Goal: Task Accomplishment & Management: Complete application form

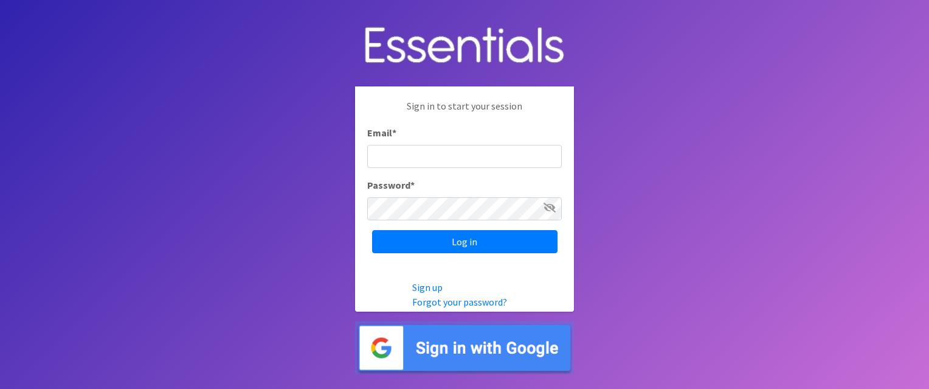
type input "[EMAIL_ADDRESS][DOMAIN_NAME]"
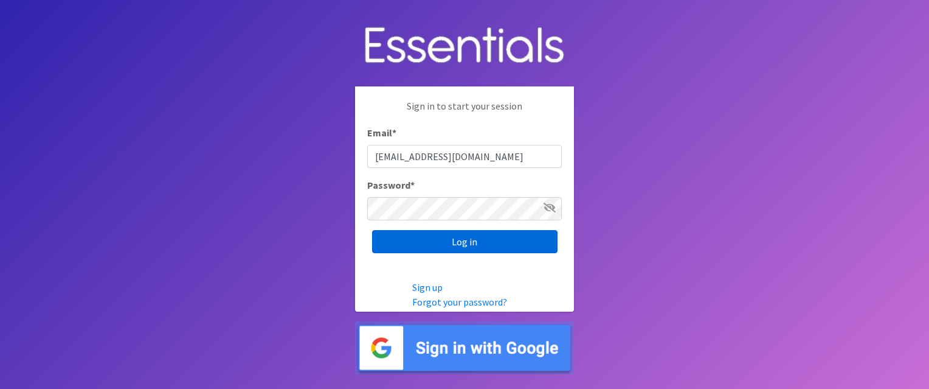
click at [473, 243] on input "Log in" at bounding box center [464, 241] width 185 height 23
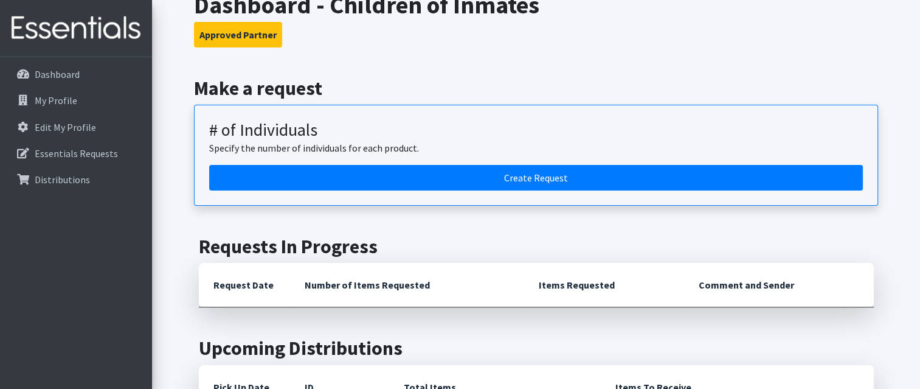
scroll to position [87, 0]
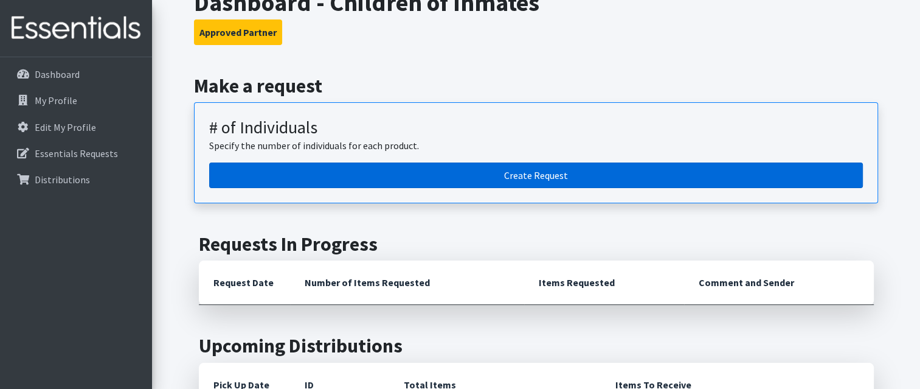
click at [566, 180] on link "Create Request" at bounding box center [536, 175] width 654 height 26
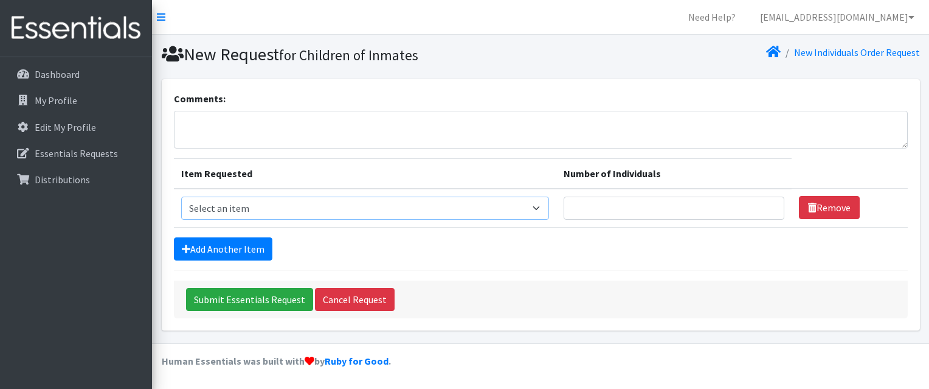
click at [547, 204] on select "Select an item # - Total number of kids being served with this order: Baby wipe…" at bounding box center [365, 207] width 369 height 23
select select "2674"
click at [181, 196] on select "Select an item # - Total number of kids being served with this order: Baby wipe…" at bounding box center [365, 207] width 369 height 23
click at [735, 207] on input "Number of Individuals" at bounding box center [674, 207] width 220 height 23
click at [771, 204] on input "1" at bounding box center [674, 207] width 220 height 23
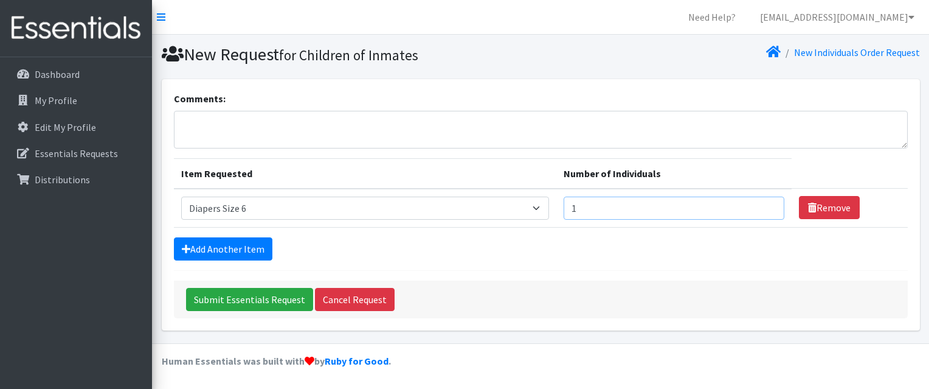
click at [766, 205] on input "2" at bounding box center [674, 207] width 220 height 23
click at [766, 204] on input "3" at bounding box center [674, 207] width 220 height 23
click at [766, 204] on input "4" at bounding box center [674, 207] width 220 height 23
click at [766, 204] on input "5" at bounding box center [674, 207] width 220 height 23
click at [755, 204] on input "5" at bounding box center [674, 207] width 220 height 23
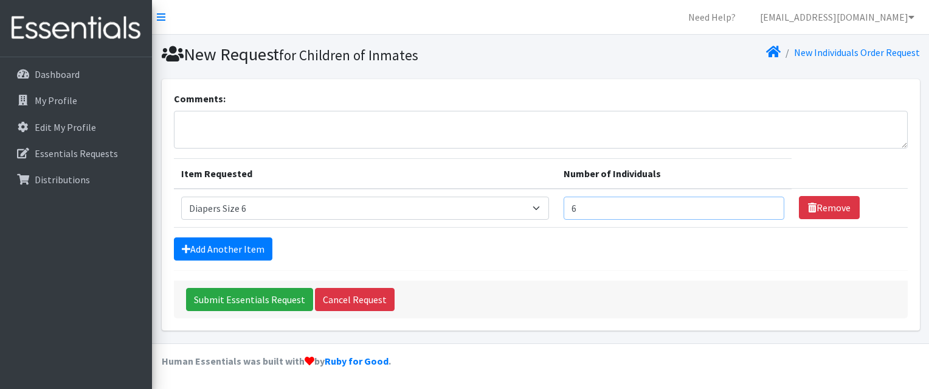
click at [766, 203] on input "6" at bounding box center [674, 207] width 220 height 23
click at [766, 203] on input "7" at bounding box center [674, 207] width 220 height 23
click at [766, 203] on input "8" at bounding box center [674, 207] width 220 height 23
click at [766, 203] on input "9" at bounding box center [674, 207] width 220 height 23
type input "10"
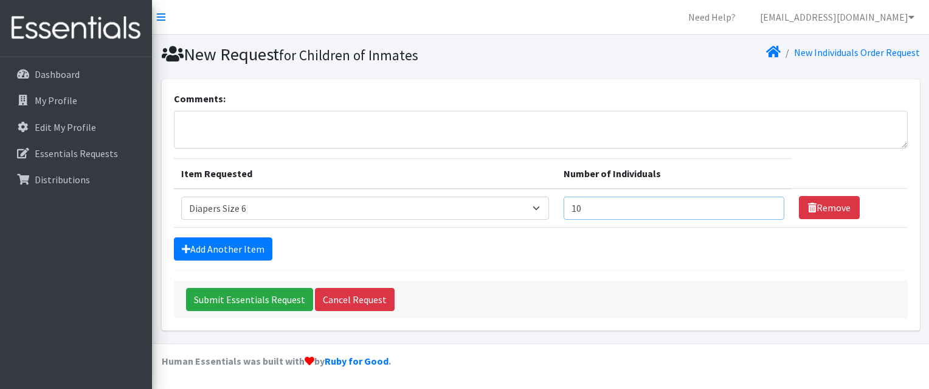
click at [766, 203] on input "10" at bounding box center [674, 207] width 220 height 23
click at [243, 252] on link "Add Another Item" at bounding box center [223, 248] width 99 height 23
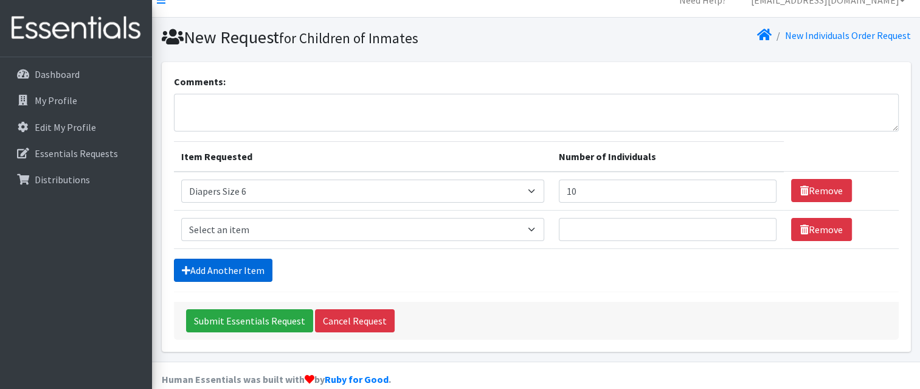
scroll to position [33, 0]
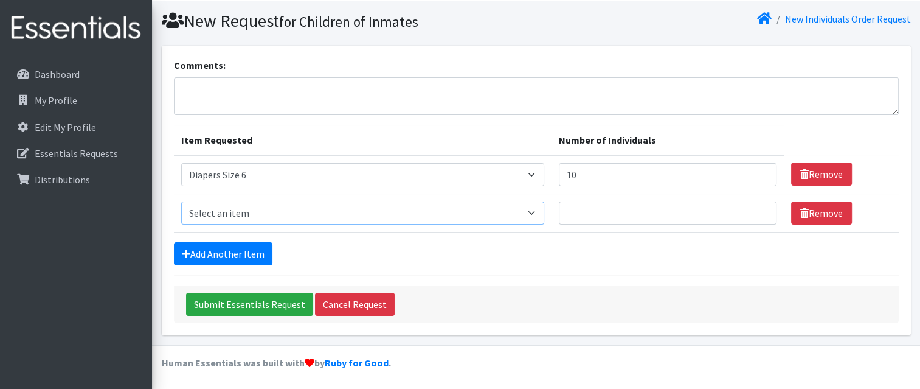
click at [541, 209] on select "Select an item # - Total number of kids being served with this order: Baby wipe…" at bounding box center [363, 212] width 364 height 23
select select "2680"
click at [181, 201] on select "Select an item # - Total number of kids being served with this order: Baby wipe…" at bounding box center [363, 212] width 364 height 23
click at [748, 210] on input "Number of Individuals" at bounding box center [668, 212] width 218 height 23
click at [759, 208] on input "1" at bounding box center [668, 212] width 218 height 23
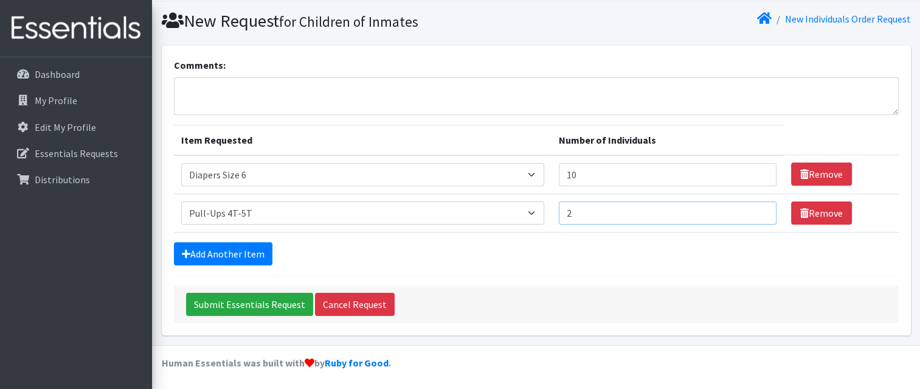
click at [759, 207] on input "2" at bounding box center [668, 212] width 218 height 23
click at [759, 207] on input "3" at bounding box center [668, 212] width 218 height 23
click at [759, 209] on input "4" at bounding box center [668, 212] width 218 height 23
click at [759, 208] on input "5" at bounding box center [668, 212] width 218 height 23
click at [759, 207] on input "6" at bounding box center [668, 212] width 218 height 23
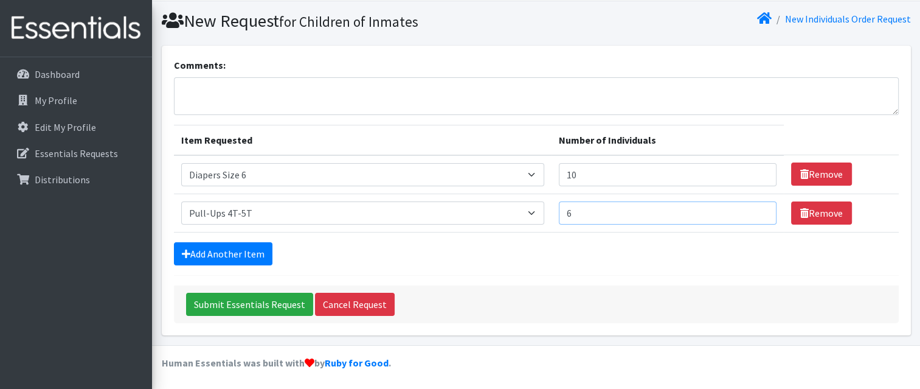
click at [759, 206] on input "7" at bounding box center [668, 212] width 218 height 23
click at [759, 207] on input "8" at bounding box center [668, 212] width 218 height 23
click at [759, 208] on input "9" at bounding box center [668, 212] width 218 height 23
type input "10"
click at [759, 208] on input "10" at bounding box center [668, 212] width 218 height 23
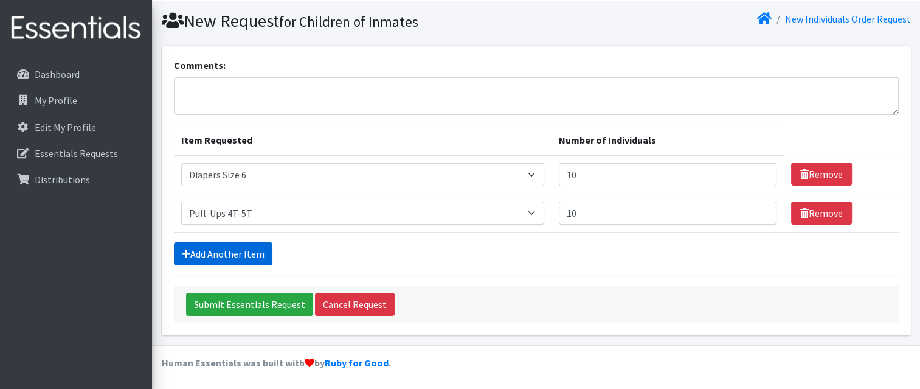
click at [221, 254] on link "Add Another Item" at bounding box center [223, 253] width 99 height 23
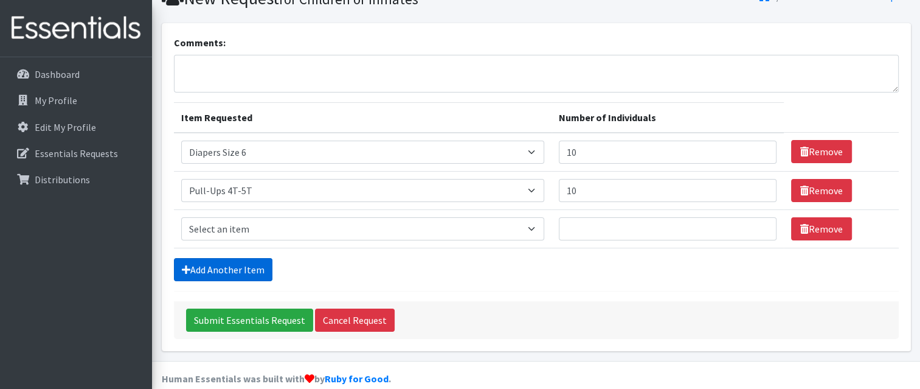
scroll to position [72, 0]
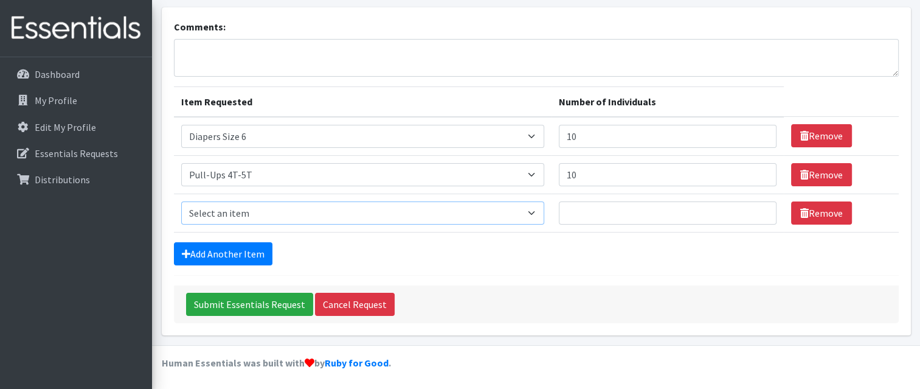
click at [536, 207] on select "Select an item # - Total number of kids being served with this order: Baby wipe…" at bounding box center [363, 212] width 364 height 23
select select "2652"
click at [181, 201] on select "Select an item # - Total number of kids being served with this order: Baby wipe…" at bounding box center [363, 212] width 364 height 23
click at [749, 212] on input "Number of Individuals" at bounding box center [668, 212] width 218 height 23
click at [759, 209] on input "1" at bounding box center [668, 212] width 218 height 23
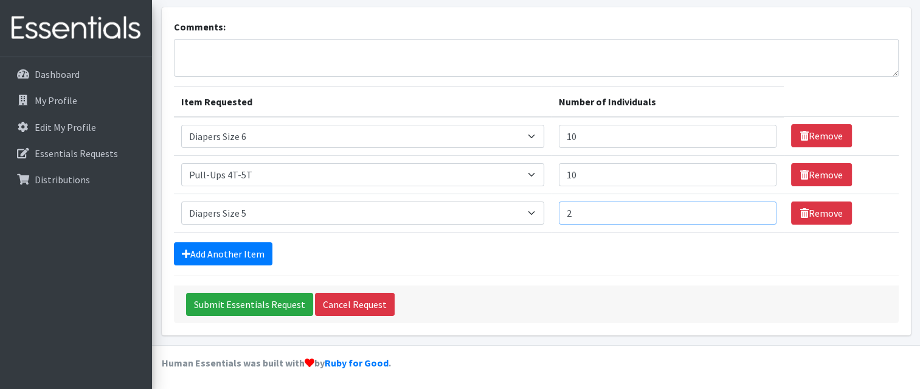
click at [759, 208] on input "2" at bounding box center [668, 212] width 218 height 23
click at [759, 209] on input "3" at bounding box center [668, 212] width 218 height 23
click at [759, 209] on input "4" at bounding box center [668, 212] width 218 height 23
click at [759, 208] on input "5" at bounding box center [668, 212] width 218 height 23
click at [759, 208] on input "6" at bounding box center [668, 212] width 218 height 23
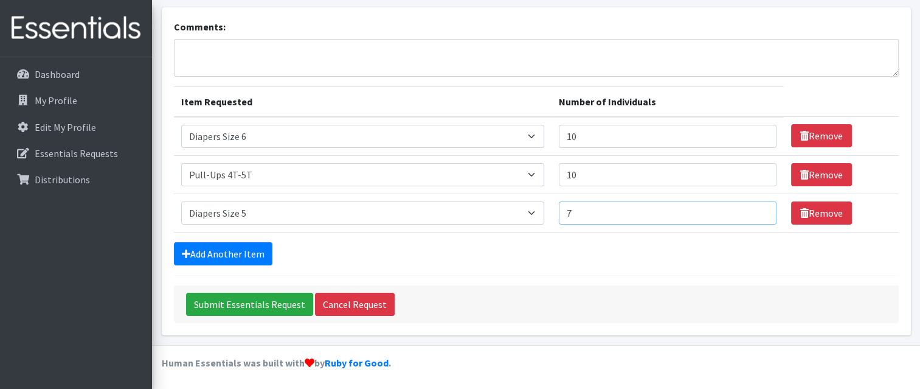
click at [759, 207] on input "7" at bounding box center [668, 212] width 218 height 23
click at [759, 208] on input "8" at bounding box center [668, 212] width 218 height 23
click at [759, 208] on input "9" at bounding box center [668, 212] width 218 height 23
type input "10"
click at [759, 208] on input "10" at bounding box center [668, 212] width 218 height 23
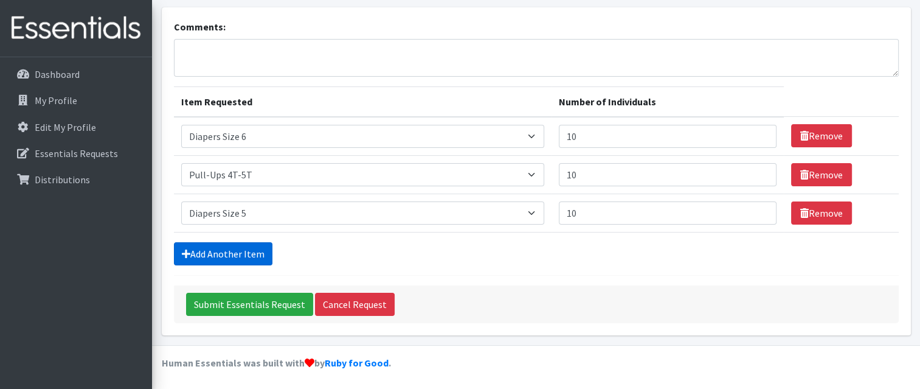
click at [239, 249] on link "Add Another Item" at bounding box center [223, 253] width 99 height 23
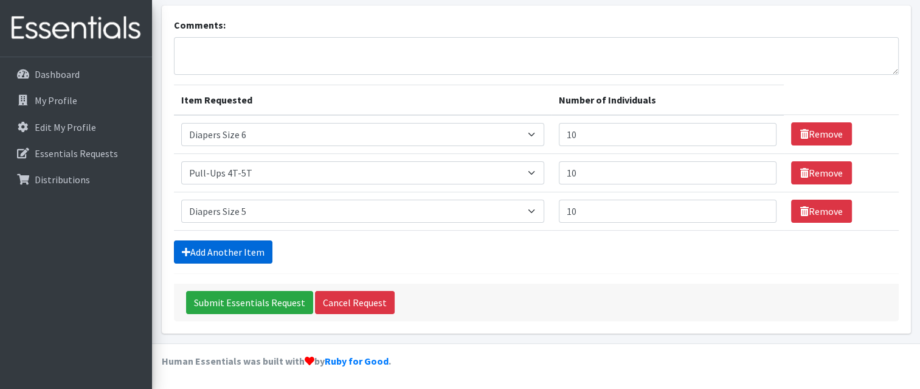
scroll to position [109, 0]
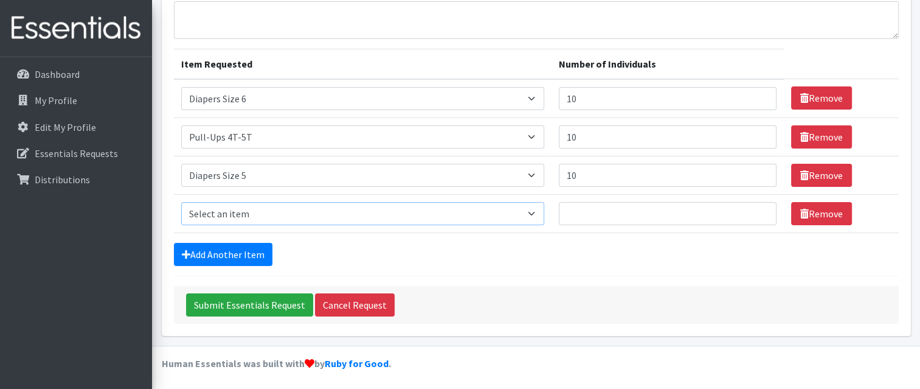
click at [540, 207] on select "Select an item # - Total number of kids being served with this order: Baby wipe…" at bounding box center [363, 213] width 364 height 23
select select "2661"
click at [181, 202] on select "Select an item # - Total number of kids being served with this order: Baby wipe…" at bounding box center [363, 213] width 364 height 23
click at [753, 212] on input "Number of Individuals" at bounding box center [668, 213] width 218 height 23
click at [759, 209] on input "1" at bounding box center [668, 213] width 218 height 23
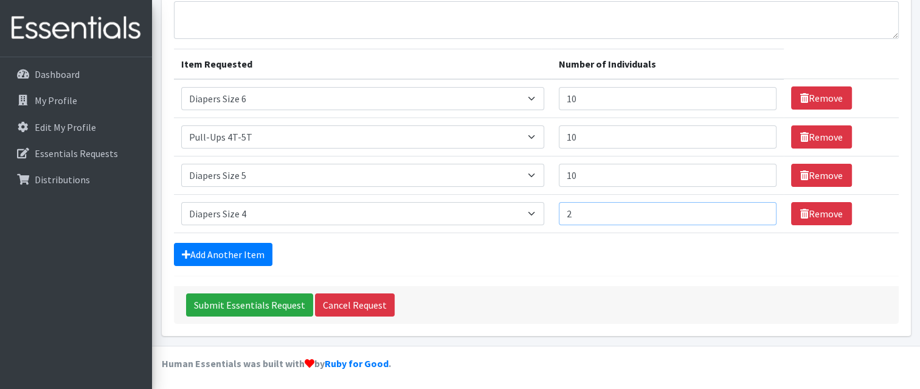
click at [759, 209] on input "2" at bounding box center [668, 213] width 218 height 23
click at [759, 209] on input "3" at bounding box center [668, 213] width 218 height 23
click at [759, 209] on input "4" at bounding box center [668, 213] width 218 height 23
click at [759, 209] on input "5" at bounding box center [668, 213] width 218 height 23
click at [759, 209] on input "6" at bounding box center [668, 213] width 218 height 23
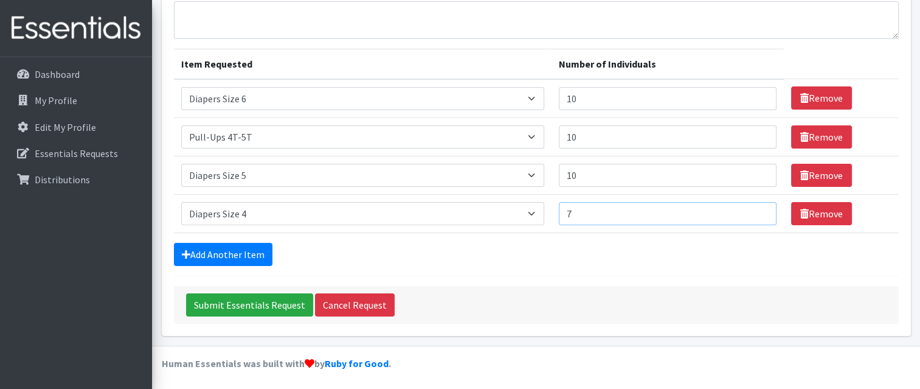
click at [759, 208] on input "7" at bounding box center [668, 213] width 218 height 23
click at [759, 207] on input "8" at bounding box center [668, 213] width 218 height 23
click at [759, 208] on input "9" at bounding box center [668, 213] width 218 height 23
type input "10"
click at [759, 209] on input "10" at bounding box center [668, 213] width 218 height 23
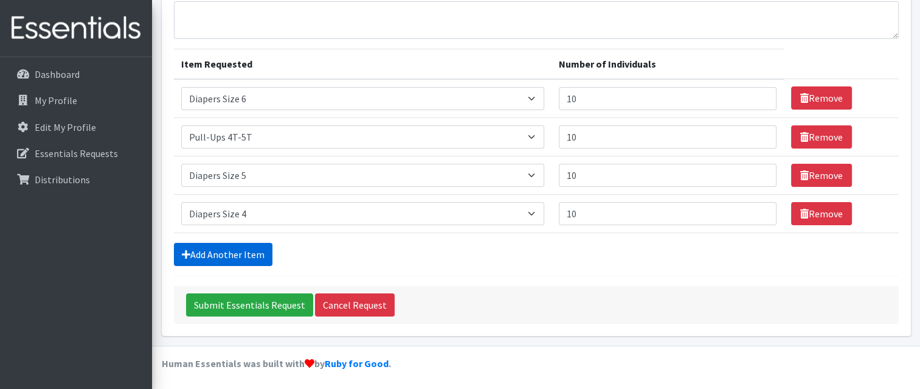
click at [243, 254] on link "Add Another Item" at bounding box center [223, 254] width 99 height 23
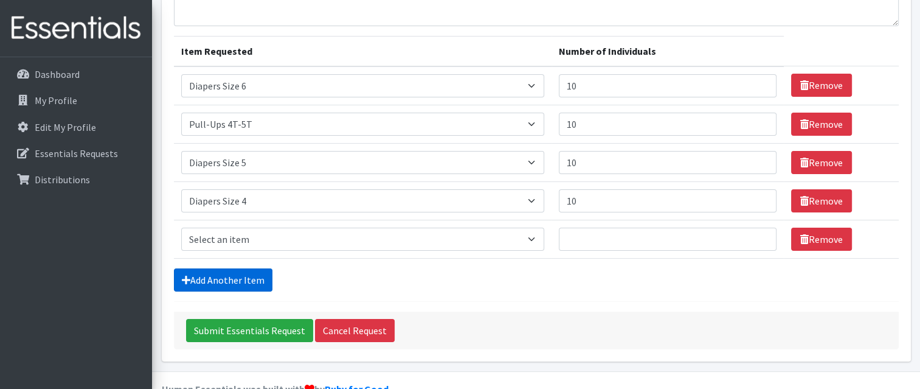
scroll to position [148, 0]
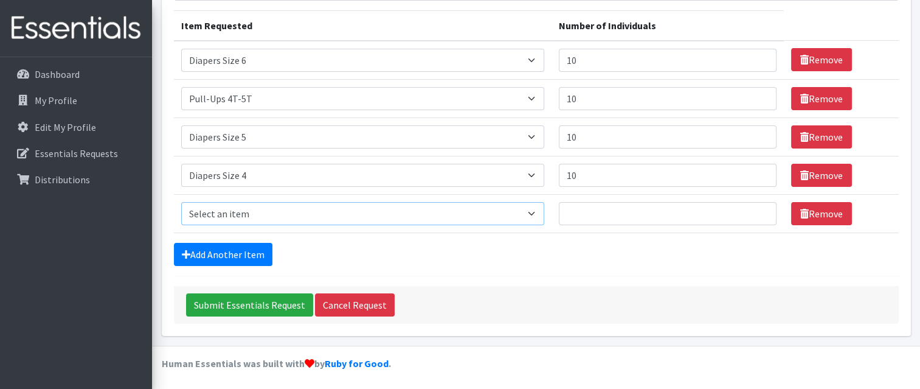
click at [538, 214] on select "Select an item # - Total number of kids being served with this order: Baby wipe…" at bounding box center [363, 213] width 364 height 23
select select "2668"
click at [181, 202] on select "Select an item # - Total number of kids being served with this order: Baby wipe…" at bounding box center [363, 213] width 364 height 23
click at [744, 212] on input "Number of Individuals" at bounding box center [668, 213] width 218 height 23
click at [759, 209] on input "1" at bounding box center [668, 213] width 218 height 23
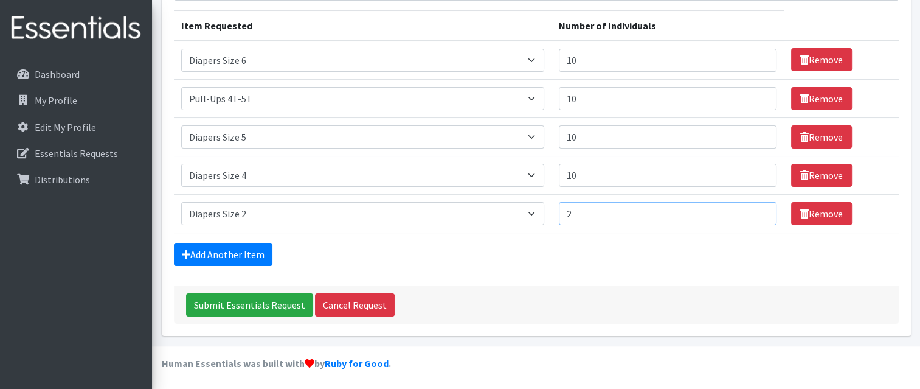
click at [759, 209] on input "2" at bounding box center [668, 213] width 218 height 23
click at [758, 209] on input "3" at bounding box center [668, 213] width 218 height 23
click at [758, 209] on input "4" at bounding box center [668, 213] width 218 height 23
click at [758, 209] on input "5" at bounding box center [668, 213] width 218 height 23
click at [759, 209] on input "6" at bounding box center [668, 213] width 218 height 23
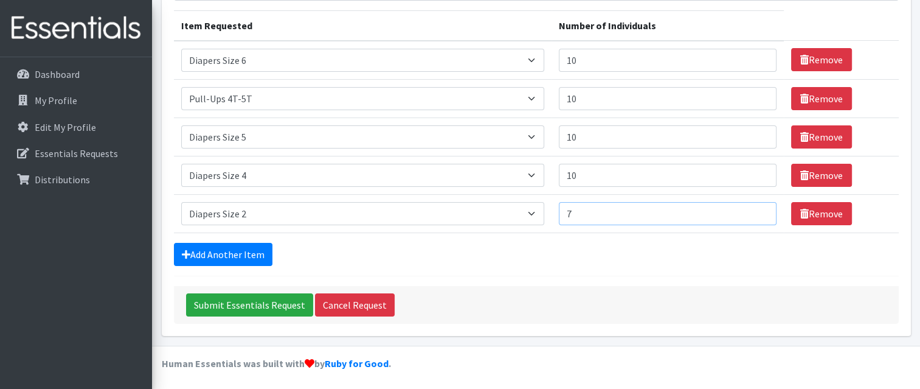
click at [759, 209] on input "7" at bounding box center [668, 213] width 218 height 23
click at [758, 209] on input "8" at bounding box center [668, 213] width 218 height 23
click at [758, 209] on input "9" at bounding box center [668, 213] width 218 height 23
type input "10"
click at [758, 209] on input "10" at bounding box center [668, 213] width 218 height 23
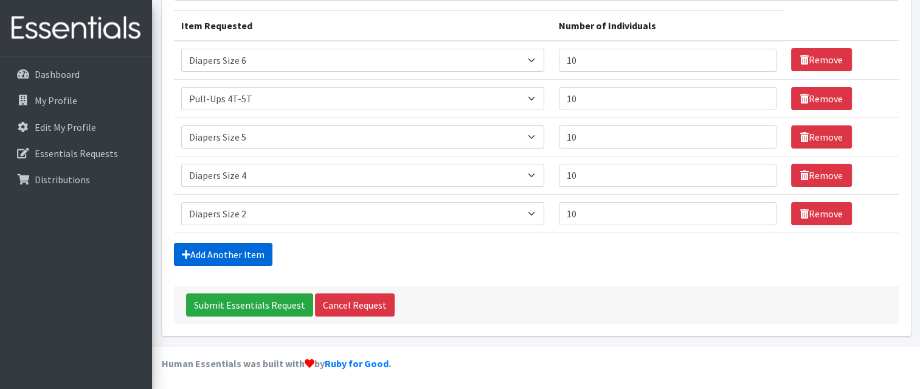
click at [233, 253] on link "Add Another Item" at bounding box center [223, 254] width 99 height 23
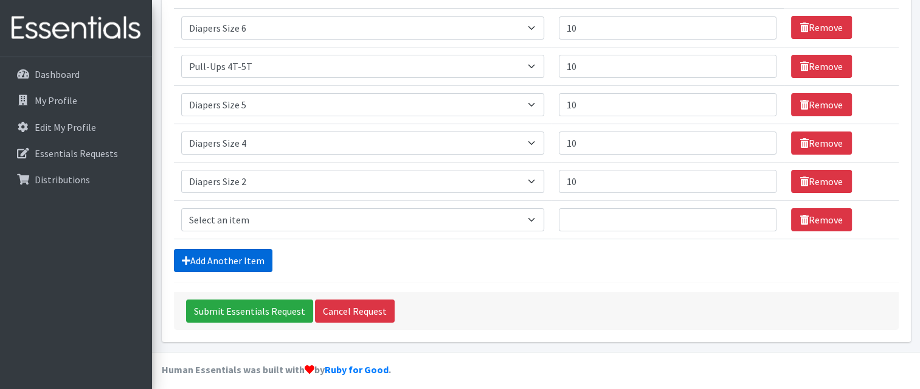
scroll to position [186, 0]
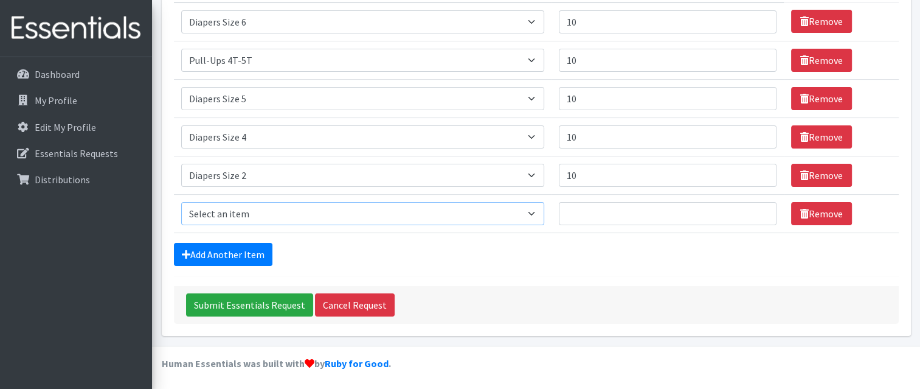
click at [539, 212] on select "Select an item # - Total number of kids being served with this order: Baby wipe…" at bounding box center [363, 213] width 364 height 23
select select "2665"
click at [181, 202] on select "Select an item # - Total number of kids being served with this order: Baby wipe…" at bounding box center [363, 213] width 364 height 23
click at [749, 212] on input "Number of Individuals" at bounding box center [668, 213] width 218 height 23
click at [759, 210] on input "1" at bounding box center [668, 213] width 218 height 23
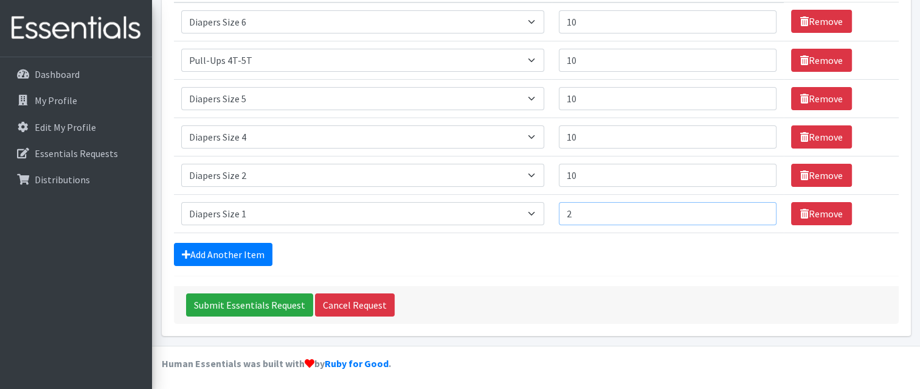
click at [759, 210] on input "2" at bounding box center [668, 213] width 218 height 23
click at [759, 210] on input "3" at bounding box center [668, 213] width 218 height 23
click at [759, 209] on input "4" at bounding box center [668, 213] width 218 height 23
click at [759, 209] on input "5" at bounding box center [668, 213] width 218 height 23
click at [759, 209] on input "6" at bounding box center [668, 213] width 218 height 23
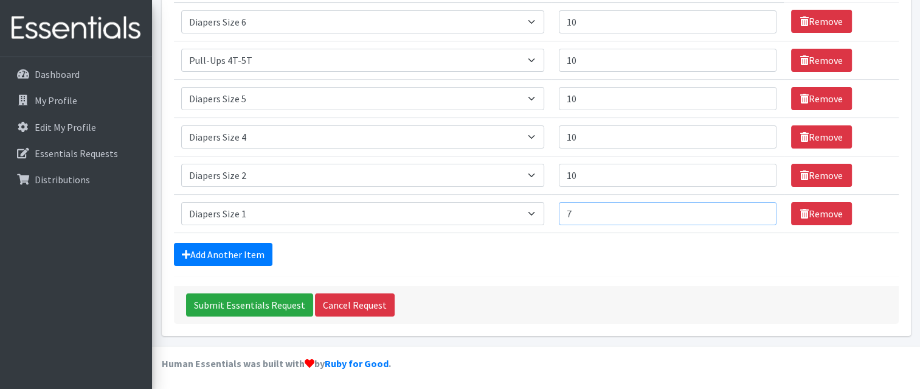
click at [759, 210] on input "7" at bounding box center [668, 213] width 218 height 23
click at [759, 206] on input "8" at bounding box center [668, 213] width 218 height 23
click at [759, 210] on input "9" at bounding box center [668, 213] width 218 height 23
type input "10"
click at [759, 210] on input "10" at bounding box center [668, 213] width 218 height 23
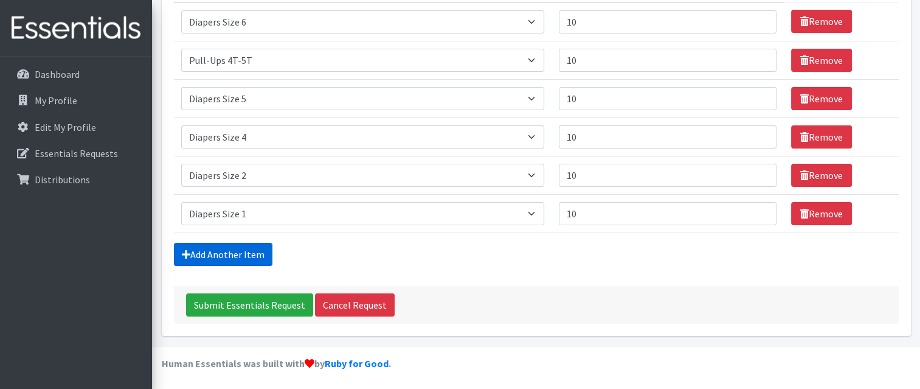
click at [238, 256] on link "Add Another Item" at bounding box center [223, 254] width 99 height 23
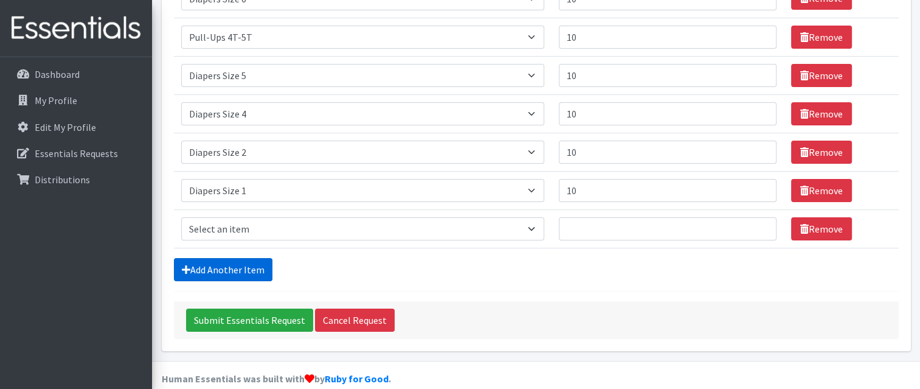
scroll to position [224, 0]
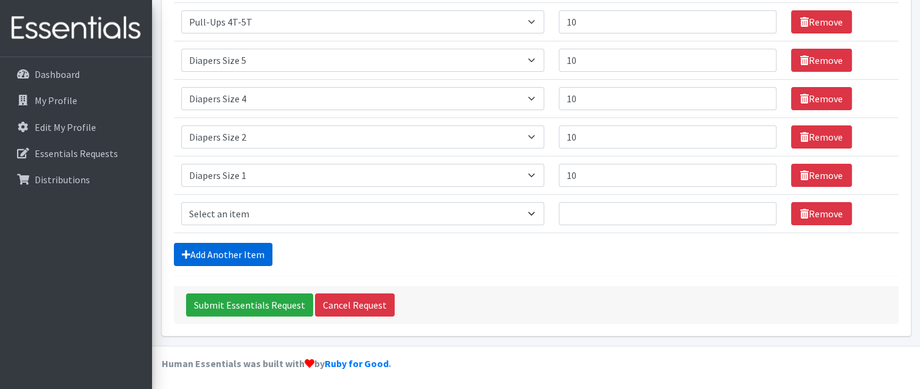
click at [248, 254] on link "Add Another Item" at bounding box center [223, 254] width 99 height 23
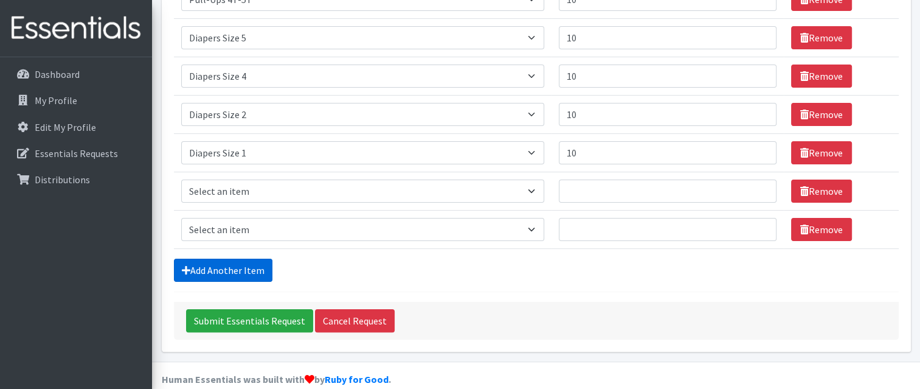
scroll to position [263, 0]
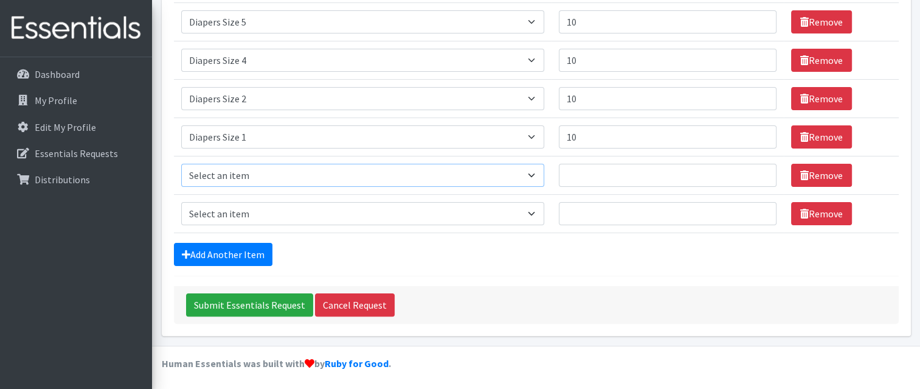
click at [540, 168] on select "Select an item # - Total number of kids being served with this order: Baby wipe…" at bounding box center [363, 175] width 364 height 23
click at [540, 167] on select "Select an item # - Total number of kids being served with this order: Baby wipe…" at bounding box center [363, 175] width 364 height 23
click at [538, 172] on select "Select an item # - Total number of kids being served with this order: Baby wipe…" at bounding box center [363, 175] width 364 height 23
select select "2648"
click at [181, 164] on select "Select an item # - Total number of kids being served with this order: Baby wipe…" at bounding box center [363, 175] width 364 height 23
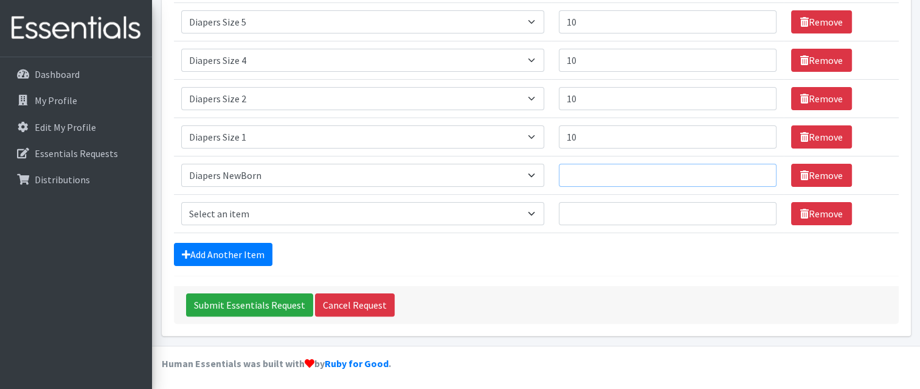
click at [750, 173] on input "Number of Individuals" at bounding box center [668, 175] width 218 height 23
click at [759, 171] on input "1" at bounding box center [668, 175] width 218 height 23
click at [759, 172] on input "2" at bounding box center [668, 175] width 218 height 23
click at [759, 171] on input "3" at bounding box center [668, 175] width 218 height 23
click at [759, 172] on input "4" at bounding box center [668, 175] width 218 height 23
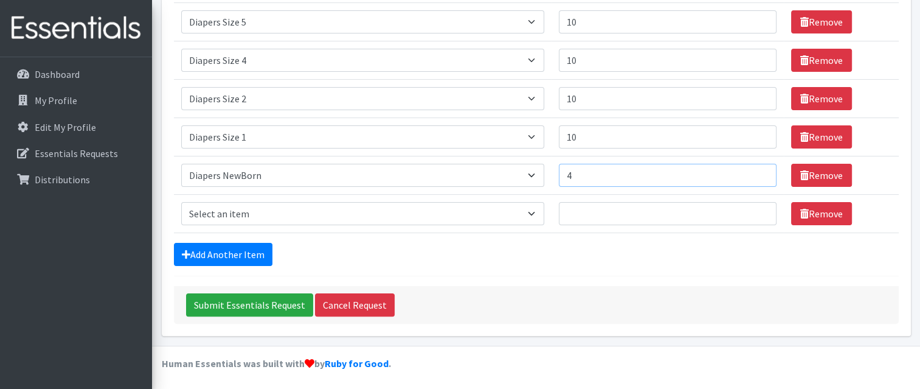
type input "5"
click at [759, 172] on input "5" at bounding box center [668, 175] width 218 height 23
click at [537, 210] on select "Select an item # - Total number of kids being served with this order: Baby wipe…" at bounding box center [363, 213] width 364 height 23
select select "12644"
click at [181, 202] on select "Select an item # - Total number of kids being served with this order: Baby wipe…" at bounding box center [363, 213] width 364 height 23
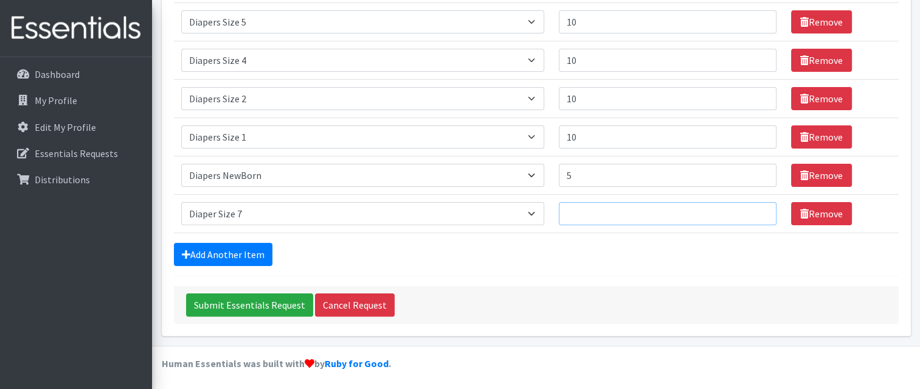
click at [751, 212] on input "Number of Individuals" at bounding box center [668, 213] width 218 height 23
click at [755, 206] on input "1" at bounding box center [668, 213] width 218 height 23
click at [759, 210] on input "2" at bounding box center [668, 213] width 218 height 23
click at [759, 209] on input "3" at bounding box center [668, 213] width 218 height 23
click at [759, 208] on input "4" at bounding box center [668, 213] width 218 height 23
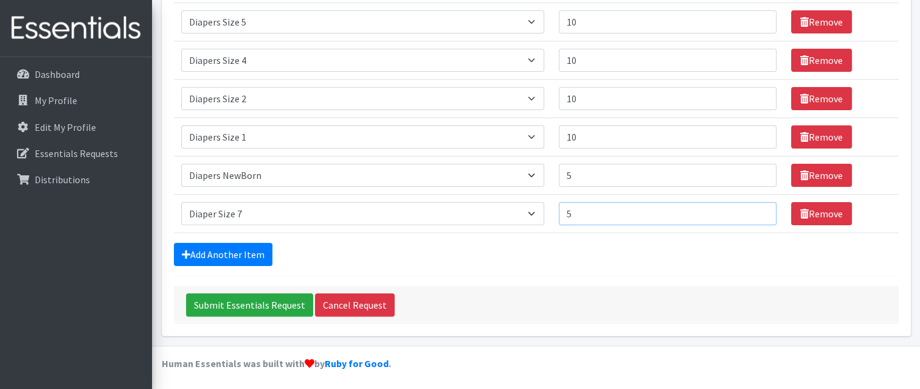
click at [759, 208] on input "5" at bounding box center [668, 213] width 218 height 23
click at [759, 208] on input "6" at bounding box center [668, 213] width 218 height 23
click at [759, 208] on input "7" at bounding box center [668, 213] width 218 height 23
click at [759, 207] on input "8" at bounding box center [668, 213] width 218 height 23
click at [759, 207] on input "9" at bounding box center [668, 213] width 218 height 23
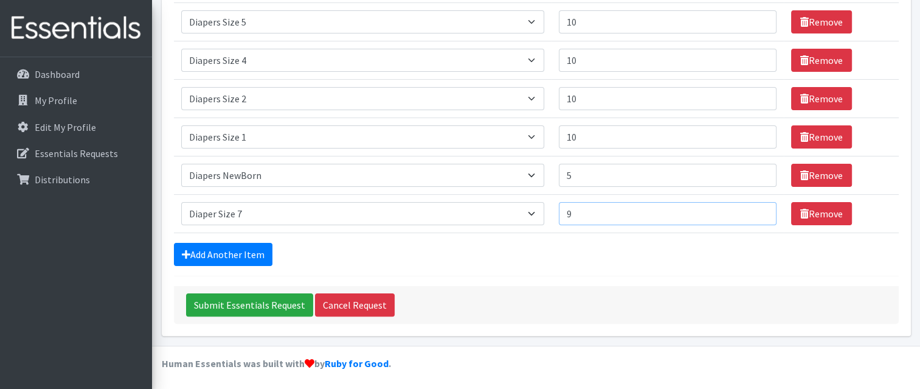
type input "10"
click at [759, 207] on input "10" at bounding box center [668, 213] width 218 height 23
click at [249, 248] on link "Add Another Item" at bounding box center [223, 254] width 99 height 23
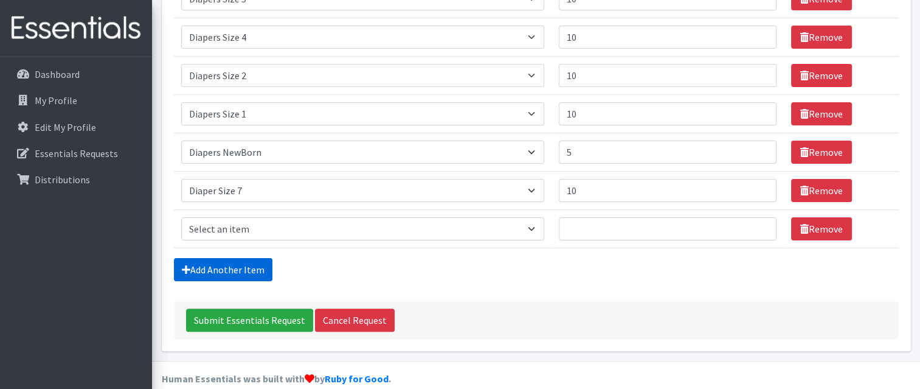
scroll to position [300, 0]
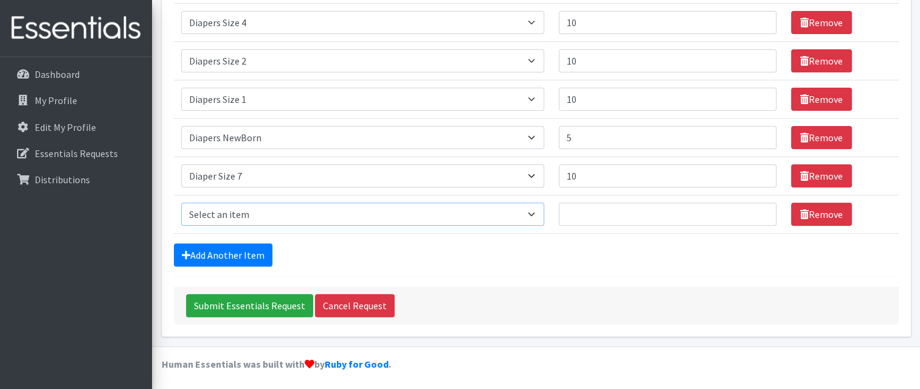
click at [538, 208] on select "Select an item # - Total number of kids being served with this order: Baby wipe…" at bounding box center [363, 214] width 364 height 23
select select "2679"
click at [181, 203] on select "Select an item # - Total number of kids being served with this order: Baby wipe…" at bounding box center [363, 214] width 364 height 23
click at [742, 210] on input "Number of Individuals" at bounding box center [668, 214] width 218 height 23
click at [759, 209] on input "1" at bounding box center [668, 214] width 218 height 23
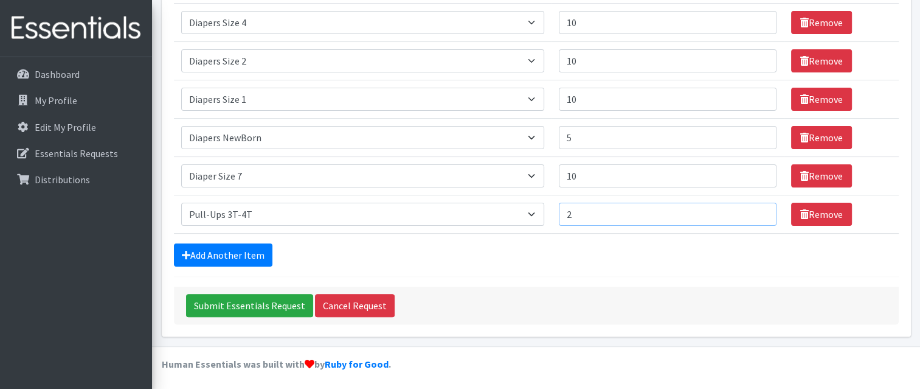
click at [759, 209] on input "2" at bounding box center [668, 214] width 218 height 23
click at [759, 210] on input "3" at bounding box center [668, 214] width 218 height 23
click at [759, 210] on input "4" at bounding box center [668, 214] width 218 height 23
click at [759, 209] on input "5" at bounding box center [668, 214] width 218 height 23
click at [759, 209] on input "6" at bounding box center [668, 214] width 218 height 23
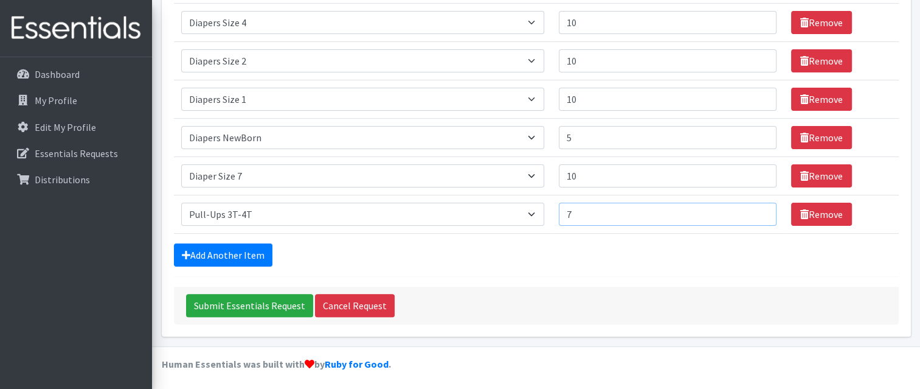
click at [759, 208] on input "7" at bounding box center [668, 214] width 218 height 23
click at [759, 208] on input "8" at bounding box center [668, 214] width 218 height 23
click at [759, 207] on input "9" at bounding box center [668, 214] width 218 height 23
type input "10"
click at [759, 207] on input "10" at bounding box center [668, 214] width 218 height 23
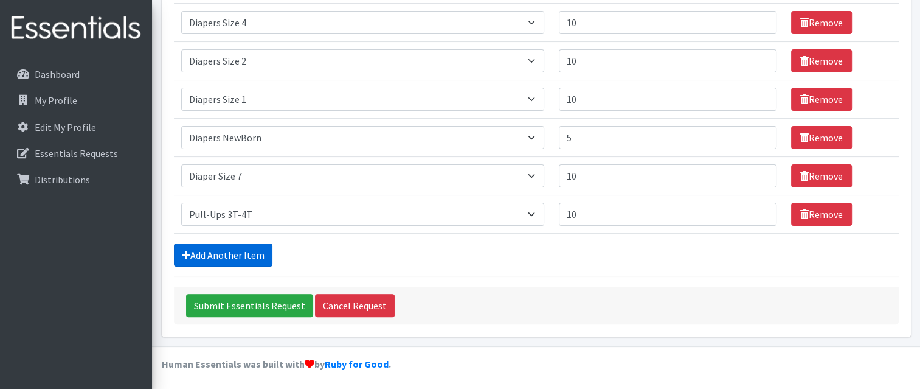
click at [229, 254] on link "Add Another Item" at bounding box center [223, 254] width 99 height 23
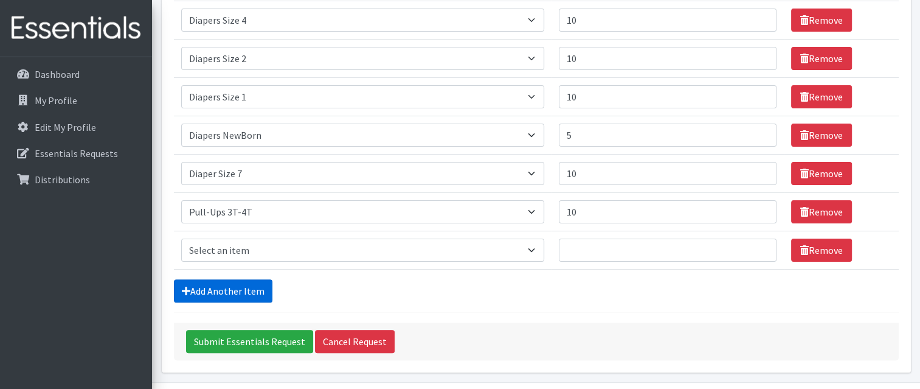
scroll to position [339, 0]
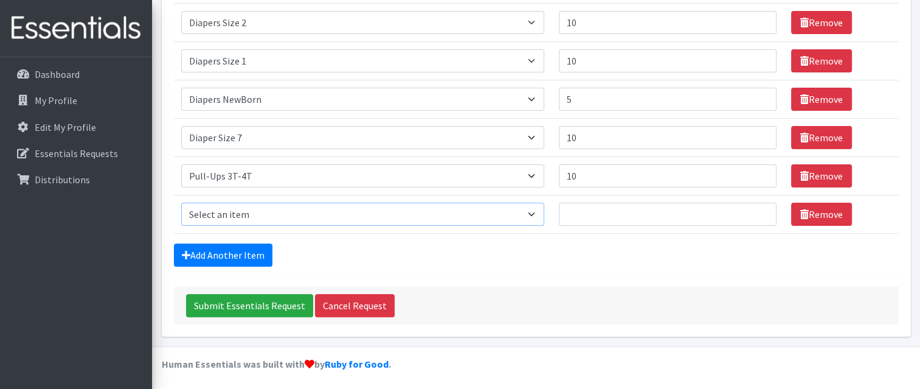
click at [539, 207] on select "Select an item # - Total number of kids being served with this order: Baby wipe…" at bounding box center [363, 214] width 364 height 23
select select "2644"
click at [181, 203] on select "Select an item # - Total number of kids being served with this order: Baby wipe…" at bounding box center [363, 214] width 364 height 23
click at [741, 206] on input "Number of Individuals" at bounding box center [668, 214] width 218 height 23
click at [759, 208] on input "1" at bounding box center [668, 214] width 218 height 23
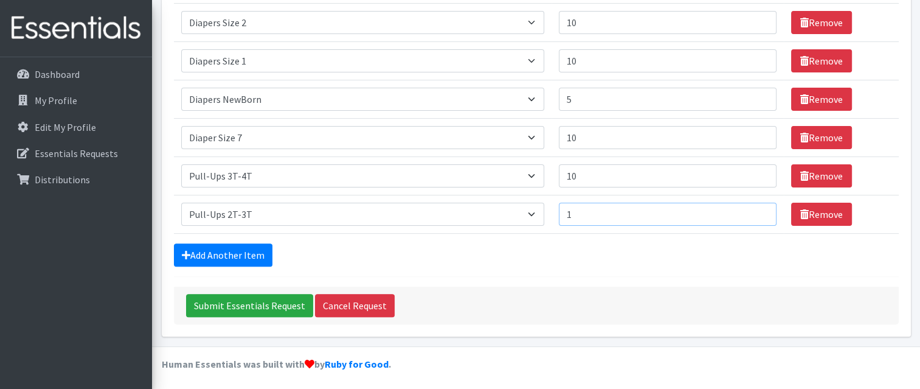
click at [759, 208] on input "2" at bounding box center [668, 214] width 218 height 23
click at [759, 209] on input "3" at bounding box center [668, 214] width 218 height 23
click at [759, 209] on input "4" at bounding box center [668, 214] width 218 height 23
click at [759, 209] on input "5" at bounding box center [668, 214] width 218 height 23
click at [759, 209] on input "6" at bounding box center [668, 214] width 218 height 23
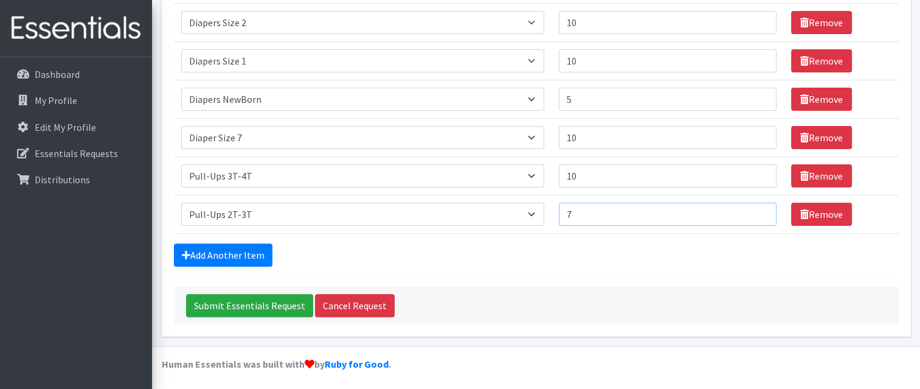
click at [759, 209] on input "7" at bounding box center [668, 214] width 218 height 23
click at [759, 210] on input "8" at bounding box center [668, 214] width 218 height 23
click at [759, 209] on input "9" at bounding box center [668, 214] width 218 height 23
type input "10"
click at [759, 209] on input "10" at bounding box center [668, 214] width 218 height 23
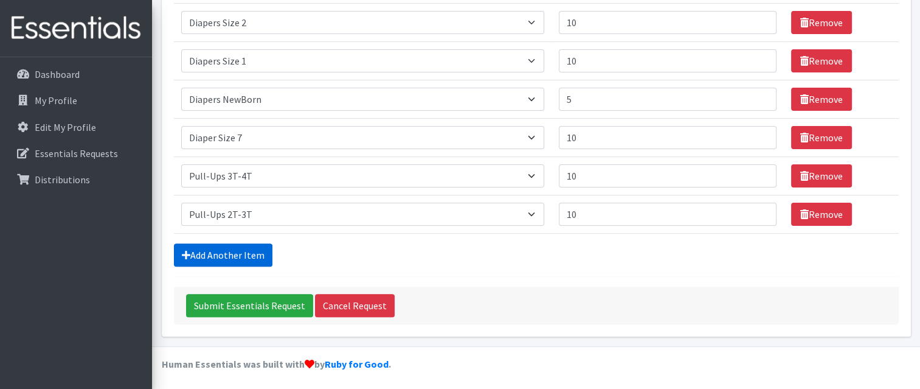
click at [237, 257] on link "Add Another Item" at bounding box center [223, 254] width 99 height 23
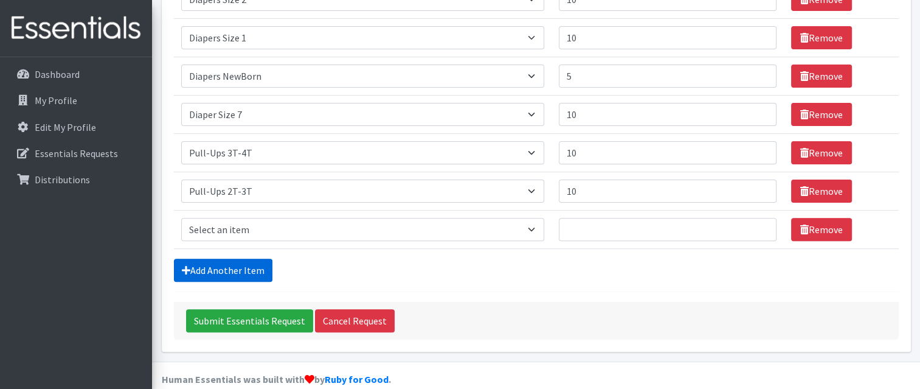
scroll to position [377, 0]
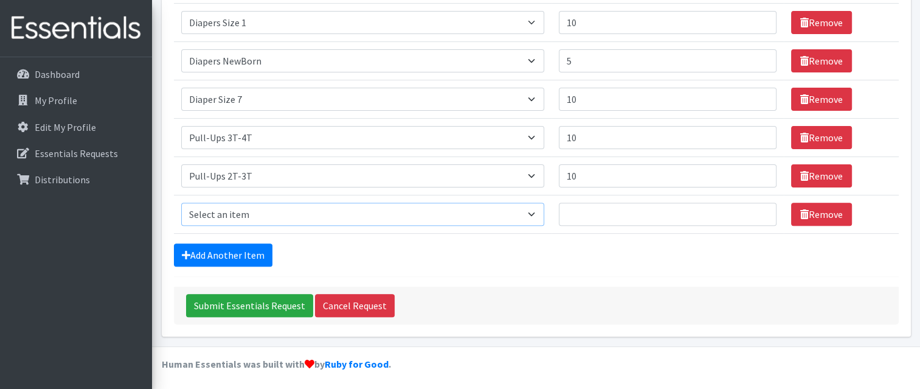
click at [539, 211] on select "Select an item # - Total number of kids being served with this order: Baby wipe…" at bounding box center [363, 214] width 364 height 23
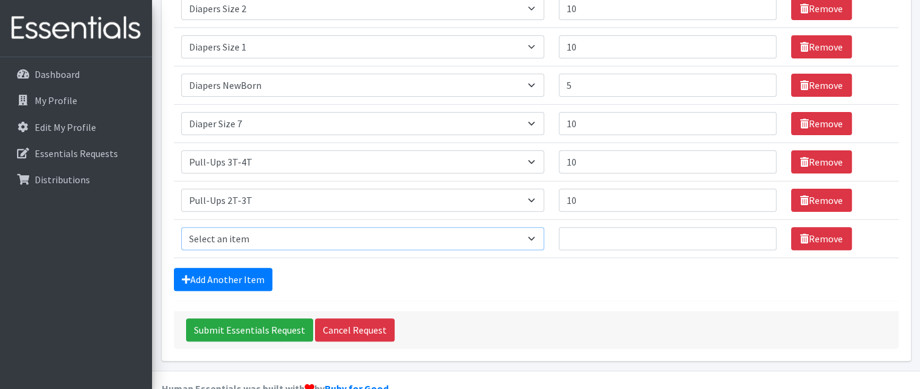
scroll to position [350, 0]
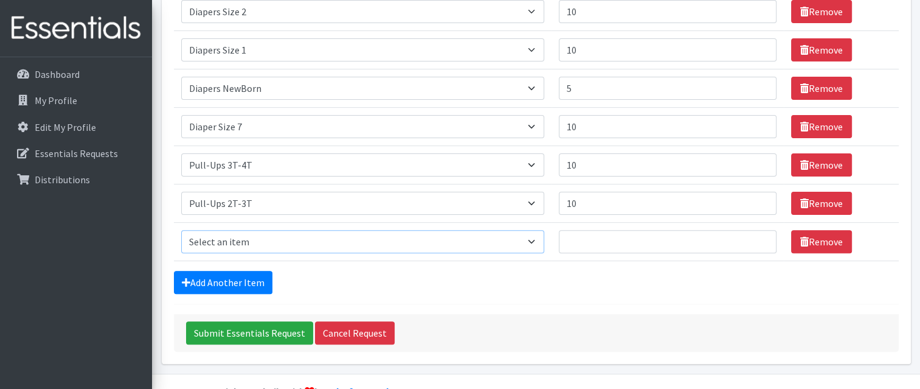
click at [537, 234] on select "Select an item # - Total number of kids being served with this order: Baby wipe…" at bounding box center [363, 241] width 364 height 23
select select "2679"
click at [181, 230] on select "Select an item # - Total number of kids being served with this order: Baby wipe…" at bounding box center [363, 241] width 364 height 23
click at [254, 289] on link "Add Another Item" at bounding box center [223, 282] width 99 height 23
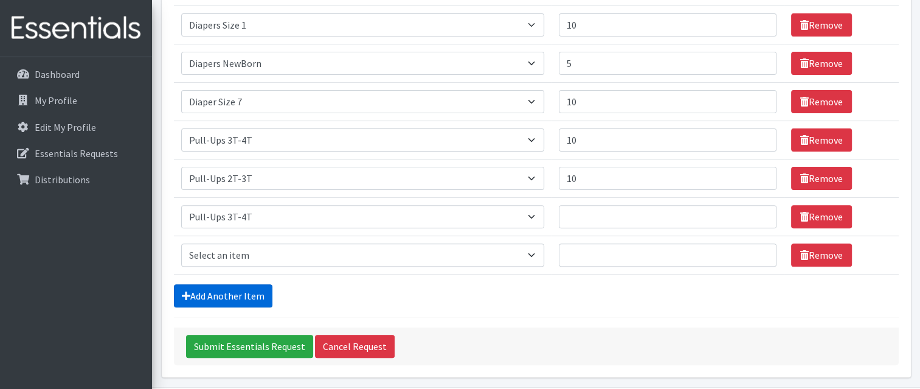
scroll to position [415, 0]
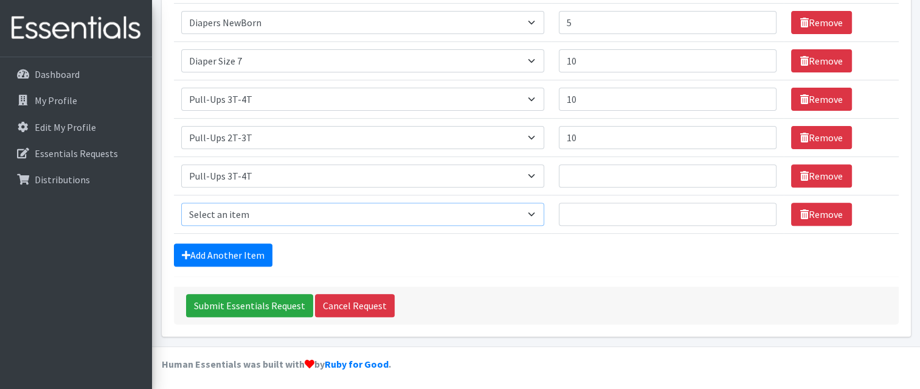
click at [538, 207] on select "Select an item # - Total number of kids being served with this order: Baby wipe…" at bounding box center [363, 214] width 364 height 23
select select "2668"
click at [181, 203] on select "Select an item # - Total number of kids being served with this order: Baby wipe…" at bounding box center [363, 214] width 364 height 23
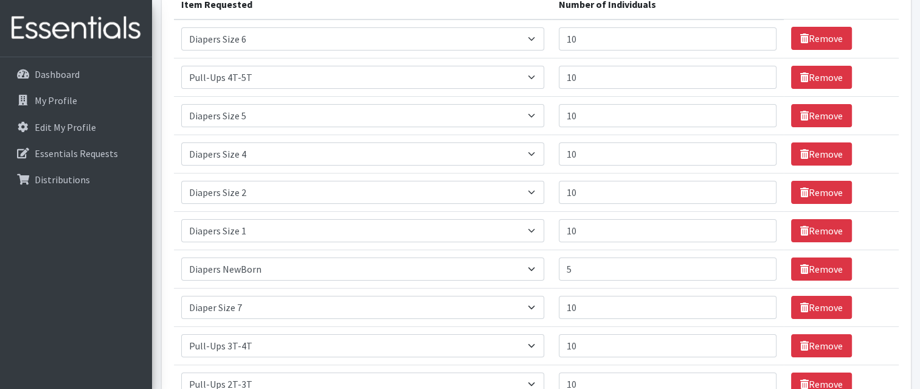
scroll to position [168, 0]
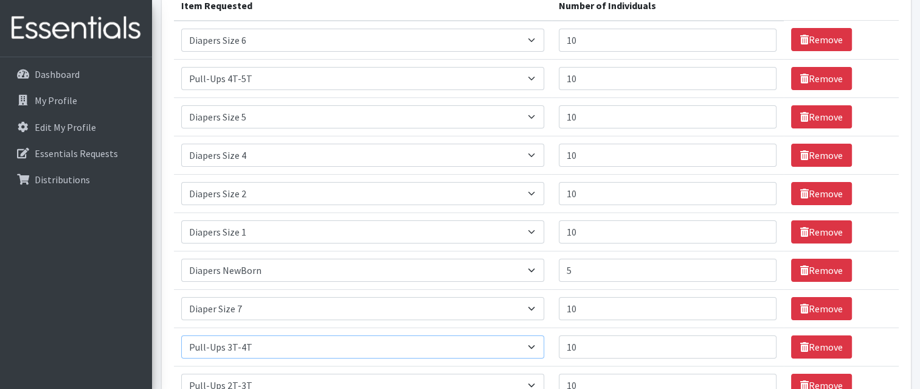
click at [448, 335] on select "Select an item # - Total number of kids being served with this order: Baby wipe…" at bounding box center [363, 346] width 364 height 23
select select "2668"
click at [181, 335] on select "Select an item # - Total number of kids being served with this order: Baby wipe…" at bounding box center [363, 346] width 364 height 23
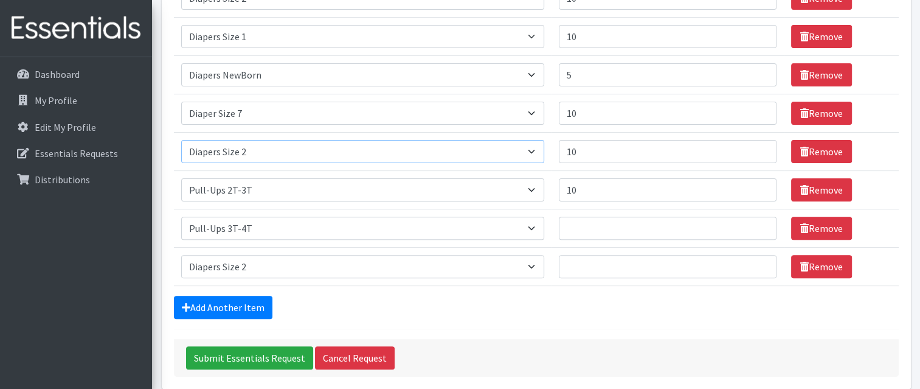
scroll to position [391, 0]
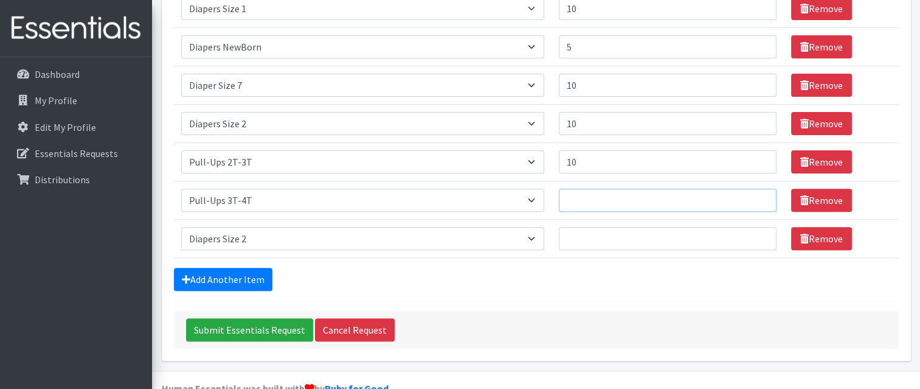
click at [747, 192] on input "Number of Individuals" at bounding box center [668, 200] width 218 height 23
click at [759, 195] on input "1" at bounding box center [668, 200] width 218 height 23
click at [759, 196] on input "2" at bounding box center [668, 200] width 218 height 23
click at [759, 194] on input "3" at bounding box center [668, 200] width 218 height 23
click at [759, 194] on input "4" at bounding box center [668, 200] width 218 height 23
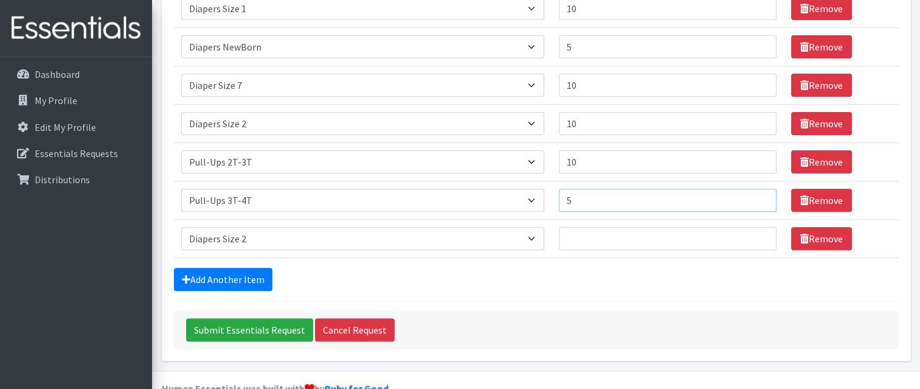
click at [759, 194] on input "5" at bounding box center [668, 200] width 218 height 23
click at [758, 195] on input "6" at bounding box center [668, 200] width 218 height 23
click at [748, 195] on input "6" at bounding box center [668, 200] width 218 height 23
click at [747, 194] on input "6" at bounding box center [668, 200] width 218 height 23
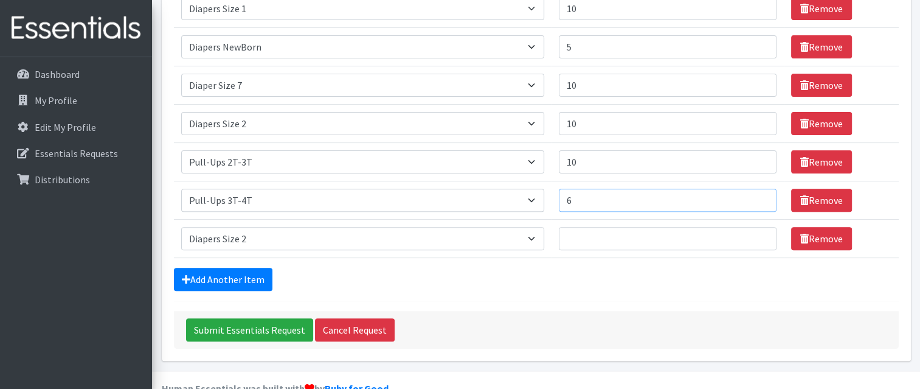
click at [746, 194] on input "6" at bounding box center [668, 200] width 218 height 23
click at [747, 195] on input "6" at bounding box center [668, 200] width 218 height 23
click at [747, 193] on input "6" at bounding box center [668, 200] width 218 height 23
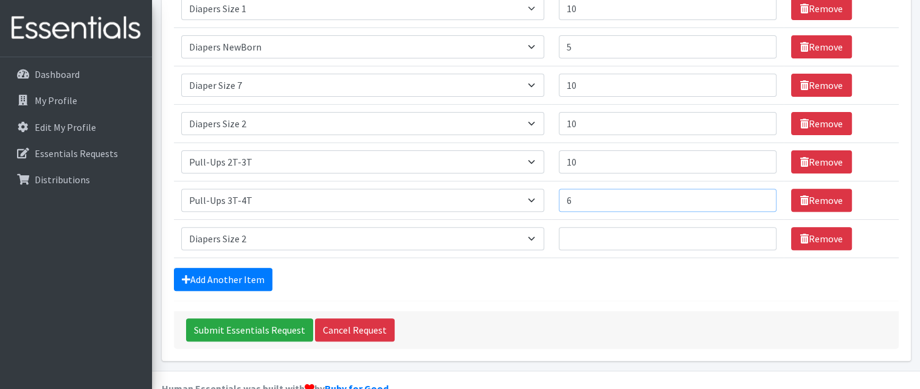
click at [747, 193] on input "6" at bounding box center [668, 200] width 218 height 23
click at [759, 195] on input "7" at bounding box center [668, 200] width 218 height 23
click at [759, 195] on input "8" at bounding box center [668, 200] width 218 height 23
type input "9"
click at [758, 193] on input "9" at bounding box center [668, 200] width 218 height 23
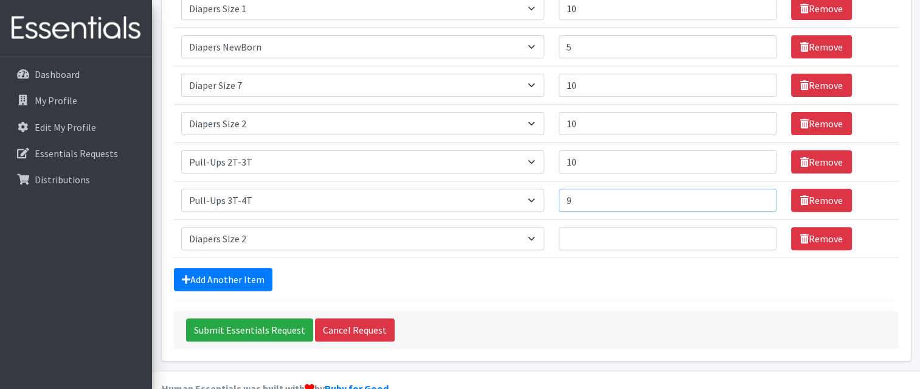
click at [747, 195] on input "9" at bounding box center [668, 200] width 218 height 23
click at [539, 235] on select "Select an item # - Total number of kids being served with this order: Baby wipe…" at bounding box center [363, 238] width 364 height 23
click at [252, 238] on select "Select an item # - Total number of kids being served with this order: Baby wipe…" at bounding box center [363, 238] width 364 height 23
click at [399, 241] on select "Select an item # - Total number of kids being served with this order: Baby wipe…" at bounding box center [363, 238] width 364 height 23
click at [260, 240] on select "Select an item # - Total number of kids being served with this order: Baby wipe…" at bounding box center [363, 238] width 364 height 23
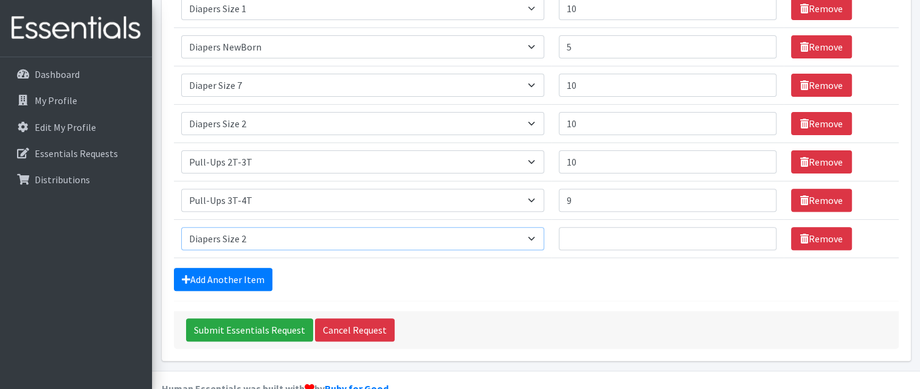
click at [246, 243] on select "Select an item # - Total number of kids being served with this order: Baby wipe…" at bounding box center [363, 238] width 364 height 23
select select "2649"
click at [181, 227] on select "Select an item # - Total number of kids being served with this order: Baby wipe…" at bounding box center [363, 238] width 364 height 23
click at [748, 234] on input "Number of Individuals" at bounding box center [668, 238] width 218 height 23
click at [759, 232] on input "1" at bounding box center [668, 238] width 218 height 23
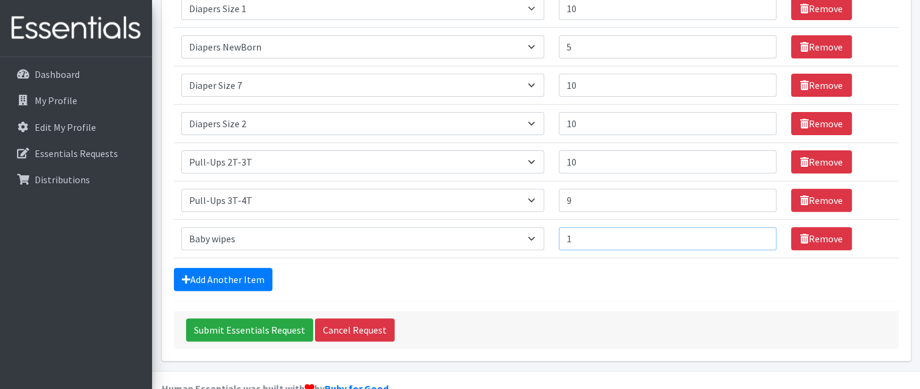
click at [748, 232] on input "1" at bounding box center [668, 238] width 218 height 23
click at [748, 233] on input "1" at bounding box center [668, 238] width 218 height 23
click at [759, 232] on input "2" at bounding box center [668, 238] width 218 height 23
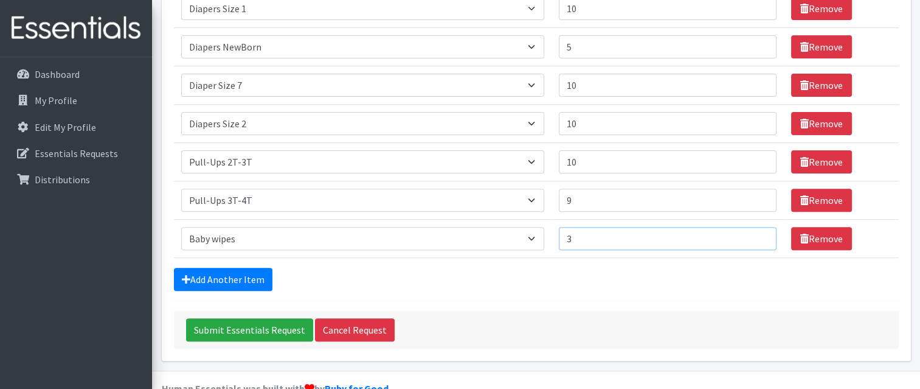
click at [759, 232] on input "3" at bounding box center [668, 238] width 218 height 23
click at [759, 232] on input "4" at bounding box center [668, 238] width 218 height 23
click at [758, 232] on input "5" at bounding box center [668, 238] width 218 height 23
click at [759, 232] on input "6" at bounding box center [668, 238] width 218 height 23
click at [759, 232] on input "7" at bounding box center [668, 238] width 218 height 23
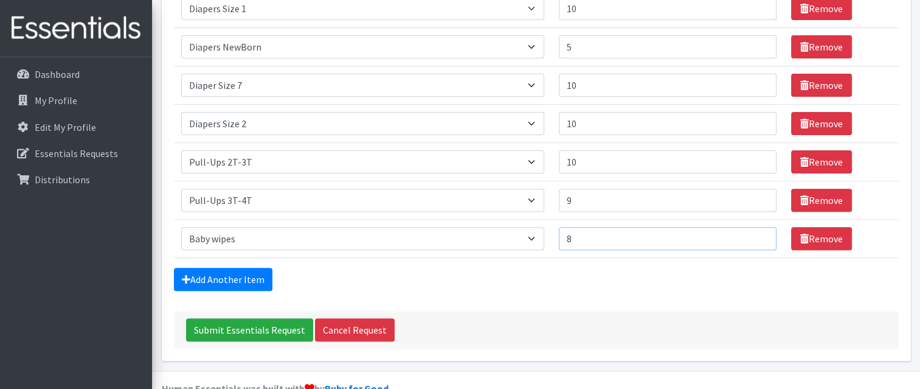
click at [759, 232] on input "8" at bounding box center [668, 238] width 218 height 23
click at [759, 231] on input "9" at bounding box center [668, 238] width 218 height 23
click at [759, 230] on input "10" at bounding box center [668, 238] width 218 height 23
click at [759, 230] on input "11" at bounding box center [668, 238] width 218 height 23
click at [759, 230] on input "12" at bounding box center [668, 238] width 218 height 23
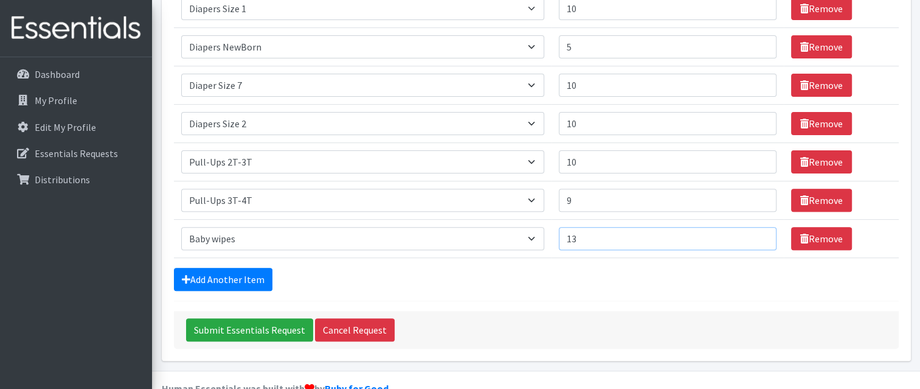
click at [758, 230] on input "13" at bounding box center [668, 238] width 218 height 23
click at [759, 230] on input "14" at bounding box center [668, 238] width 218 height 23
click at [748, 230] on input "14" at bounding box center [668, 238] width 218 height 23
click at [747, 230] on input "14" at bounding box center [668, 238] width 218 height 23
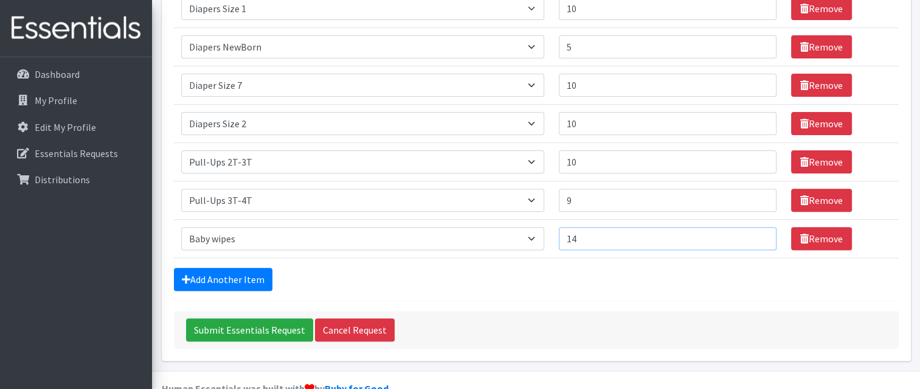
click at [748, 230] on input "14" at bounding box center [668, 238] width 218 height 23
click at [752, 227] on input "14" at bounding box center [668, 238] width 218 height 23
click at [759, 230] on input "15" at bounding box center [668, 238] width 218 height 23
click at [758, 231] on input "16" at bounding box center [668, 238] width 218 height 23
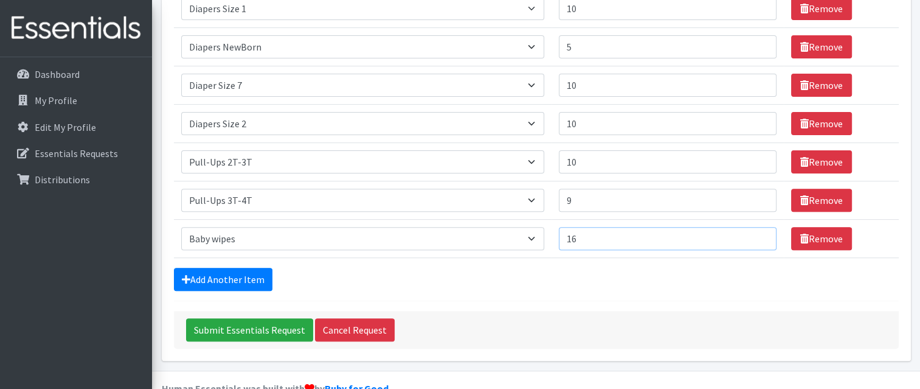
click at [749, 230] on input "16" at bounding box center [668, 238] width 218 height 23
click at [752, 227] on input "16" at bounding box center [668, 238] width 218 height 23
click at [750, 227] on input "16" at bounding box center [668, 238] width 218 height 23
click at [759, 233] on input "17" at bounding box center [668, 238] width 218 height 23
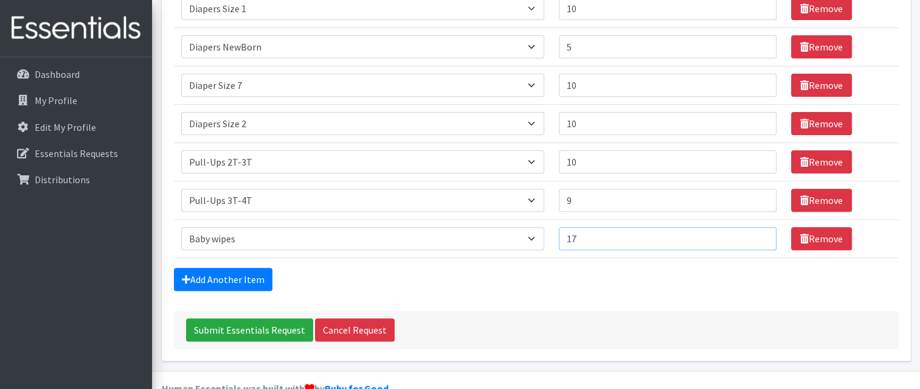
click at [759, 234] on input "18" at bounding box center [668, 238] width 218 height 23
click at [759, 234] on input "19" at bounding box center [668, 238] width 218 height 23
click at [762, 230] on input "20" at bounding box center [668, 238] width 218 height 23
click at [759, 235] on input "21" at bounding box center [668, 238] width 218 height 23
click at [759, 230] on input "22" at bounding box center [668, 238] width 218 height 23
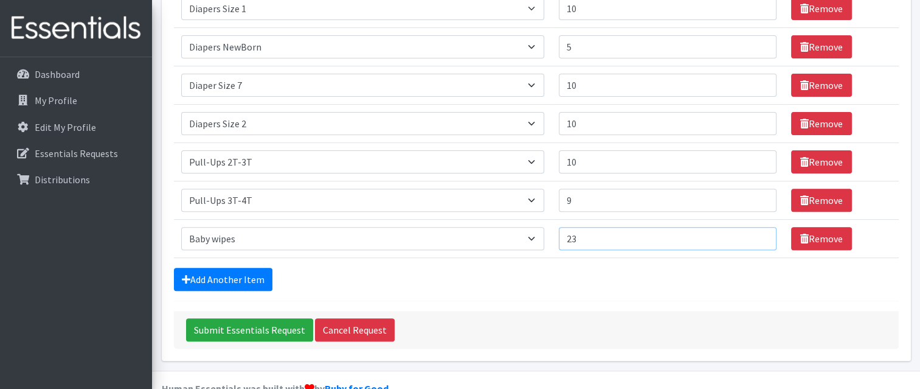
click at [760, 230] on input "23" at bounding box center [668, 238] width 218 height 23
click at [759, 230] on input "24" at bounding box center [668, 238] width 218 height 23
click at [759, 230] on input "25" at bounding box center [668, 238] width 218 height 23
click at [757, 230] on input "26" at bounding box center [668, 238] width 218 height 23
click at [757, 230] on input "27" at bounding box center [668, 238] width 218 height 23
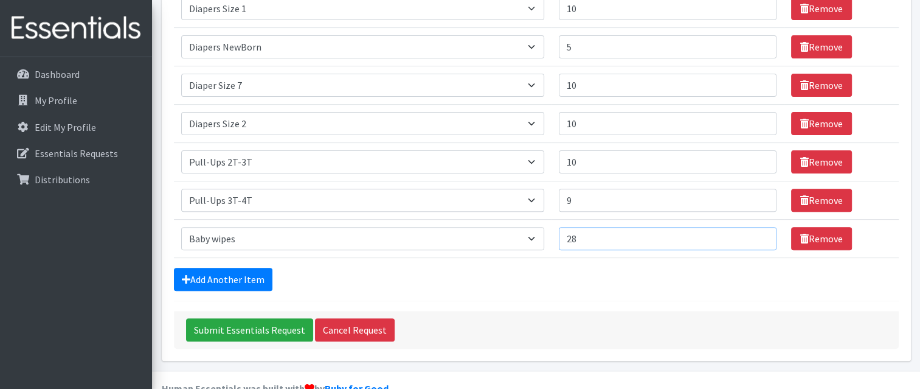
click at [757, 230] on input "28" at bounding box center [668, 238] width 218 height 23
click at [755, 230] on input "29" at bounding box center [668, 238] width 218 height 23
click at [755, 231] on input "30" at bounding box center [668, 238] width 218 height 23
click at [755, 231] on input "31" at bounding box center [668, 238] width 218 height 23
click at [754, 231] on input "32" at bounding box center [668, 238] width 218 height 23
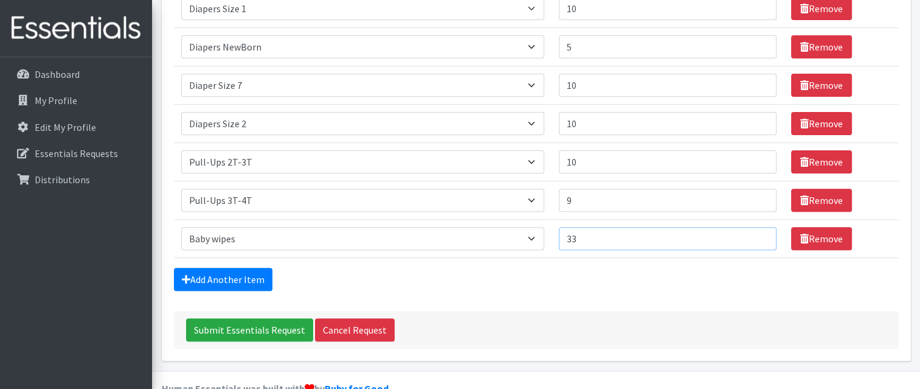
click at [758, 236] on input "33" at bounding box center [668, 238] width 218 height 23
click at [758, 236] on input "34" at bounding box center [668, 238] width 218 height 23
click at [758, 235] on input "35" at bounding box center [668, 238] width 218 height 23
click at [759, 235] on input "36" at bounding box center [668, 238] width 218 height 23
click at [755, 230] on input "37" at bounding box center [668, 238] width 218 height 23
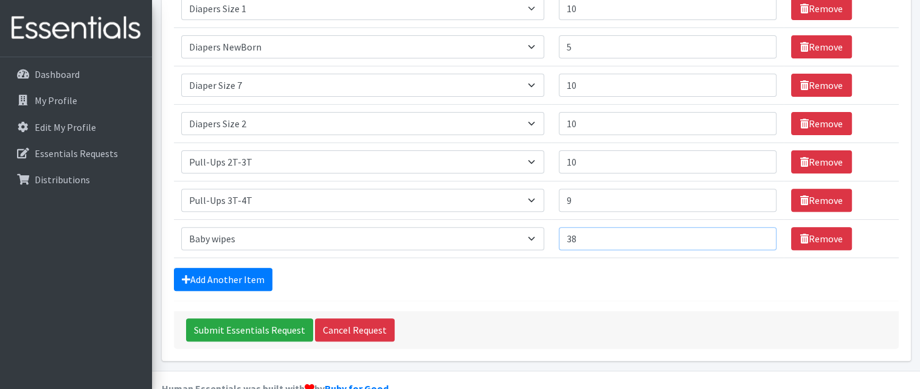
click at [755, 230] on input "38" at bounding box center [668, 238] width 218 height 23
click at [755, 230] on input "39" at bounding box center [668, 238] width 218 height 23
click at [759, 235] on input "40" at bounding box center [668, 238] width 218 height 23
click at [759, 235] on input "41" at bounding box center [668, 238] width 218 height 23
click at [759, 235] on input "42" at bounding box center [668, 238] width 218 height 23
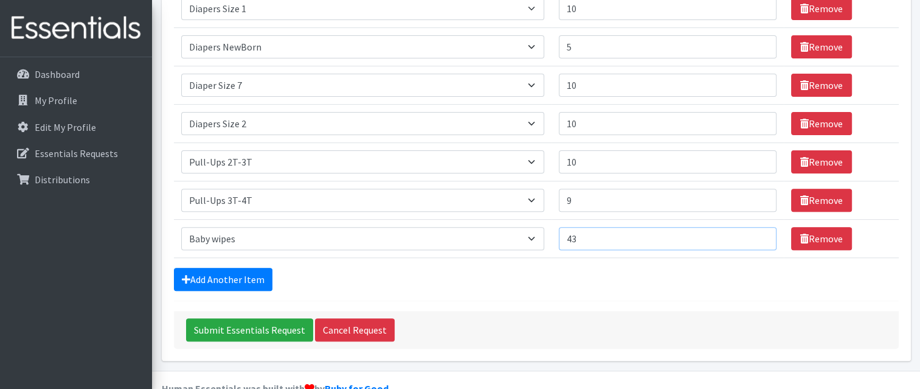
click at [759, 235] on input "43" at bounding box center [668, 238] width 218 height 23
click at [759, 234] on input "44" at bounding box center [668, 238] width 218 height 23
click at [759, 234] on input "45" at bounding box center [668, 238] width 218 height 23
click at [759, 234] on input "46" at bounding box center [668, 238] width 218 height 23
click at [759, 233] on input "47" at bounding box center [668, 238] width 218 height 23
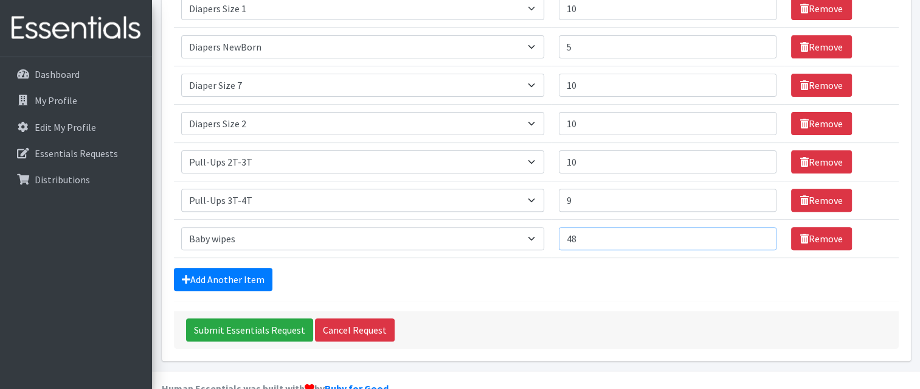
click at [759, 233] on input "48" at bounding box center [668, 238] width 218 height 23
click at [759, 233] on input "49" at bounding box center [668, 238] width 218 height 23
click at [759, 233] on input "50" at bounding box center [668, 238] width 218 height 23
click at [759, 233] on input "51" at bounding box center [668, 238] width 218 height 23
click at [759, 232] on input "52" at bounding box center [668, 238] width 218 height 23
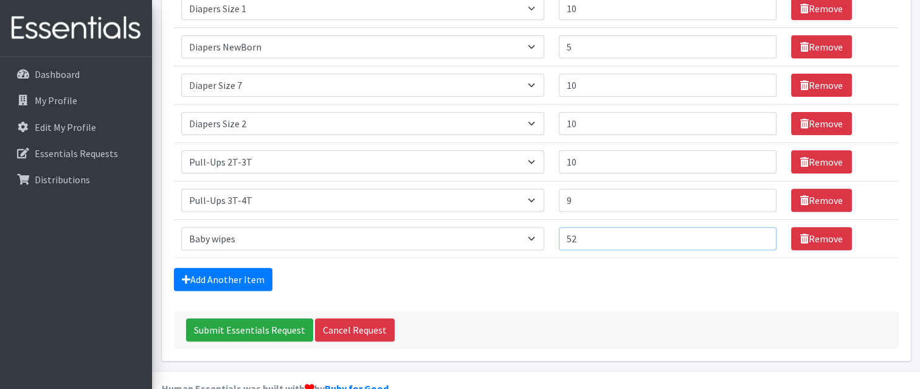
click at [759, 232] on input "53" at bounding box center [668, 238] width 218 height 23
click at [759, 232] on input "54" at bounding box center [668, 238] width 218 height 23
click at [759, 232] on input "55" at bounding box center [668, 238] width 218 height 23
click at [759, 232] on input "56" at bounding box center [668, 238] width 218 height 23
click at [759, 232] on input "57" at bounding box center [668, 238] width 218 height 23
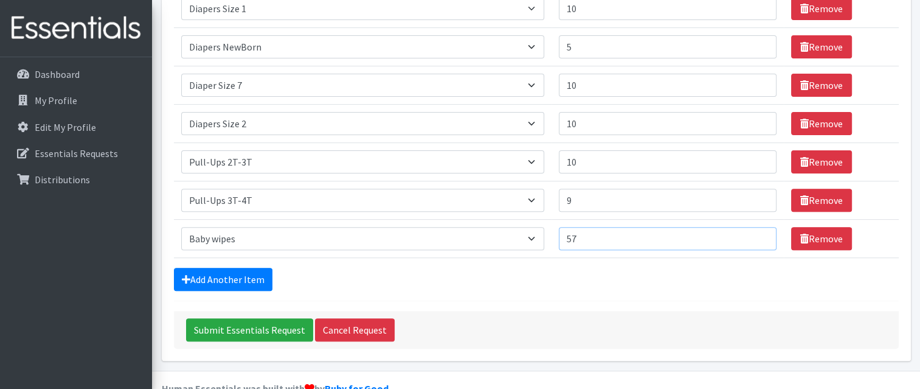
click at [759, 233] on input "58" at bounding box center [668, 238] width 218 height 23
click at [759, 233] on input "59" at bounding box center [668, 238] width 218 height 23
click at [759, 233] on input "60" at bounding box center [668, 238] width 218 height 23
click at [759, 233] on input "61" at bounding box center [668, 238] width 218 height 23
click at [759, 233] on input "62" at bounding box center [668, 238] width 218 height 23
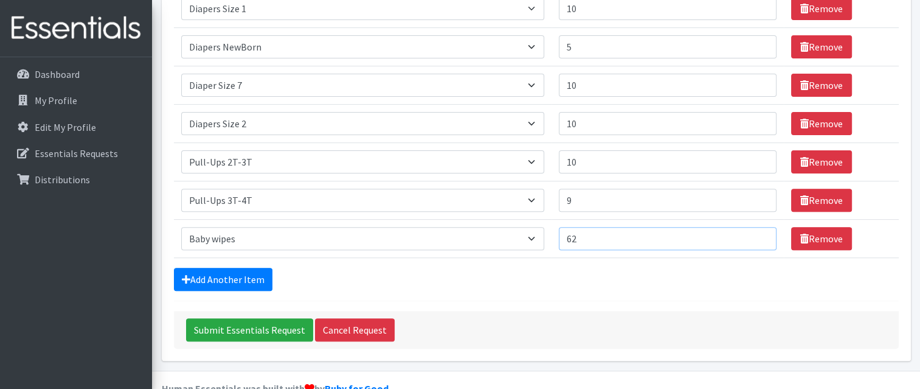
click at [759, 232] on input "63" at bounding box center [668, 238] width 218 height 23
click at [759, 233] on input "64" at bounding box center [668, 238] width 218 height 23
click at [759, 233] on input "65" at bounding box center [668, 238] width 218 height 23
click at [759, 233] on input "66" at bounding box center [668, 238] width 218 height 23
click at [759, 232] on input "67" at bounding box center [668, 238] width 218 height 23
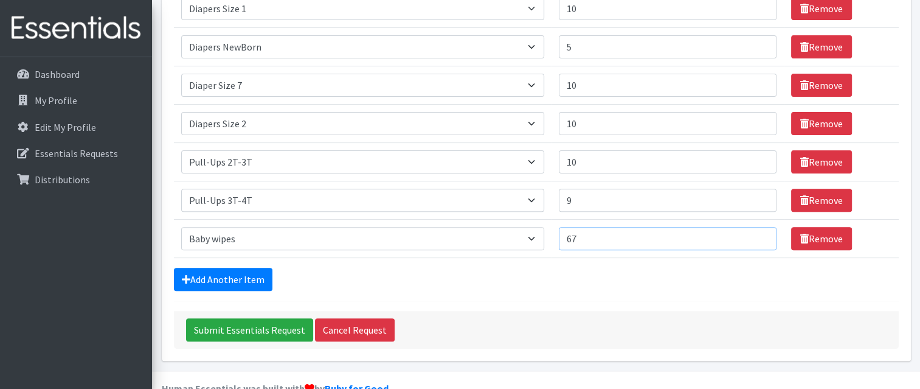
click at [759, 232] on input "68" at bounding box center [668, 238] width 218 height 23
click at [759, 232] on input "69" at bounding box center [668, 238] width 218 height 23
click at [759, 232] on input "70" at bounding box center [668, 238] width 218 height 23
click at [759, 234] on input "71" at bounding box center [668, 238] width 218 height 23
click at [759, 233] on input "72" at bounding box center [668, 238] width 218 height 23
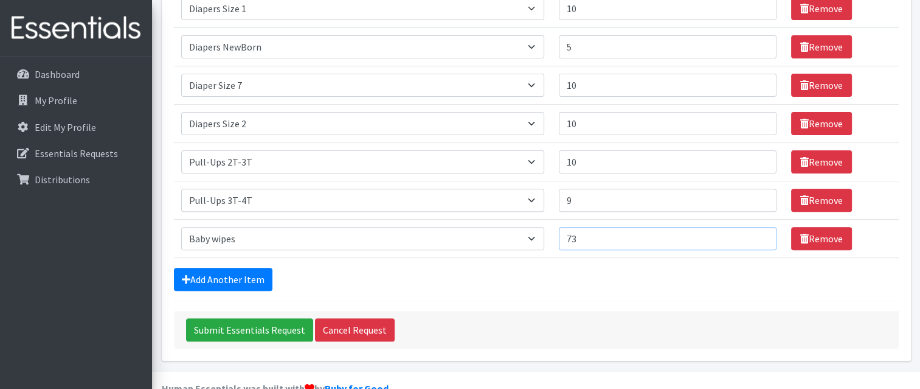
click at [759, 233] on input "73" at bounding box center [668, 238] width 218 height 23
click at [759, 234] on input "74" at bounding box center [668, 238] width 218 height 23
click at [759, 234] on input "75" at bounding box center [668, 238] width 218 height 23
click at [759, 234] on input "76" at bounding box center [668, 238] width 218 height 23
click at [759, 233] on input "77" at bounding box center [668, 238] width 218 height 23
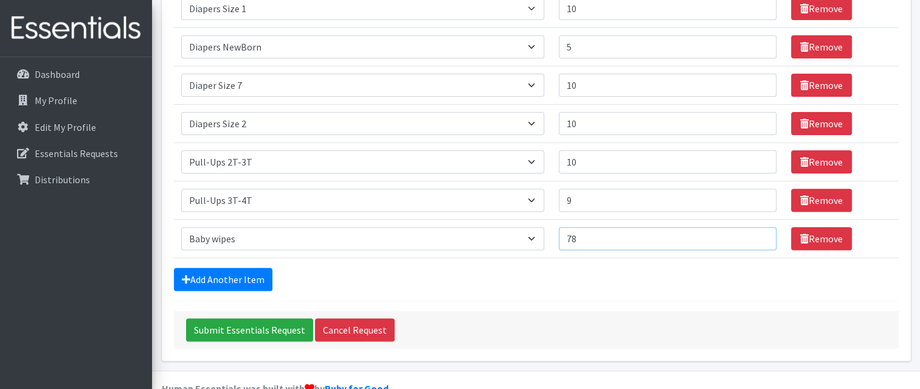
click at [759, 233] on input "78" at bounding box center [668, 238] width 218 height 23
click at [759, 232] on input "79" at bounding box center [668, 238] width 218 height 23
click at [759, 232] on input "80" at bounding box center [668, 238] width 218 height 23
click at [759, 232] on input "81" at bounding box center [668, 238] width 218 height 23
click at [759, 233] on input "82" at bounding box center [668, 238] width 218 height 23
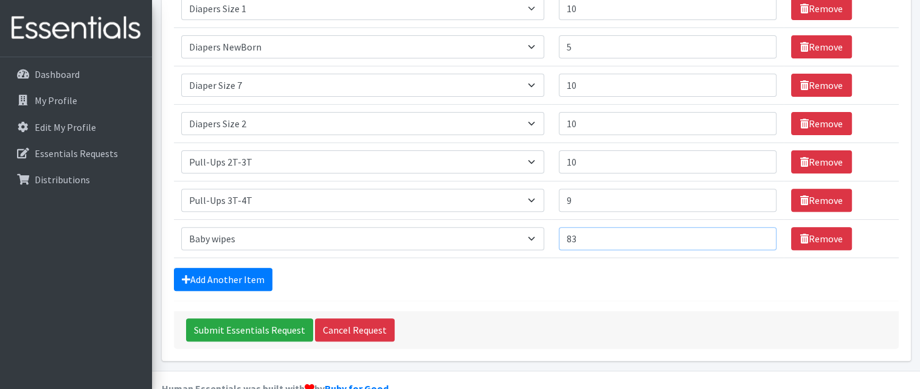
click at [759, 233] on input "83" at bounding box center [668, 238] width 218 height 23
click at [759, 233] on input "84" at bounding box center [668, 238] width 218 height 23
click at [759, 232] on input "85" at bounding box center [668, 238] width 218 height 23
click at [759, 232] on input "86" at bounding box center [668, 238] width 218 height 23
click at [759, 233] on input "87" at bounding box center [668, 238] width 218 height 23
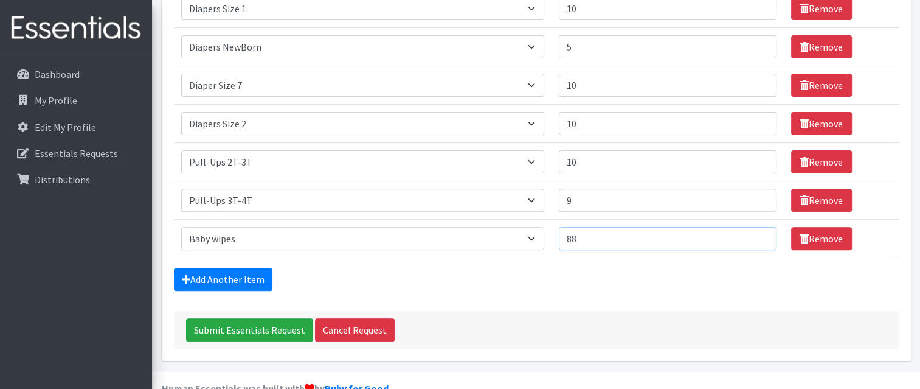
click at [759, 233] on input "88" at bounding box center [668, 238] width 218 height 23
click at [759, 234] on input "89" at bounding box center [668, 238] width 218 height 23
click at [759, 232] on input "90" at bounding box center [668, 238] width 218 height 23
click at [759, 232] on input "91" at bounding box center [668, 238] width 218 height 23
click at [759, 232] on input "92" at bounding box center [668, 238] width 218 height 23
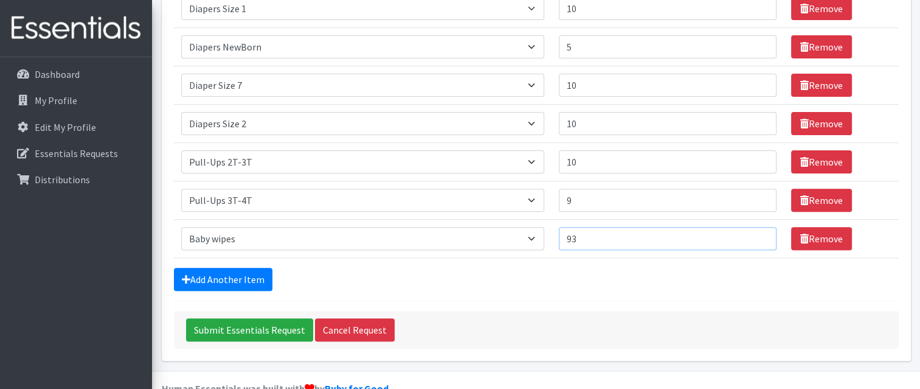
click at [759, 232] on input "93" at bounding box center [668, 238] width 218 height 23
click at [759, 231] on input "94" at bounding box center [668, 238] width 218 height 23
type input "95"
click at [759, 232] on input "95" at bounding box center [668, 238] width 218 height 23
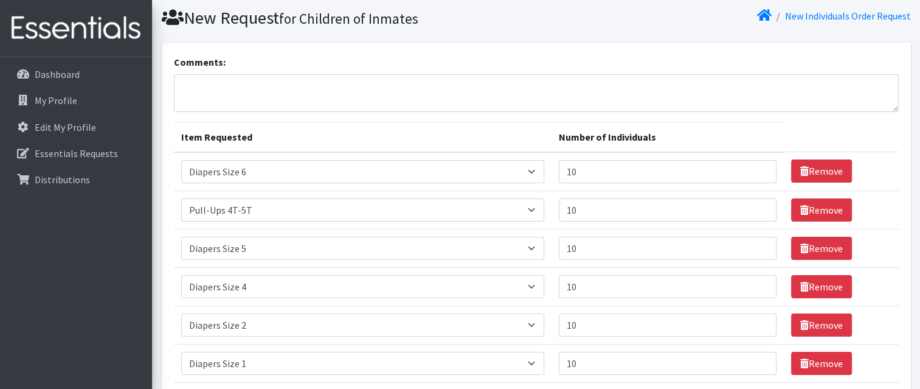
scroll to position [0, 0]
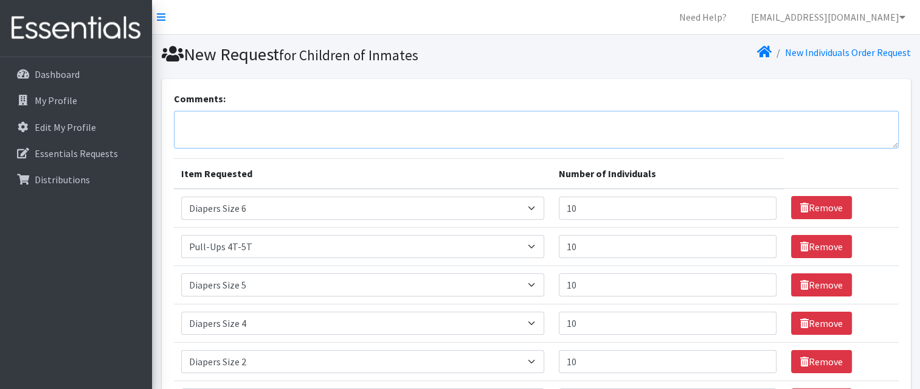
click at [400, 114] on textarea "Comments:" at bounding box center [536, 130] width 725 height 38
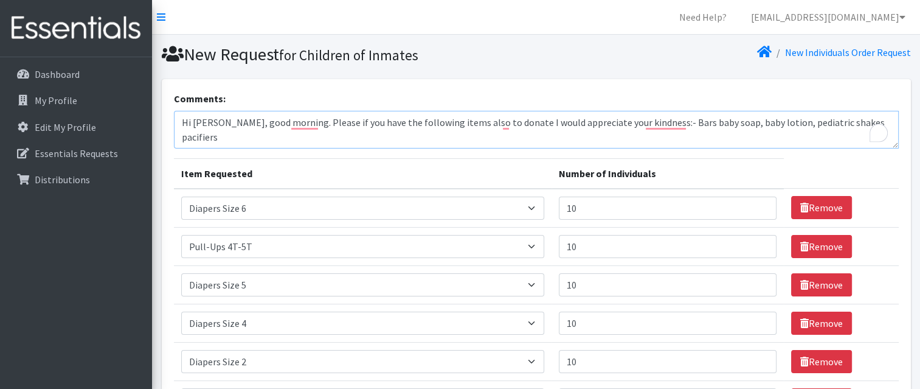
click at [826, 126] on textarea "Hi Scarleth, good morning. Please if you have the following items also to donat…" at bounding box center [536, 130] width 725 height 38
click at [827, 124] on textarea "Hi Scarleth, good morning. Please if you have the following items also to donat…" at bounding box center [536, 130] width 725 height 38
click at [870, 124] on textarea "Hi Scarleth, good morning. Please if you have the following items also to donat…" at bounding box center [536, 130] width 725 height 38
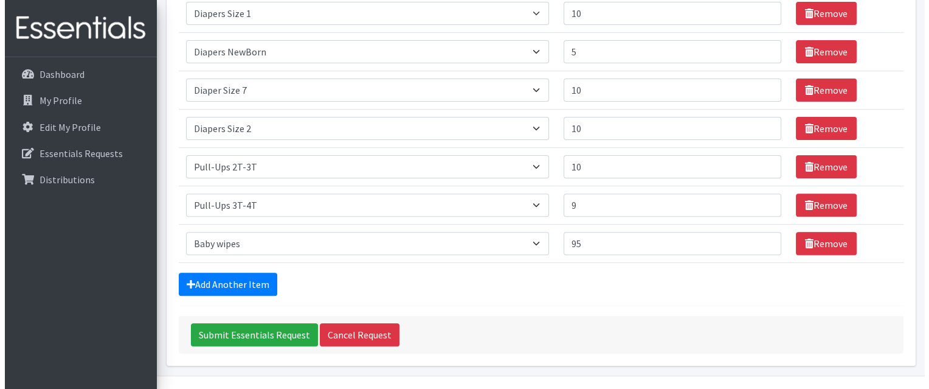
scroll to position [389, 0]
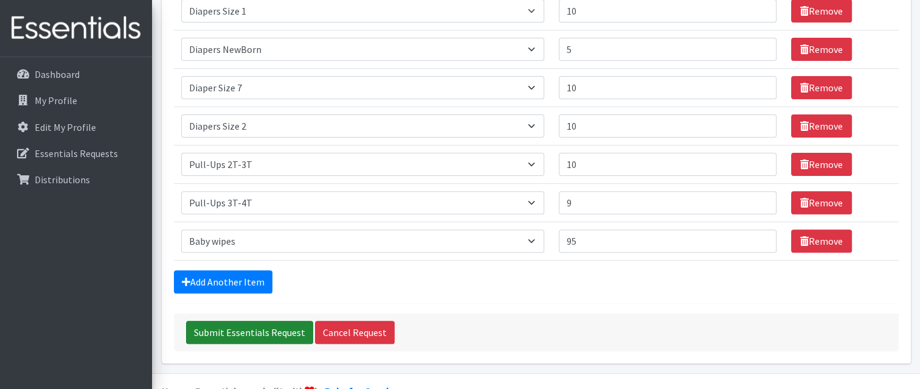
type textarea "Hi Scarleth, good morning. Please if you have the following items also to donat…"
click at [267, 334] on input "Submit Essentials Request" at bounding box center [249, 331] width 127 height 23
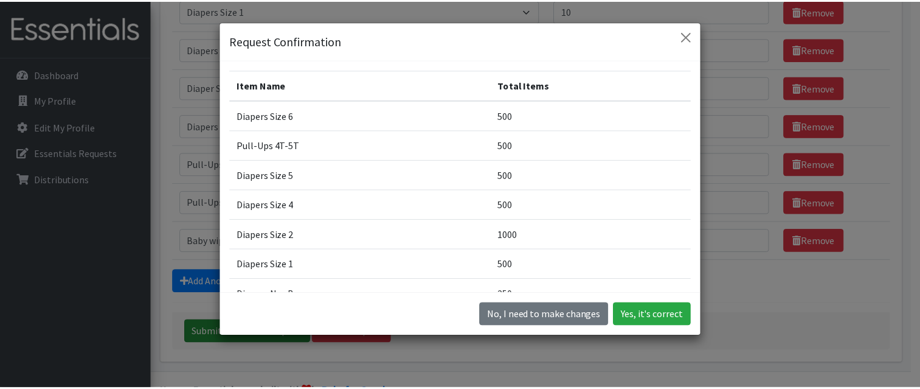
scroll to position [34, 0]
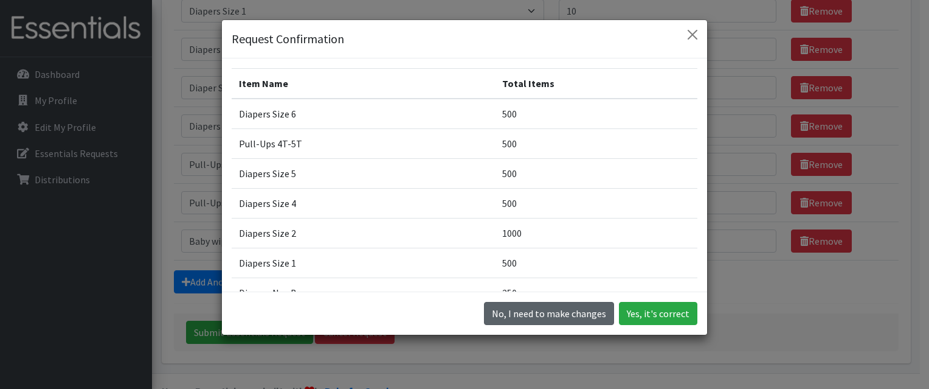
click at [546, 315] on button "No, I need to make changes" at bounding box center [549, 313] width 130 height 23
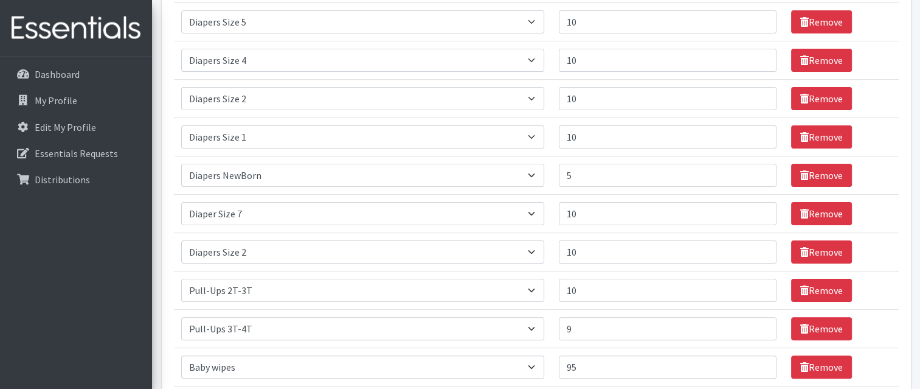
scroll to position [263, 0]
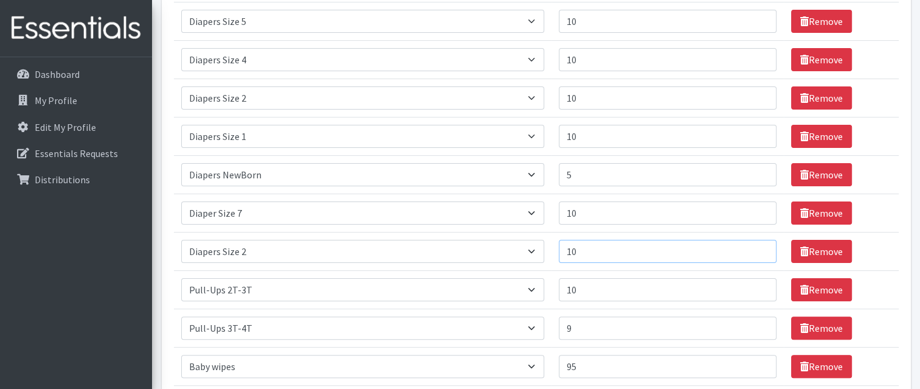
click at [747, 248] on input "10" at bounding box center [668, 251] width 218 height 23
click at [763, 249] on input "9" at bounding box center [668, 251] width 218 height 23
click at [758, 251] on input "8" at bounding box center [668, 251] width 218 height 23
click at [757, 249] on input "7" at bounding box center [668, 251] width 218 height 23
click at [759, 249] on input "6" at bounding box center [668, 251] width 218 height 23
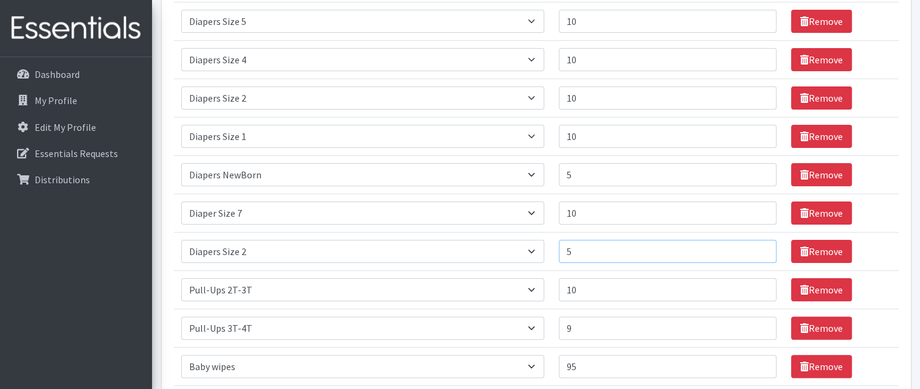
click at [759, 249] on input "5" at bounding box center [668, 251] width 218 height 23
click at [758, 249] on input "4" at bounding box center [668, 251] width 218 height 23
click at [758, 249] on input "3" at bounding box center [668, 251] width 218 height 23
click at [758, 249] on input "2" at bounding box center [668, 251] width 218 height 23
click at [750, 247] on input "2" at bounding box center [668, 251] width 218 height 23
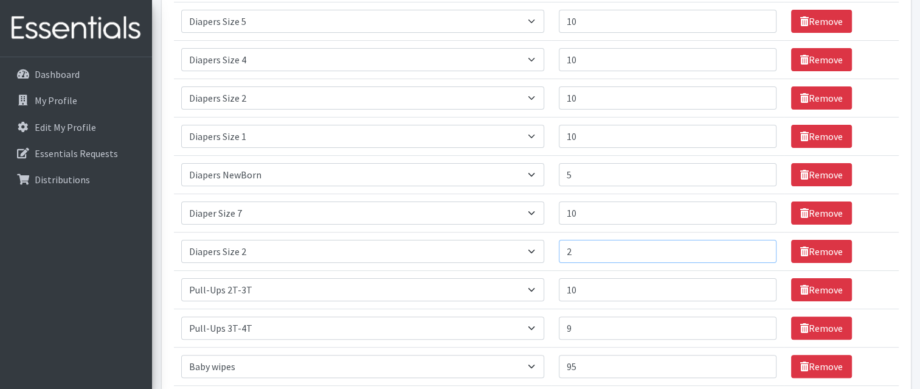
click at [751, 247] on input "2" at bounding box center [668, 251] width 218 height 23
type input "1"
click at [761, 255] on input "1" at bounding box center [668, 251] width 218 height 23
click at [761, 251] on input "1" at bounding box center [668, 251] width 218 height 23
click at [759, 252] on input "1" at bounding box center [668, 251] width 218 height 23
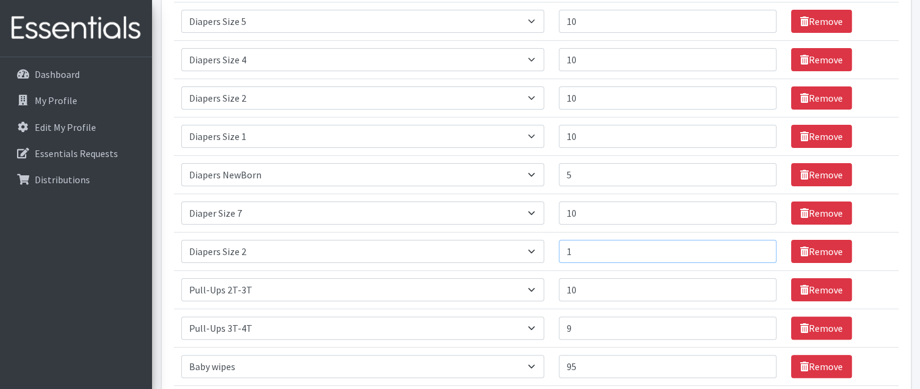
click at [762, 253] on input "1" at bounding box center [668, 251] width 218 height 23
click at [759, 254] on input "1" at bounding box center [668, 251] width 218 height 23
click at [760, 252] on input "1" at bounding box center [668, 251] width 218 height 23
click at [266, 254] on select "Select an item # - Total number of kids being served with this order: Baby wipe…" at bounding box center [363, 251] width 364 height 23
select select "2648"
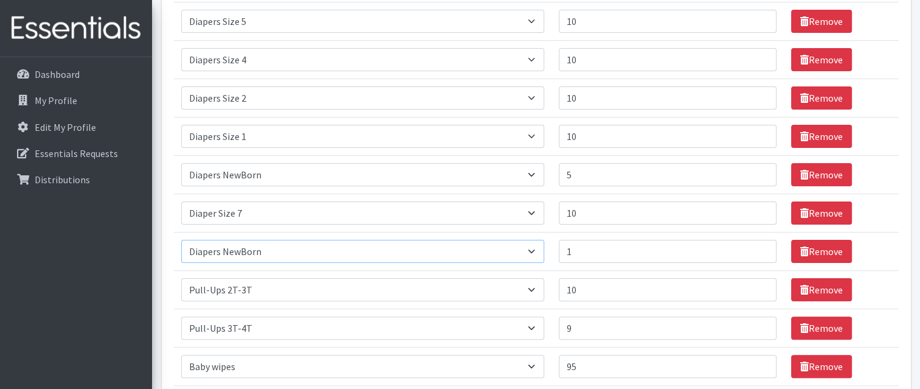
click at [181, 240] on select "Select an item # - Total number of kids being served with this order: Baby wipe…" at bounding box center [363, 251] width 364 height 23
click at [750, 243] on input "1" at bounding box center [668, 251] width 218 height 23
click at [759, 246] on input "2" at bounding box center [668, 251] width 218 height 23
click at [759, 247] on input "3" at bounding box center [668, 251] width 218 height 23
click at [751, 243] on input "3" at bounding box center [668, 251] width 218 height 23
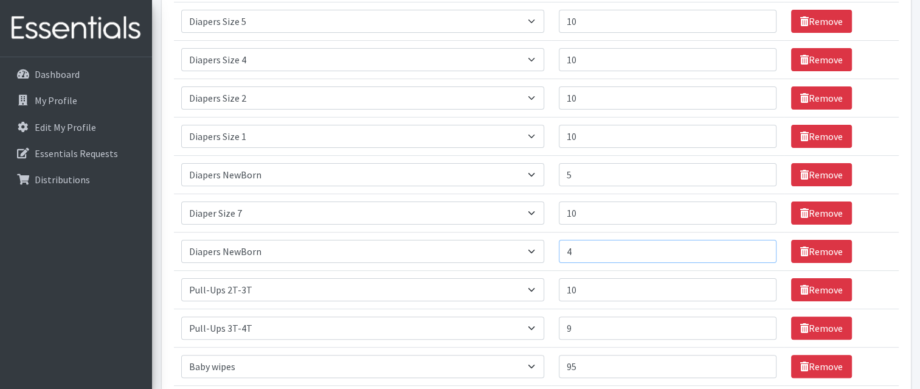
click at [756, 244] on input "4" at bounding box center [668, 251] width 218 height 23
type input "5"
click at [758, 244] on input "5" at bounding box center [668, 251] width 218 height 23
click at [752, 325] on input "9" at bounding box center [668, 327] width 218 height 23
type input "10"
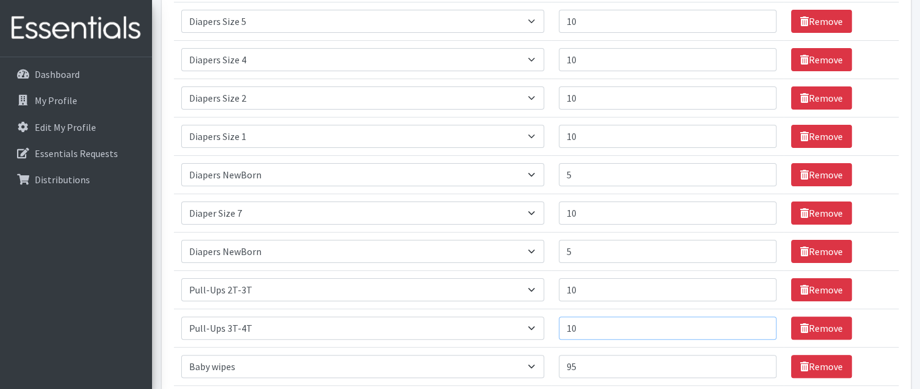
click at [759, 324] on input "10" at bounding box center [668, 327] width 218 height 23
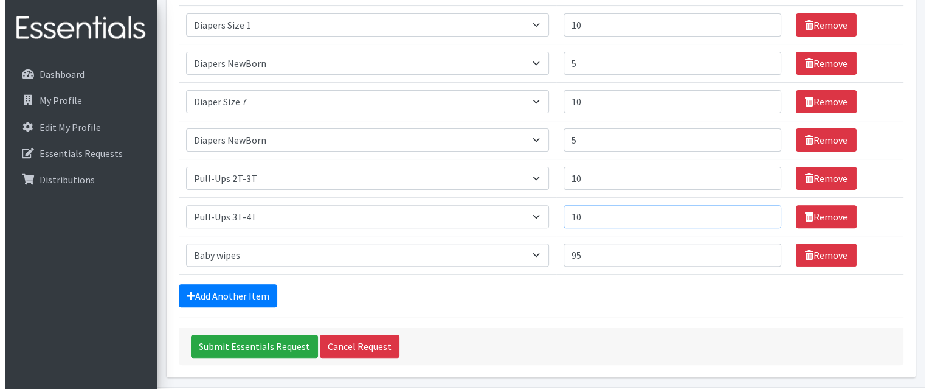
scroll to position [380, 0]
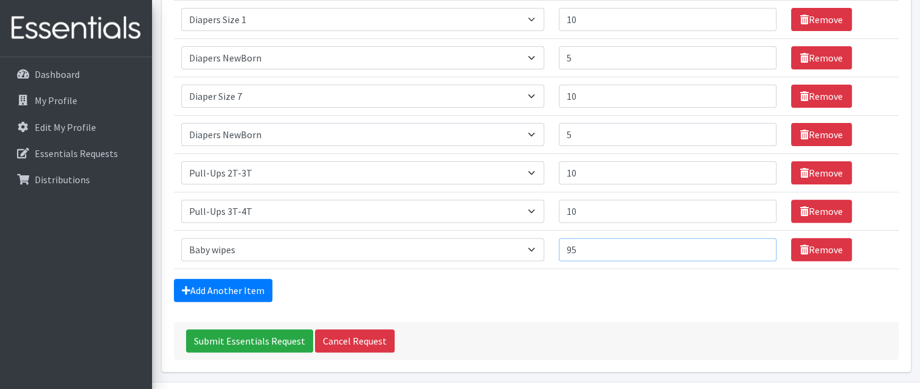
click at [744, 244] on input "95" at bounding box center [668, 249] width 218 height 23
click at [759, 245] on input "96" at bounding box center [668, 249] width 218 height 23
click at [755, 241] on input "97" at bounding box center [668, 249] width 218 height 23
click at [759, 246] on input "98" at bounding box center [668, 249] width 218 height 23
click at [759, 245] on input "99" at bounding box center [668, 249] width 218 height 23
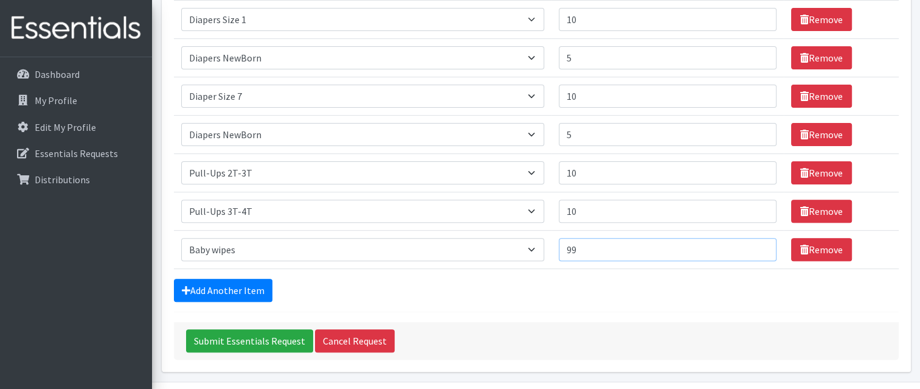
type input "100"
click at [759, 245] on input "100" at bounding box center [668, 249] width 218 height 23
click at [258, 339] on input "Submit Essentials Request" at bounding box center [249, 340] width 127 height 23
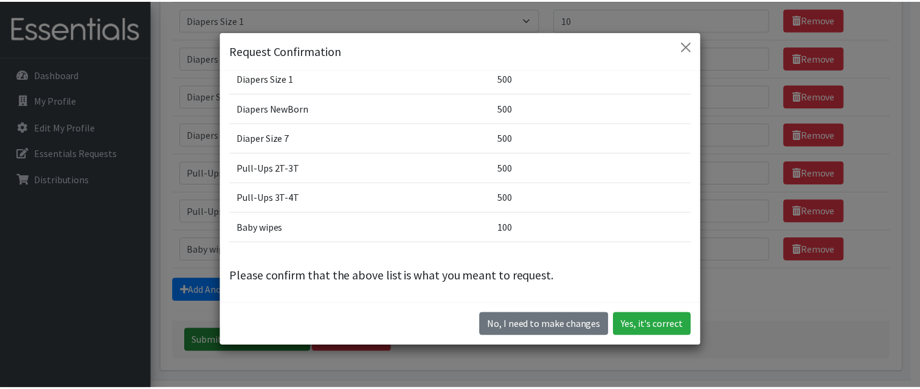
scroll to position [34, 0]
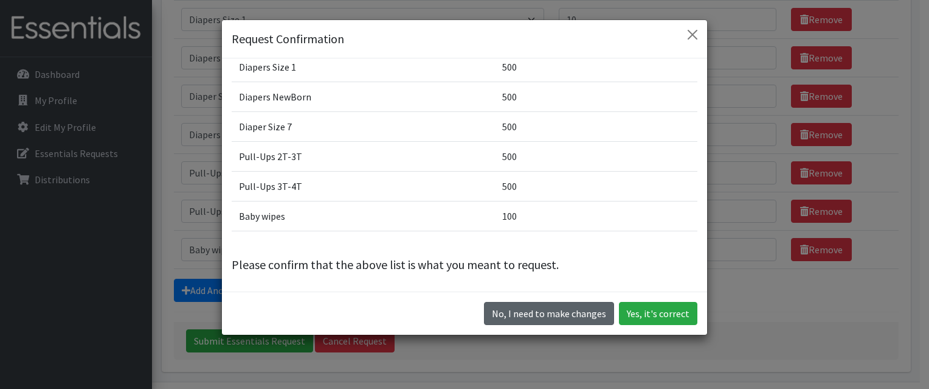
click at [547, 311] on button "No, I need to make changes" at bounding box center [549, 313] width 130 height 23
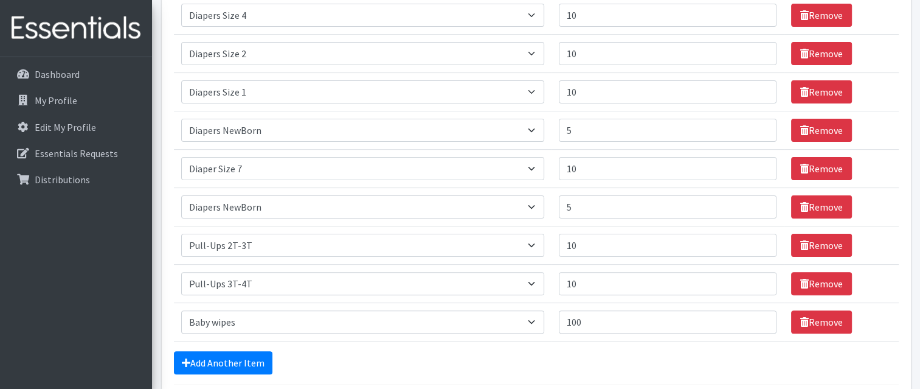
scroll to position [308, 0]
click at [752, 91] on input "10" at bounding box center [668, 91] width 218 height 23
click at [759, 92] on input "9" at bounding box center [668, 91] width 218 height 23
click at [759, 93] on input "8" at bounding box center [668, 91] width 218 height 23
click at [759, 92] on input "7" at bounding box center [668, 91] width 218 height 23
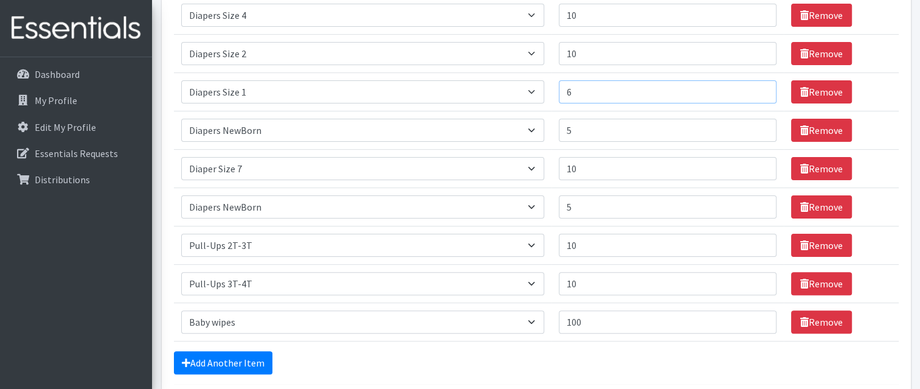
click at [759, 93] on input "6" at bounding box center [668, 91] width 218 height 23
type input "5"
click at [759, 93] on input "5" at bounding box center [668, 91] width 218 height 23
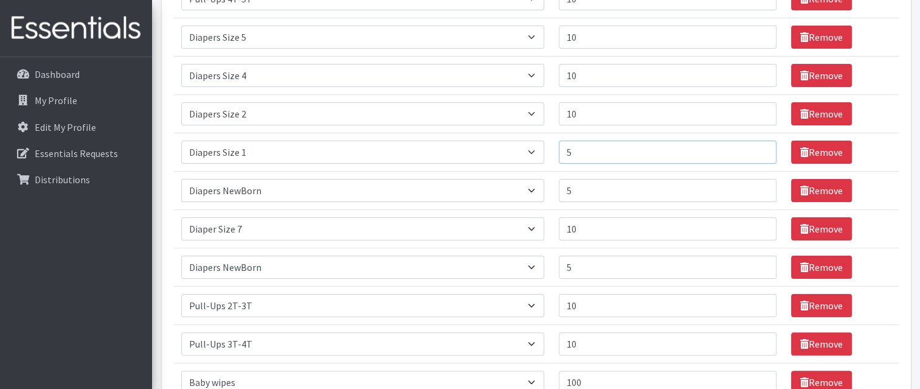
scroll to position [246, 0]
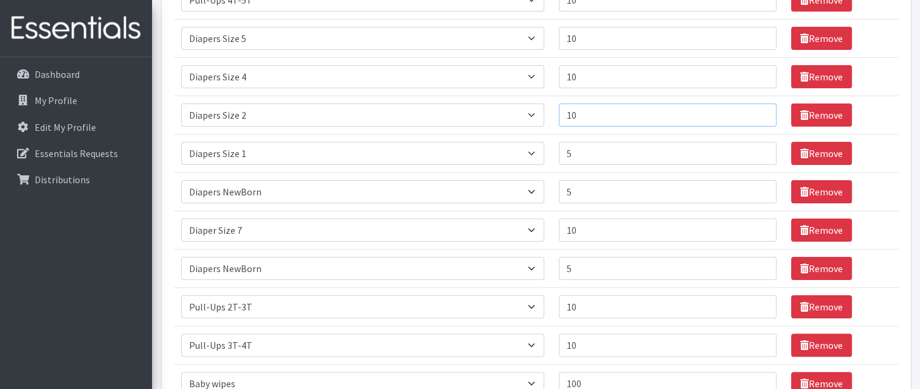
click at [753, 113] on input "10" at bounding box center [668, 114] width 218 height 23
click at [761, 119] on input "9" at bounding box center [668, 114] width 218 height 23
click at [759, 116] on input "8" at bounding box center [668, 114] width 218 height 23
click at [759, 116] on input "7" at bounding box center [668, 114] width 218 height 23
click at [759, 116] on input "6" at bounding box center [668, 114] width 218 height 23
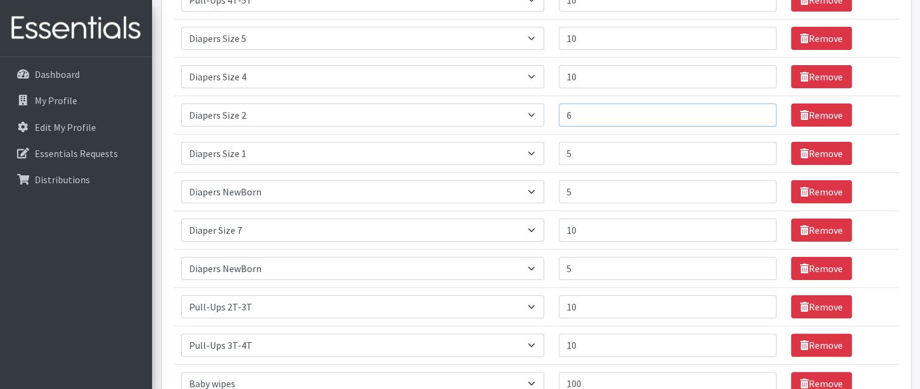
type input "5"
click at [759, 116] on input "5" at bounding box center [668, 114] width 218 height 23
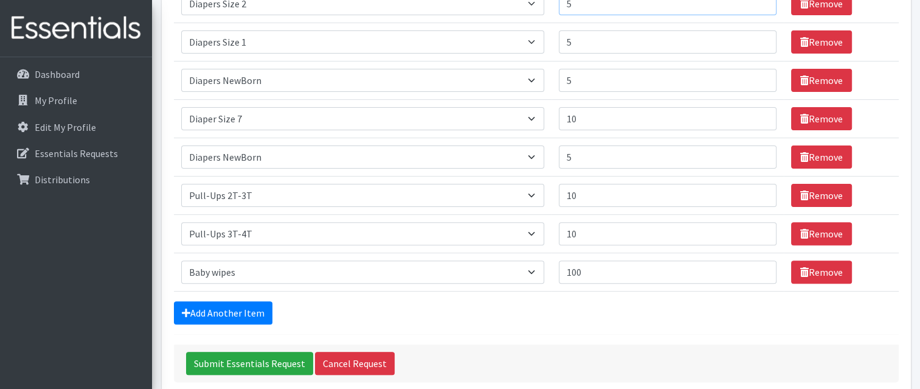
scroll to position [360, 0]
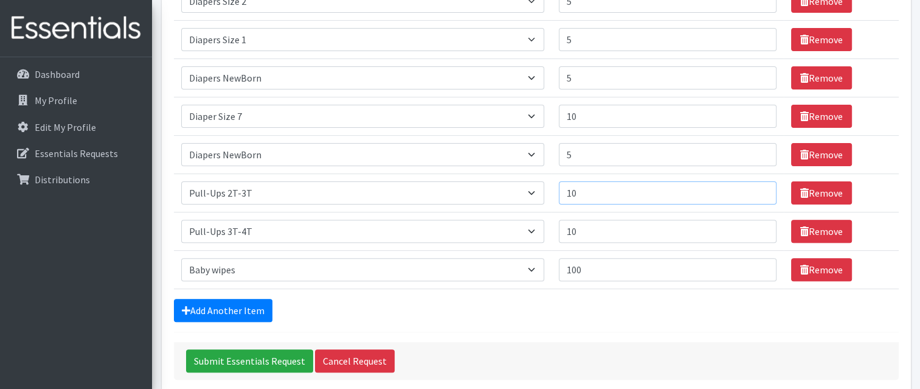
click at [751, 190] on input "10" at bounding box center [668, 192] width 218 height 23
click at [754, 193] on input "9" at bounding box center [668, 192] width 218 height 23
click at [759, 190] on input "8" at bounding box center [668, 192] width 218 height 23
click at [759, 190] on input "7" at bounding box center [668, 192] width 218 height 23
click at [758, 190] on input "6" at bounding box center [668, 192] width 218 height 23
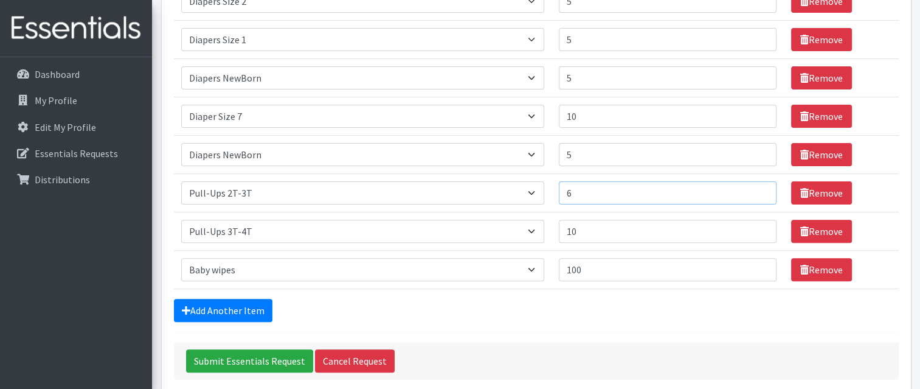
type input "5"
click at [759, 190] on input "5" at bounding box center [668, 192] width 218 height 23
click at [771, 228] on input "10" at bounding box center [668, 231] width 218 height 23
click at [761, 230] on input "9" at bounding box center [668, 231] width 218 height 23
click at [761, 230] on input "8" at bounding box center [668, 231] width 218 height 23
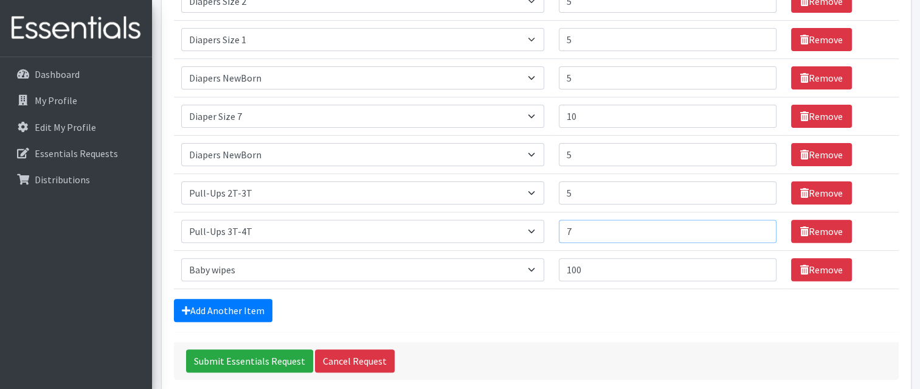
click at [761, 229] on input "7" at bounding box center [668, 231] width 218 height 23
click at [760, 232] on input "6" at bounding box center [668, 231] width 218 height 23
type input "5"
click at [761, 231] on input "5" at bounding box center [668, 231] width 218 height 23
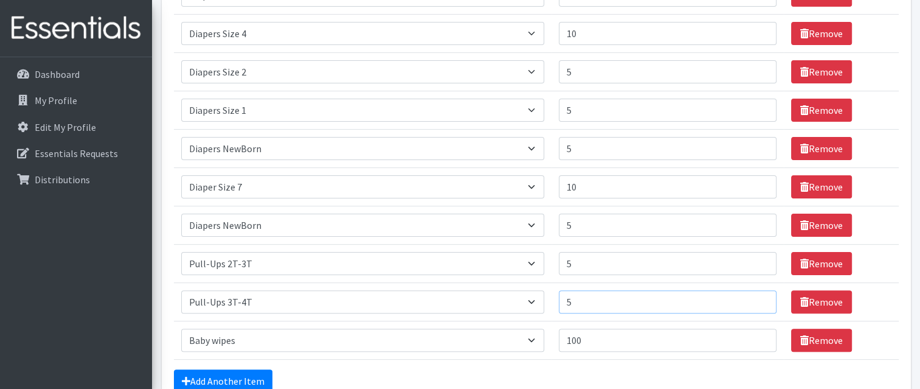
scroll to position [291, 0]
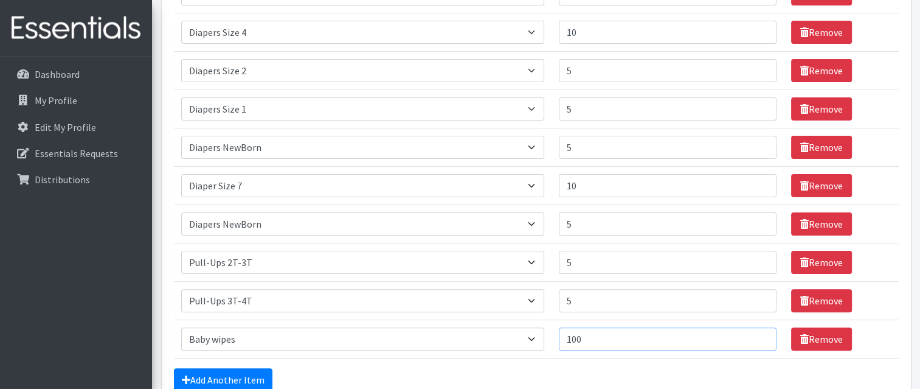
click at [752, 336] on input "100" at bounding box center [668, 338] width 218 height 23
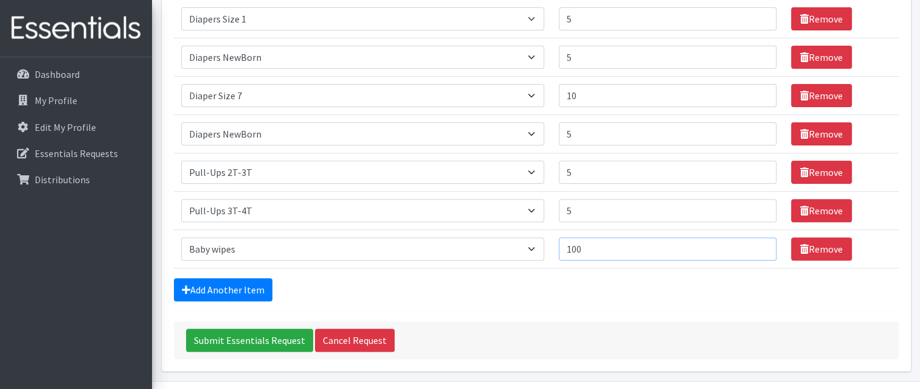
scroll to position [402, 0]
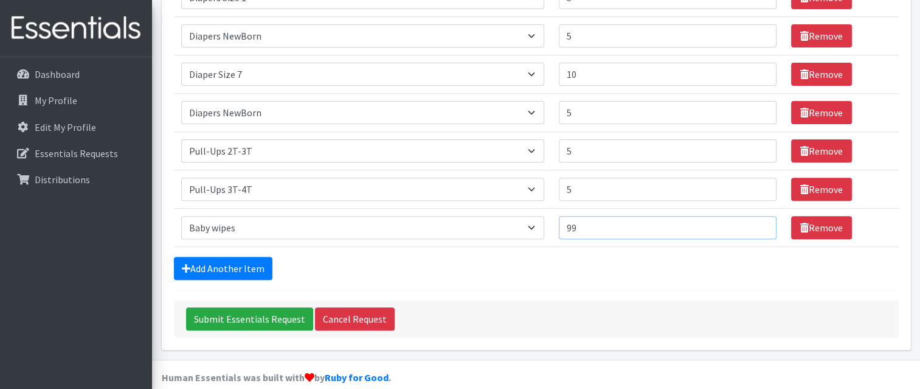
click at [758, 230] on input "99" at bounding box center [668, 227] width 218 height 23
click at [759, 226] on input "98" at bounding box center [668, 227] width 218 height 23
click at [759, 226] on input "97" at bounding box center [668, 227] width 218 height 23
click at [759, 227] on input "96" at bounding box center [668, 227] width 218 height 23
click at [759, 227] on input "95" at bounding box center [668, 227] width 218 height 23
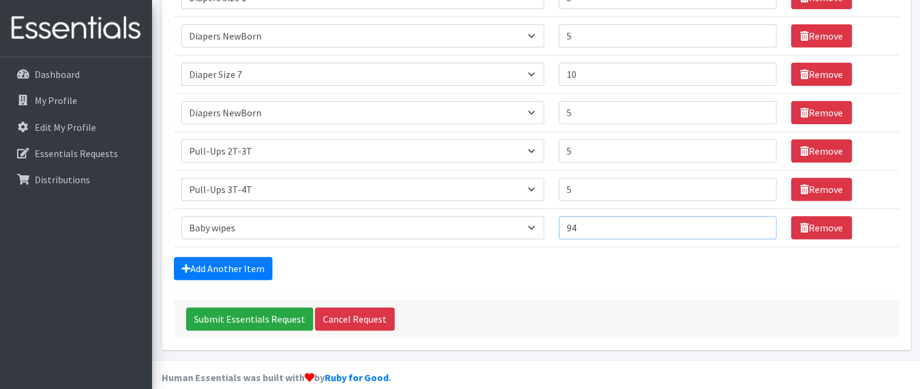
click at [759, 227] on input "94" at bounding box center [668, 227] width 218 height 23
click at [759, 227] on input "93" at bounding box center [668, 227] width 218 height 23
click at [759, 226] on input "92" at bounding box center [668, 227] width 218 height 23
click at [759, 226] on input "91" at bounding box center [668, 227] width 218 height 23
click at [759, 226] on input "90" at bounding box center [668, 227] width 218 height 23
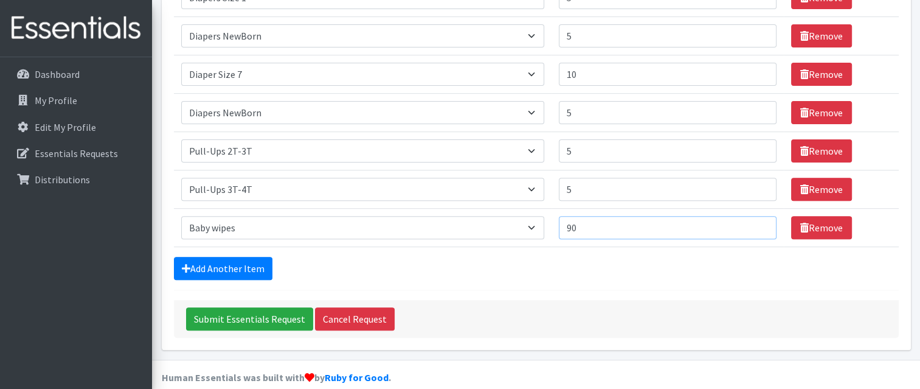
click at [759, 226] on input "89" at bounding box center [668, 227] width 218 height 23
click at [759, 226] on input "88" at bounding box center [668, 227] width 218 height 23
click at [758, 230] on input "87" at bounding box center [668, 227] width 218 height 23
click at [759, 226] on input "86" at bounding box center [668, 227] width 218 height 23
click at [759, 226] on input "85" at bounding box center [668, 227] width 218 height 23
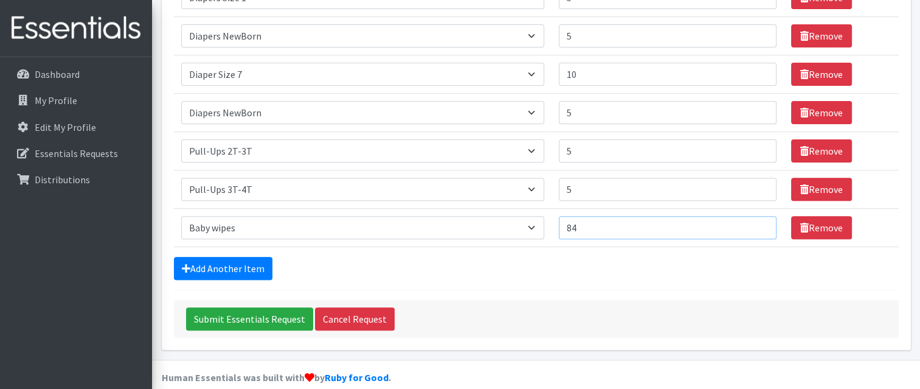
click at [759, 227] on input "84" at bounding box center [668, 227] width 218 height 23
click at [757, 231] on input "83" at bounding box center [668, 227] width 218 height 23
click at [759, 226] on input "82" at bounding box center [668, 227] width 218 height 23
click at [759, 226] on input "81" at bounding box center [668, 227] width 218 height 23
type input "80"
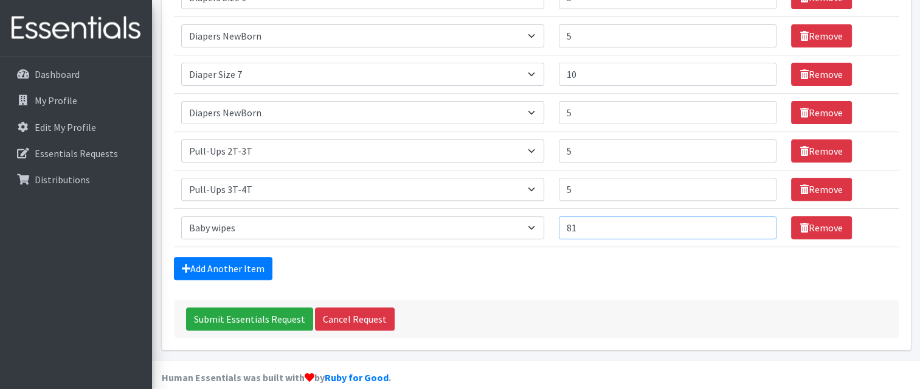
click at [761, 231] on input "80" at bounding box center [668, 227] width 218 height 23
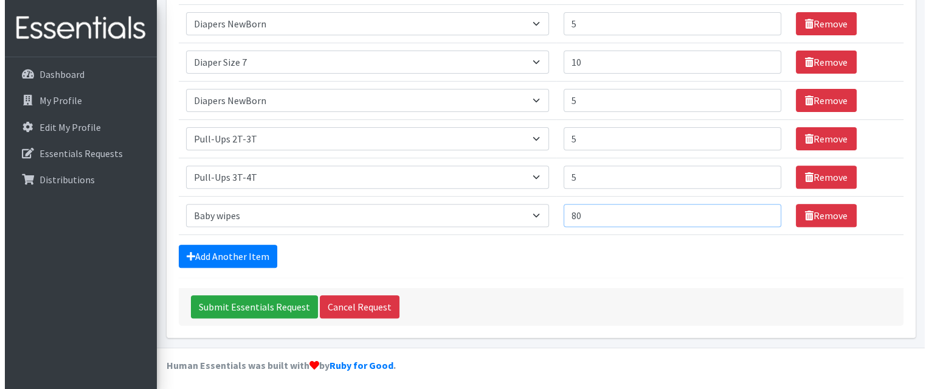
scroll to position [415, 0]
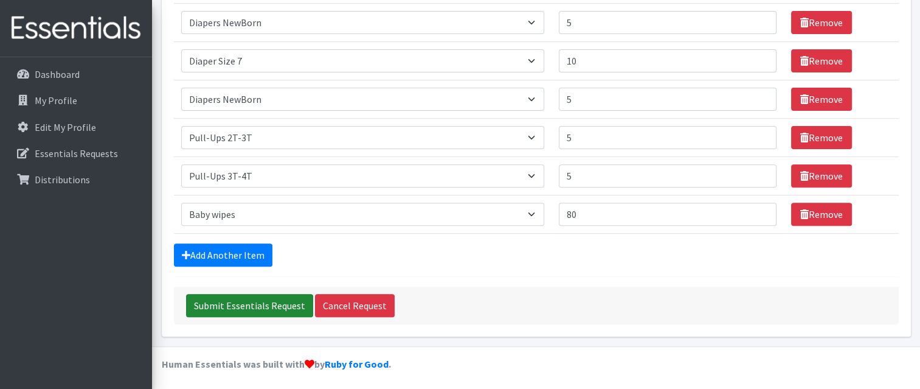
click at [281, 306] on input "Submit Essentials Request" at bounding box center [249, 305] width 127 height 23
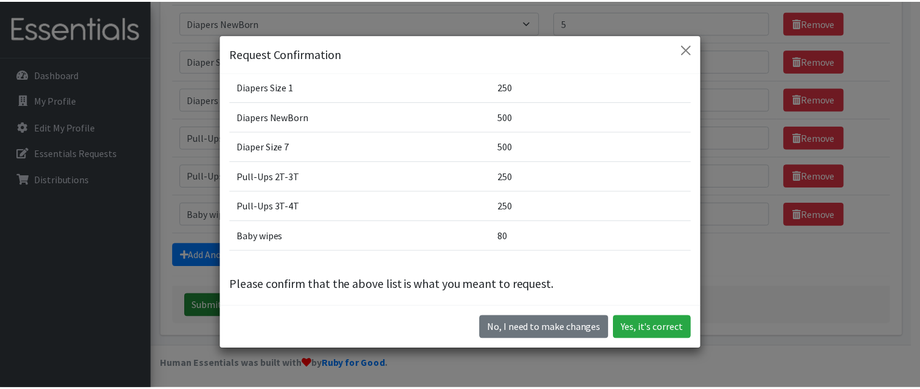
scroll to position [0, 0]
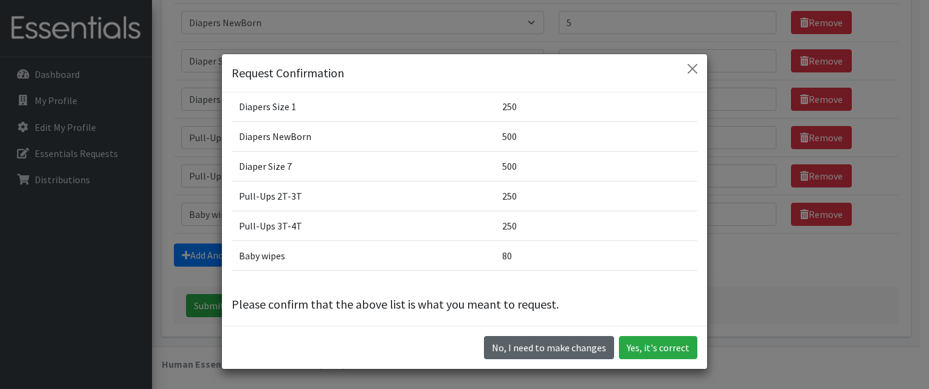
click at [572, 353] on button "No, I need to make changes" at bounding box center [549, 347] width 130 height 23
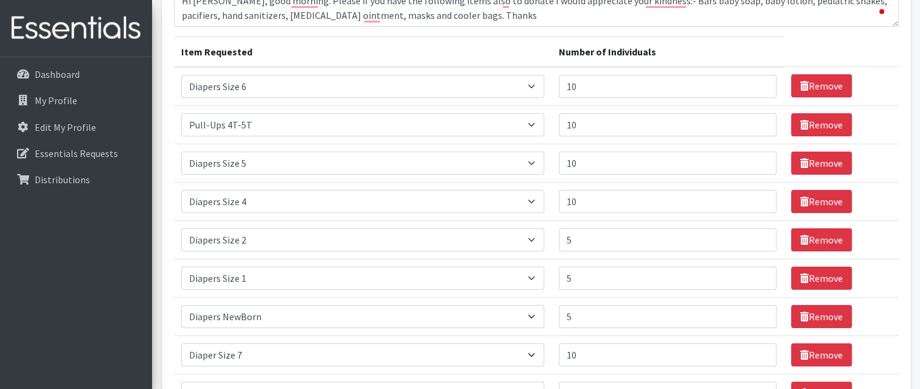
scroll to position [118, 0]
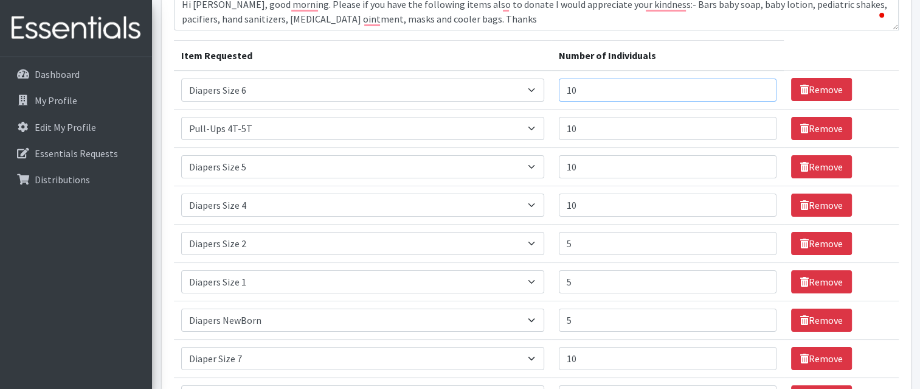
click at [753, 89] on input "10" at bounding box center [668, 89] width 218 height 23
click at [759, 91] on input "9" at bounding box center [668, 89] width 218 height 23
click at [759, 91] on input "8" at bounding box center [668, 89] width 218 height 23
click at [759, 91] on input "7" at bounding box center [668, 89] width 218 height 23
click at [759, 91] on input "6" at bounding box center [668, 89] width 218 height 23
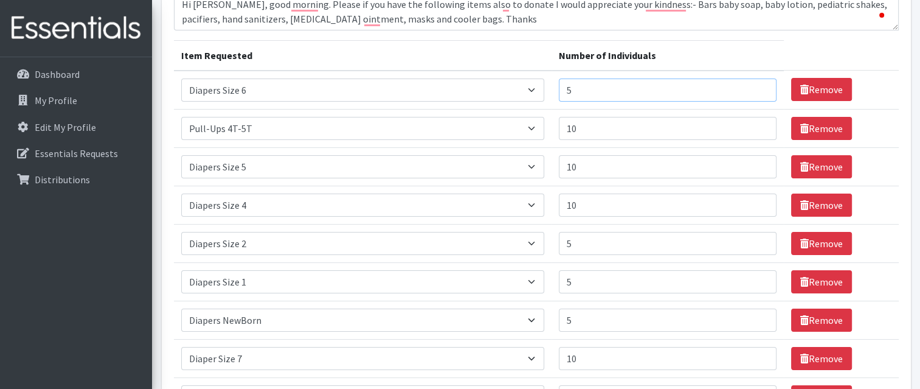
click at [759, 91] on input "5" at bounding box center [668, 89] width 218 height 23
click at [759, 92] on input "4" at bounding box center [668, 89] width 218 height 23
click at [759, 89] on input "3" at bounding box center [668, 89] width 218 height 23
click at [757, 83] on input "4" at bounding box center [668, 89] width 218 height 23
type input "5"
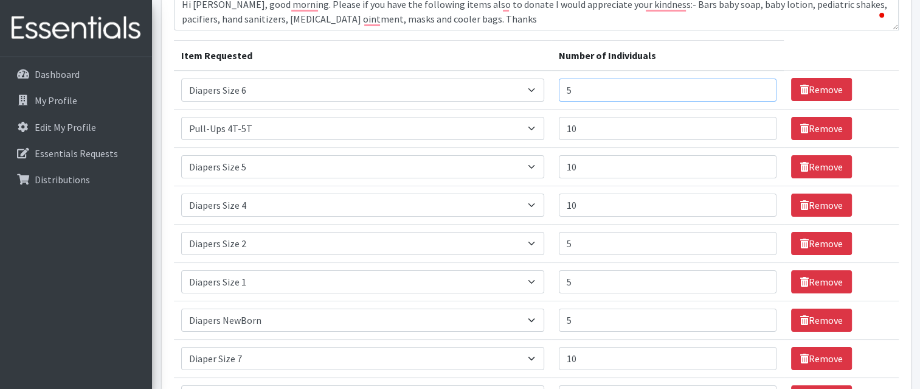
click at [757, 83] on input "5" at bounding box center [668, 89] width 218 height 23
click at [752, 127] on input "10" at bounding box center [668, 128] width 218 height 23
click at [759, 126] on input "11" at bounding box center [668, 128] width 218 height 23
click at [762, 122] on input "12" at bounding box center [668, 128] width 218 height 23
click at [760, 123] on input "13" at bounding box center [668, 128] width 218 height 23
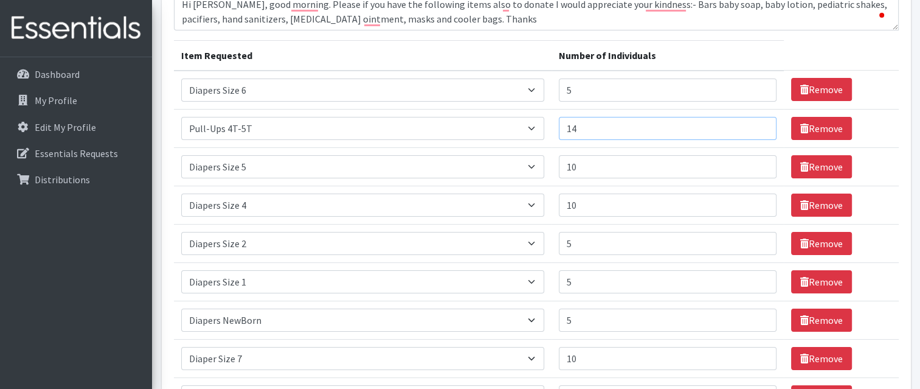
click at [760, 123] on input "14" at bounding box center [668, 128] width 218 height 23
click at [759, 123] on input "15" at bounding box center [668, 128] width 218 height 23
click at [759, 124] on input "16" at bounding box center [668, 128] width 218 height 23
click at [758, 125] on input "17" at bounding box center [668, 128] width 218 height 23
click at [758, 127] on input "16" at bounding box center [668, 128] width 218 height 23
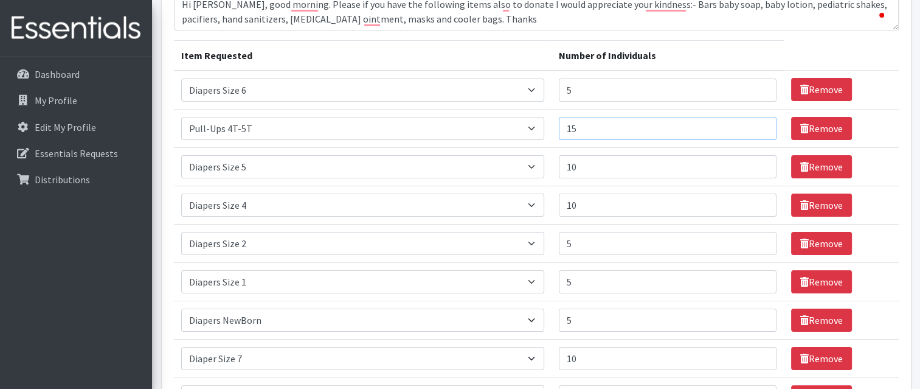
click at [757, 129] on input "15" at bounding box center [668, 128] width 218 height 23
click at [757, 129] on input "14" at bounding box center [668, 128] width 218 height 23
click at [757, 128] on input "13" at bounding box center [668, 128] width 218 height 23
click at [761, 132] on input "12" at bounding box center [668, 128] width 218 height 23
click at [759, 130] on input "11" at bounding box center [668, 128] width 218 height 23
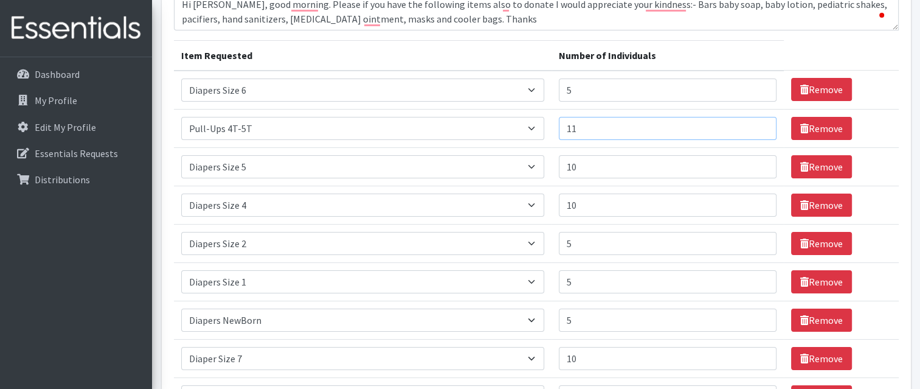
click at [759, 129] on input "10" at bounding box center [668, 128] width 218 height 23
click at [761, 133] on input "9" at bounding box center [668, 128] width 218 height 23
click at [759, 129] on input "8" at bounding box center [668, 128] width 218 height 23
click at [759, 129] on input "7" at bounding box center [668, 128] width 218 height 23
click at [759, 130] on input "6" at bounding box center [668, 128] width 218 height 23
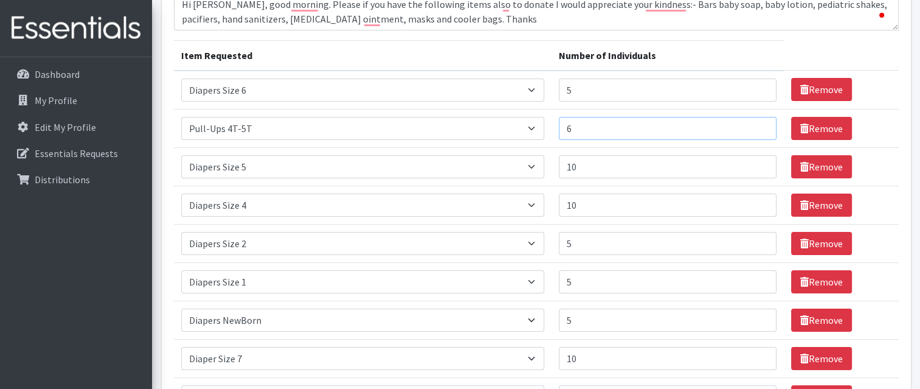
type input "5"
click at [759, 129] on input "5" at bounding box center [668, 128] width 218 height 23
click at [754, 165] on input "10" at bounding box center [668, 166] width 218 height 23
click at [762, 169] on input "9" at bounding box center [668, 166] width 218 height 23
click at [763, 170] on input "8" at bounding box center [668, 166] width 218 height 23
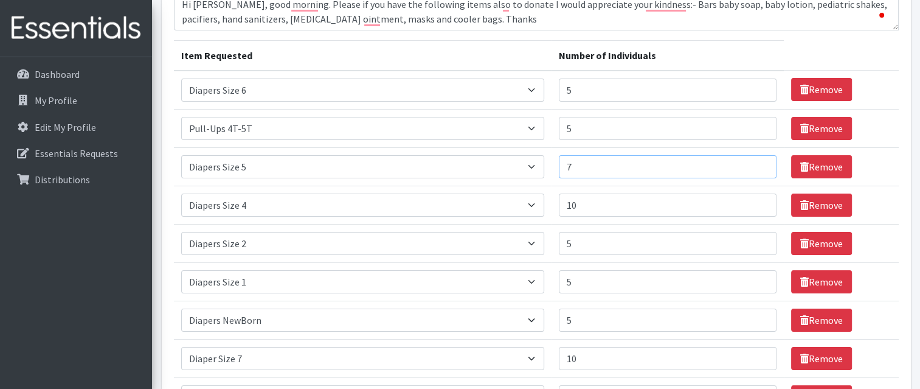
click at [763, 171] on input "7" at bounding box center [668, 166] width 218 height 23
click at [763, 171] on input "6" at bounding box center [668, 166] width 218 height 23
click at [761, 171] on input "5" at bounding box center [668, 166] width 218 height 23
click at [763, 170] on input "4" at bounding box center [668, 166] width 218 height 23
type input "5"
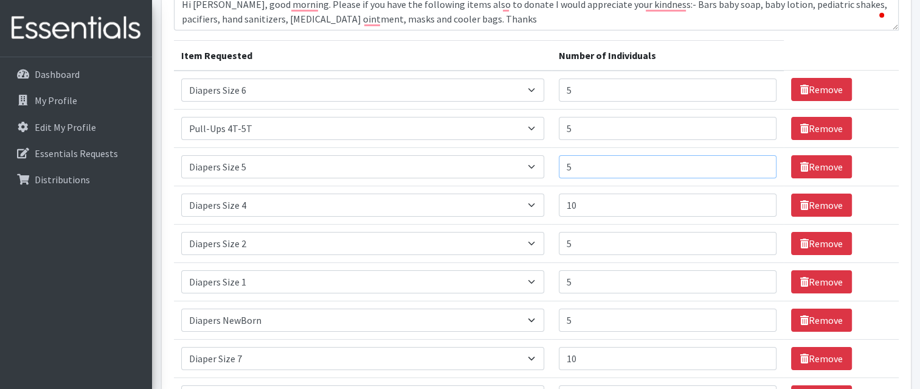
click at [761, 160] on input "5" at bounding box center [668, 166] width 218 height 23
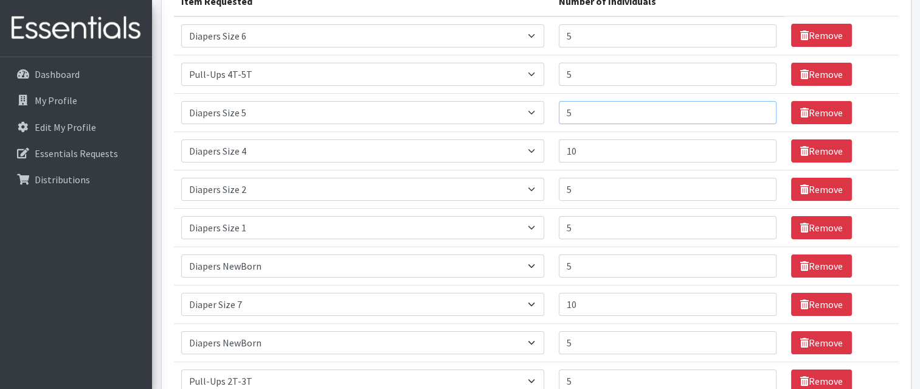
scroll to position [175, 0]
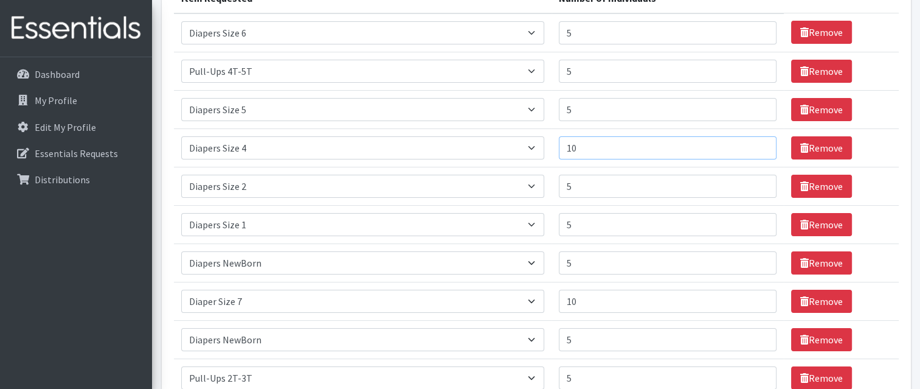
click at [754, 147] on input "10" at bounding box center [668, 147] width 218 height 23
click at [759, 148] on input "9" at bounding box center [668, 147] width 218 height 23
click at [759, 148] on input "8" at bounding box center [668, 147] width 218 height 23
click at [759, 148] on input "7" at bounding box center [668, 147] width 218 height 23
click at [759, 148] on input "6" at bounding box center [668, 147] width 218 height 23
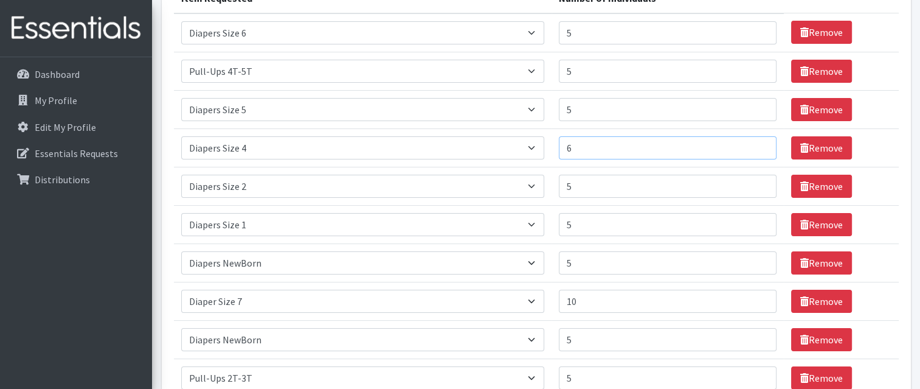
click at [759, 148] on input "5" at bounding box center [668, 147] width 218 height 23
click at [759, 148] on input "4" at bounding box center [668, 147] width 218 height 23
type input "5"
click at [758, 142] on input "5" at bounding box center [668, 147] width 218 height 23
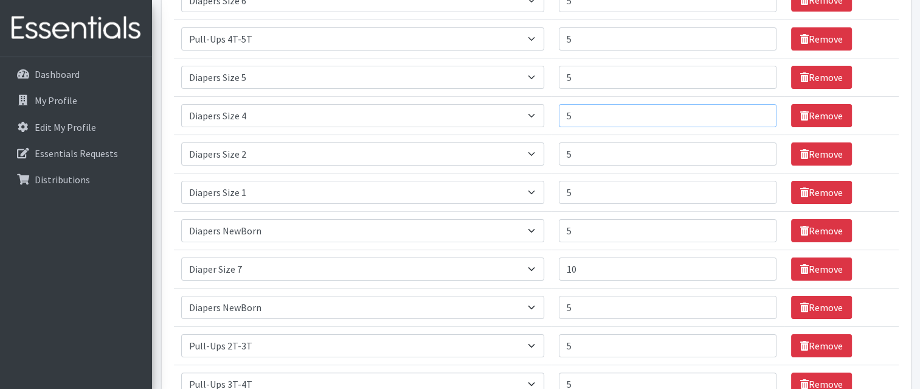
scroll to position [207, 0]
click at [750, 74] on input "5" at bounding box center [668, 77] width 218 height 23
click at [756, 72] on input "6" at bounding box center [668, 77] width 218 height 23
click at [759, 76] on input "5" at bounding box center [668, 77] width 218 height 23
click at [755, 74] on input "6" at bounding box center [668, 77] width 218 height 23
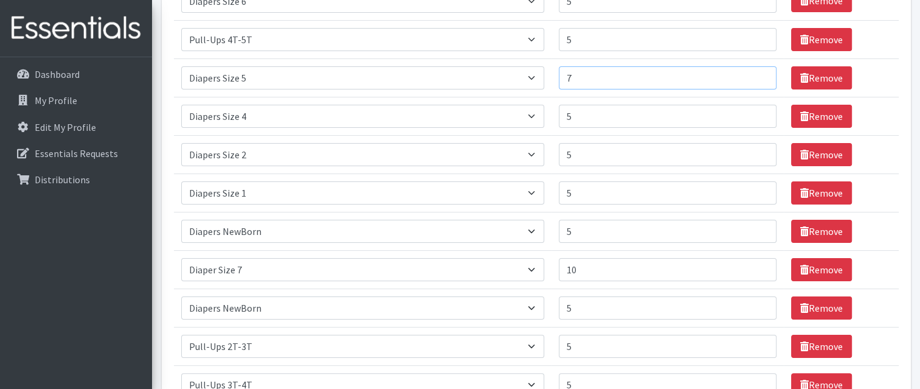
click at [755, 73] on input "7" at bounding box center [668, 77] width 218 height 23
click at [759, 76] on input "6" at bounding box center [668, 77] width 218 height 23
click at [758, 76] on input "5" at bounding box center [668, 77] width 218 height 23
click at [758, 76] on input "4" at bounding box center [668, 77] width 218 height 23
click at [758, 76] on input "3" at bounding box center [668, 77] width 218 height 23
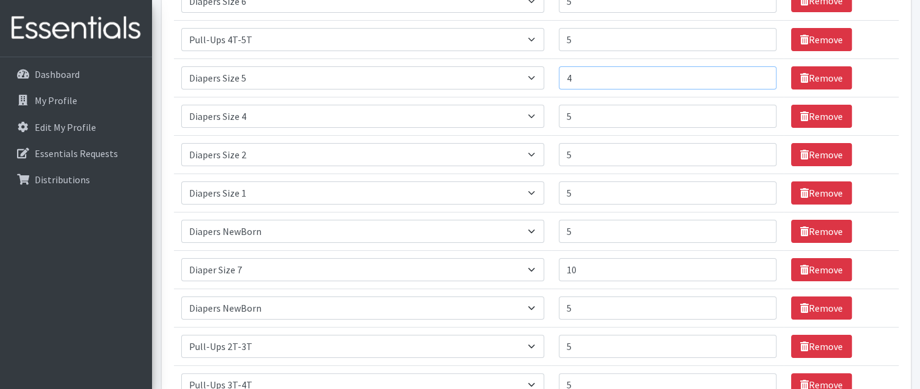
click at [759, 74] on input "4" at bounding box center [668, 77] width 218 height 23
click at [759, 74] on input "5" at bounding box center [668, 77] width 218 height 23
click at [761, 71] on input "6" at bounding box center [668, 77] width 218 height 23
click at [759, 75] on input "7" at bounding box center [668, 77] width 218 height 23
click at [762, 71] on input "8" at bounding box center [668, 77] width 218 height 23
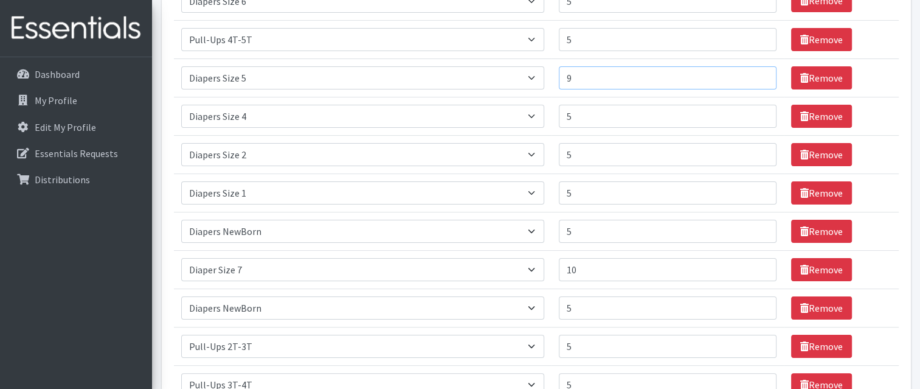
click at [760, 72] on input "9" at bounding box center [668, 77] width 218 height 23
type input "10"
click at [761, 71] on input "10" at bounding box center [668, 77] width 218 height 23
click at [738, 263] on input "10" at bounding box center [668, 269] width 218 height 23
click at [757, 270] on input "9" at bounding box center [668, 269] width 218 height 23
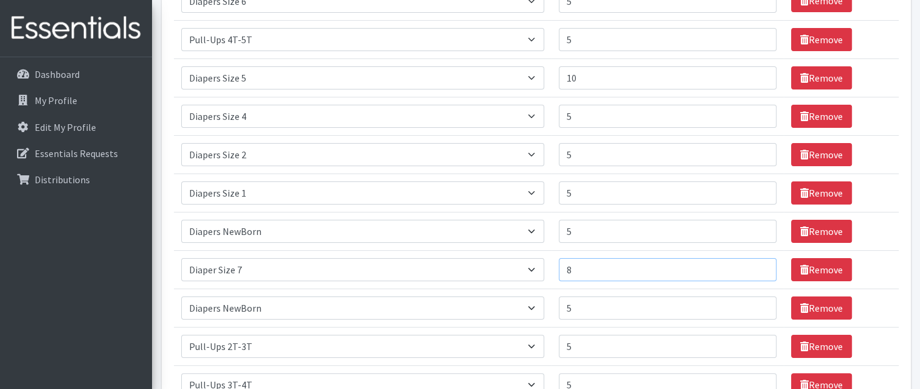
click at [757, 270] on input "8" at bounding box center [668, 269] width 218 height 23
click at [755, 271] on input "7" at bounding box center [668, 269] width 218 height 23
click at [755, 271] on input "6" at bounding box center [668, 269] width 218 height 23
type input "5"
click at [758, 267] on input "5" at bounding box center [668, 269] width 218 height 23
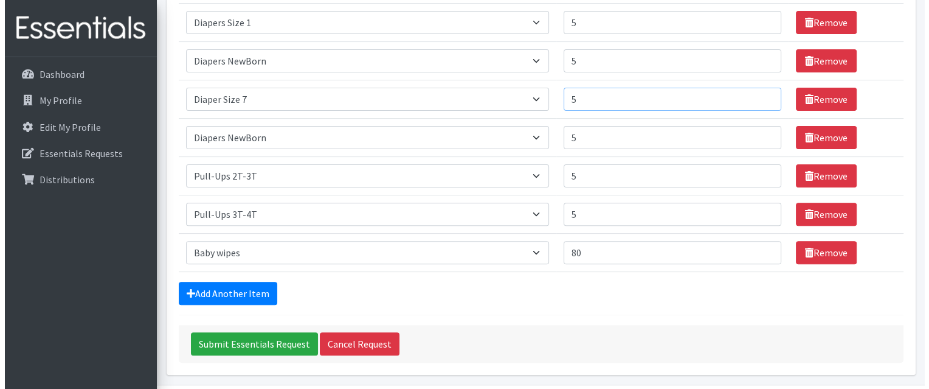
scroll to position [377, 0]
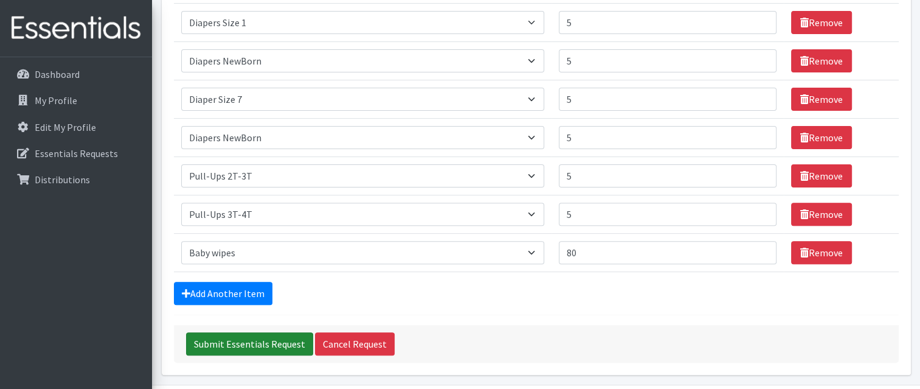
click at [268, 350] on input "Submit Essentials Request" at bounding box center [249, 343] width 127 height 23
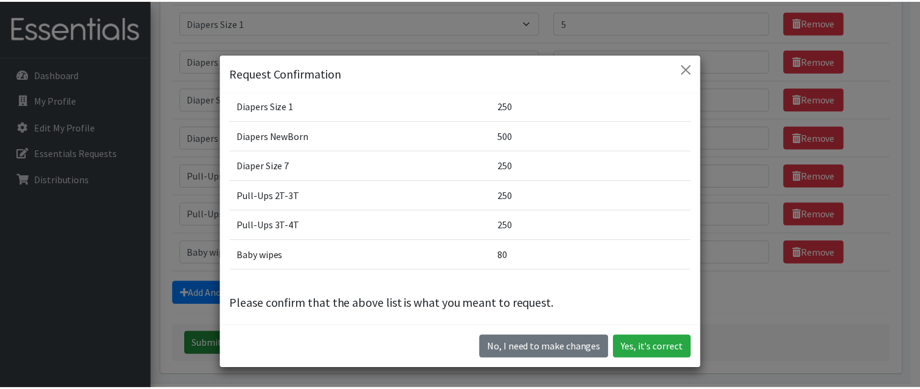
scroll to position [196, 0]
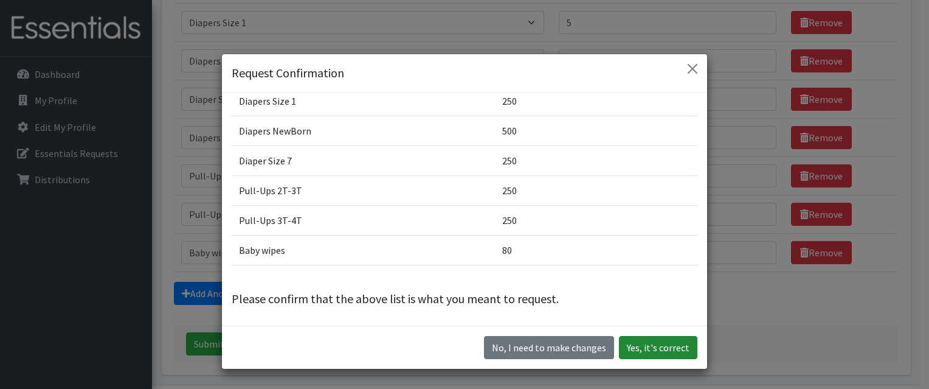
click at [664, 352] on button "Yes, it's correct" at bounding box center [658, 347] width 78 height 23
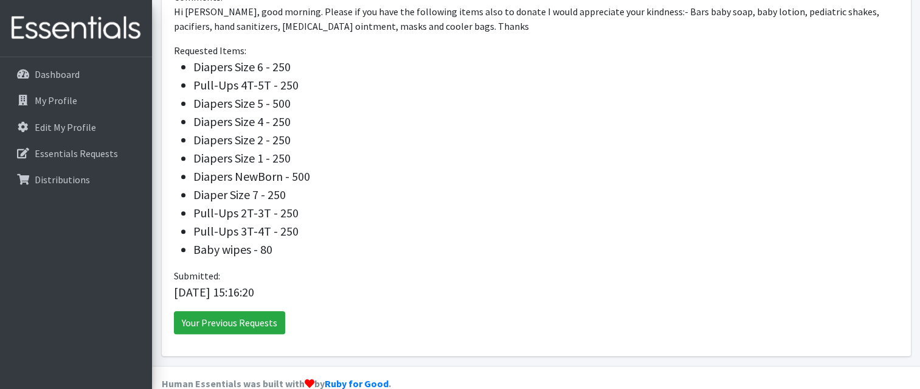
scroll to position [445, 0]
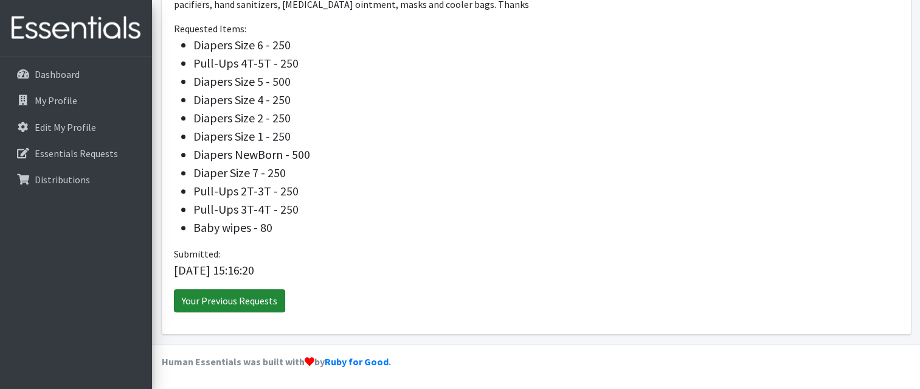
click at [255, 310] on link "Your Previous Requests" at bounding box center [229, 300] width 111 height 23
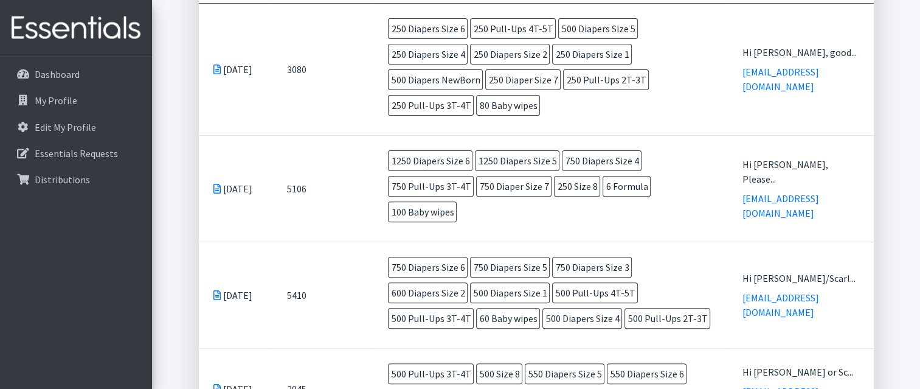
scroll to position [393, 0]
click at [797, 193] on link "[EMAIL_ADDRESS][DOMAIN_NAME]" at bounding box center [781, 205] width 77 height 27
click at [227, 192] on td "Aug 4 2025" at bounding box center [236, 188] width 74 height 106
click at [219, 186] on td "Aug 4 2025" at bounding box center [236, 188] width 74 height 106
click at [800, 179] on div "Hi Ashley, Please..." at bounding box center [801, 171] width 117 height 29
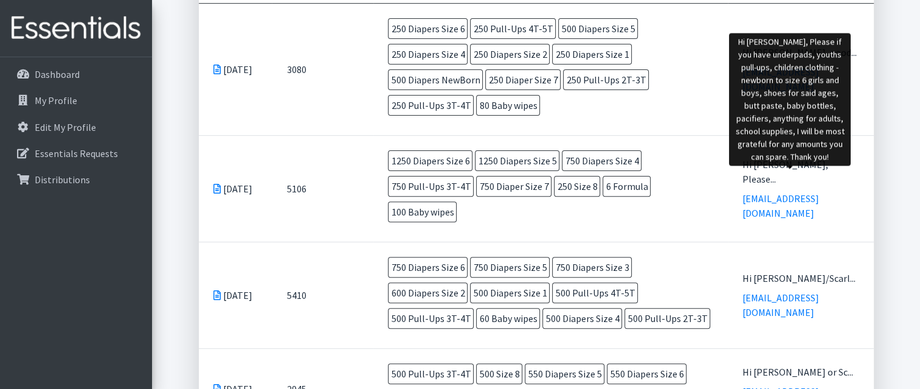
click at [897, 224] on div "Essentials Requests for Name Not Provided Home Children of Inmates Essentials R…" at bounding box center [536, 303] width 768 height 1325
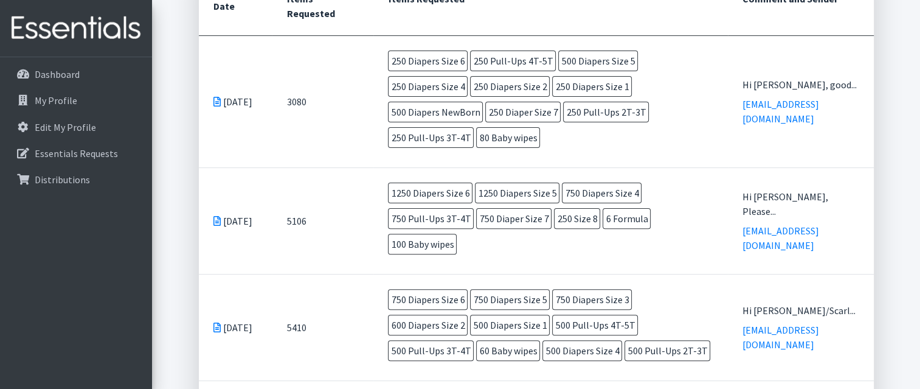
scroll to position [356, 0]
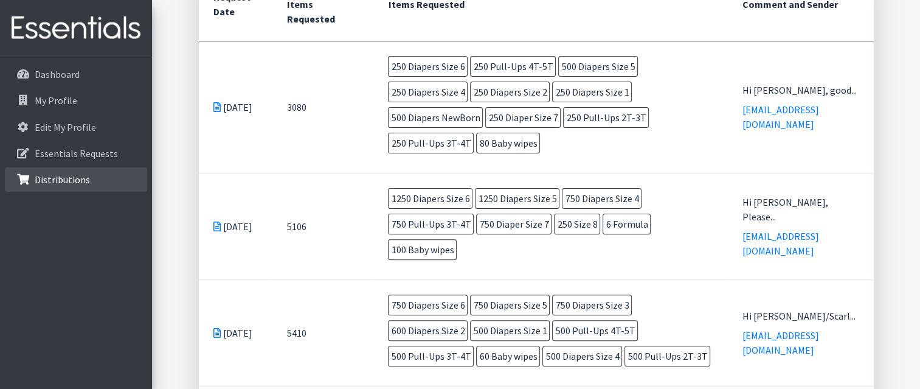
click at [56, 181] on p "Distributions" at bounding box center [62, 179] width 55 height 12
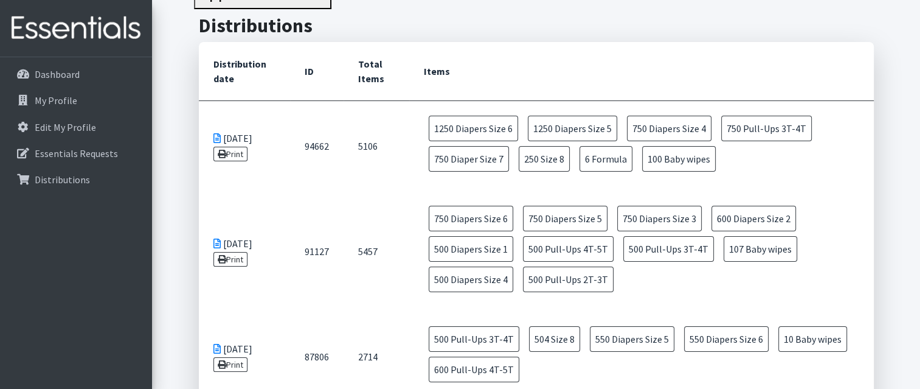
scroll to position [90, 0]
click at [77, 136] on link "Edit My Profile" at bounding box center [76, 127] width 142 height 24
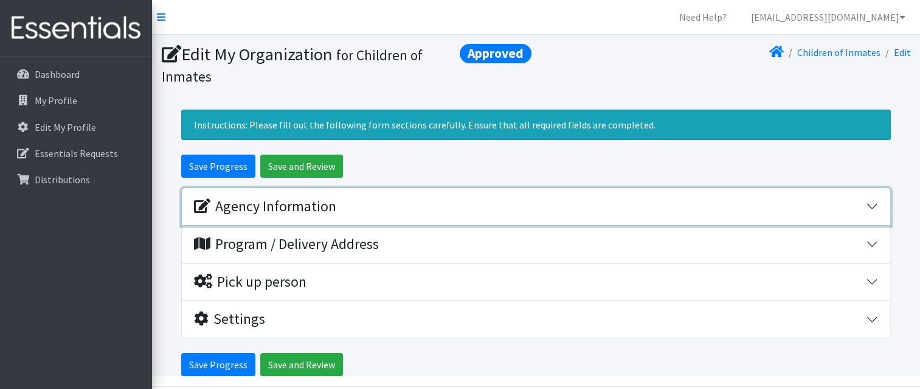
click at [867, 206] on button "Agency Information" at bounding box center [536, 206] width 708 height 37
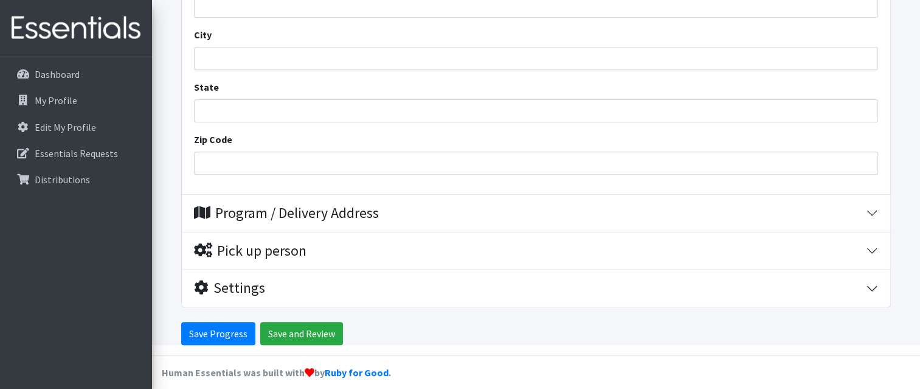
scroll to position [598, 0]
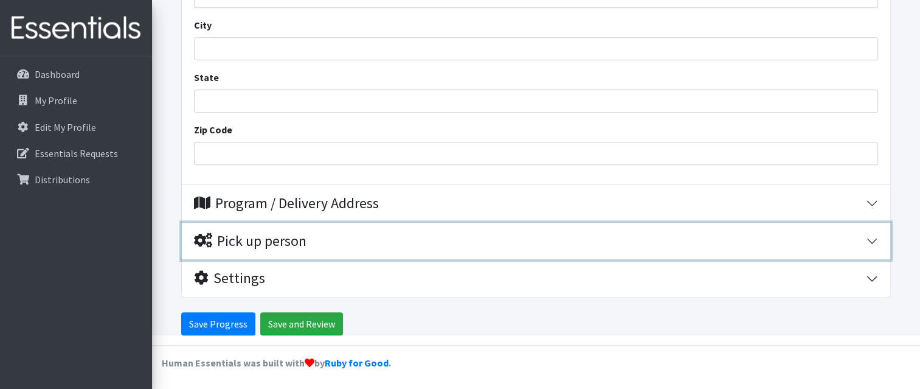
click at [866, 236] on button "Pick up person" at bounding box center [536, 241] width 708 height 37
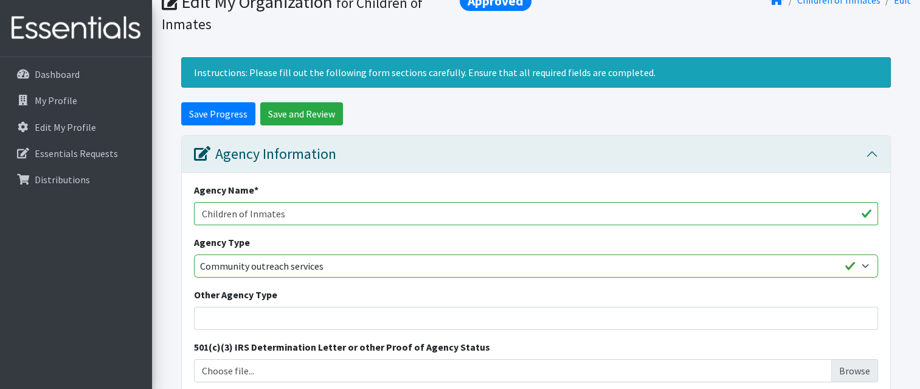
scroll to position [51, 0]
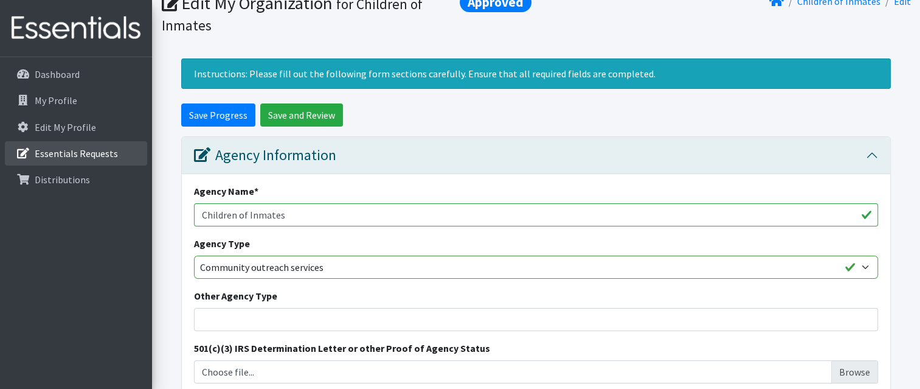
click at [86, 161] on link "Essentials Requests" at bounding box center [76, 153] width 142 height 24
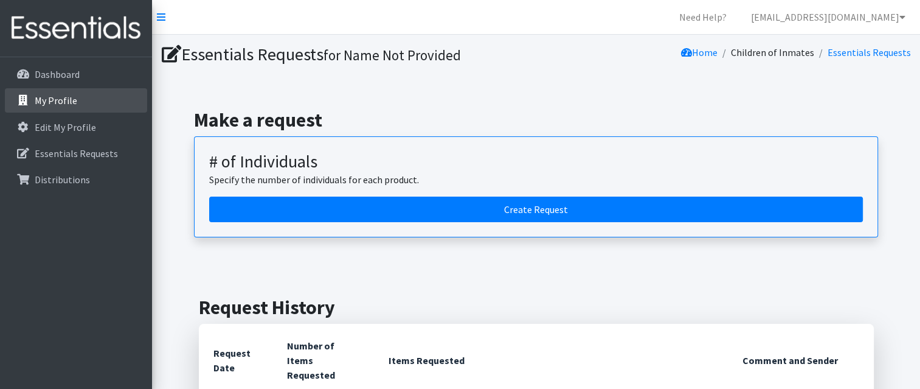
click at [64, 103] on p "My Profile" at bounding box center [56, 100] width 43 height 12
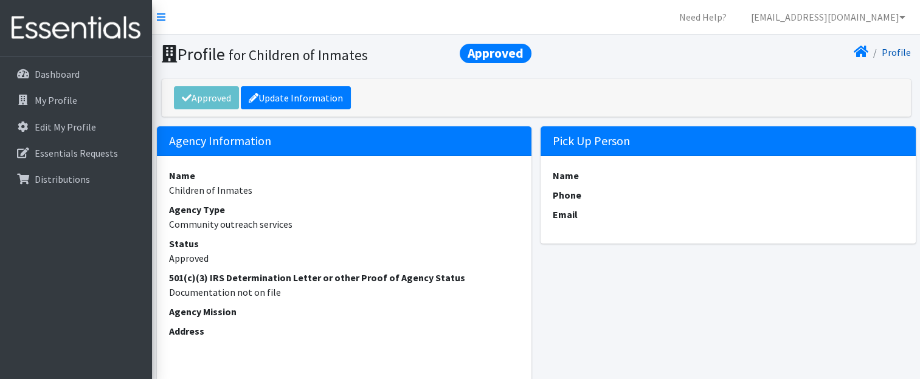
click at [897, 54] on link "Profile" at bounding box center [896, 52] width 29 height 12
click at [61, 82] on link "Dashboard" at bounding box center [76, 74] width 142 height 24
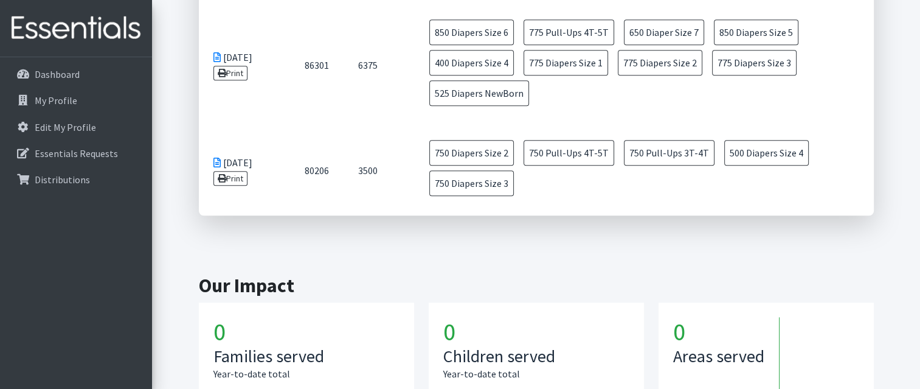
scroll to position [1141, 0]
